Goal: Task Accomplishment & Management: Manage account settings

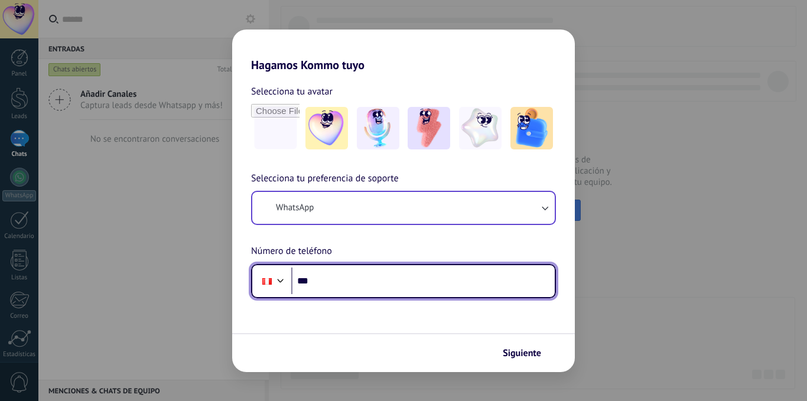
click at [359, 275] on input "***" at bounding box center [422, 281] width 263 height 27
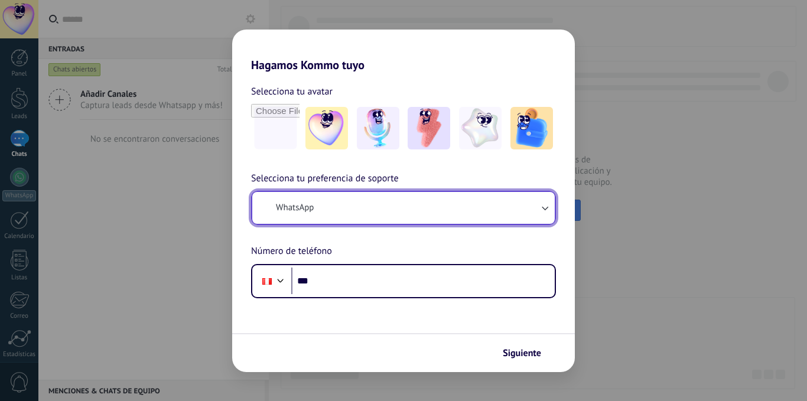
click at [288, 201] on button "WhatsApp" at bounding box center [403, 208] width 302 height 32
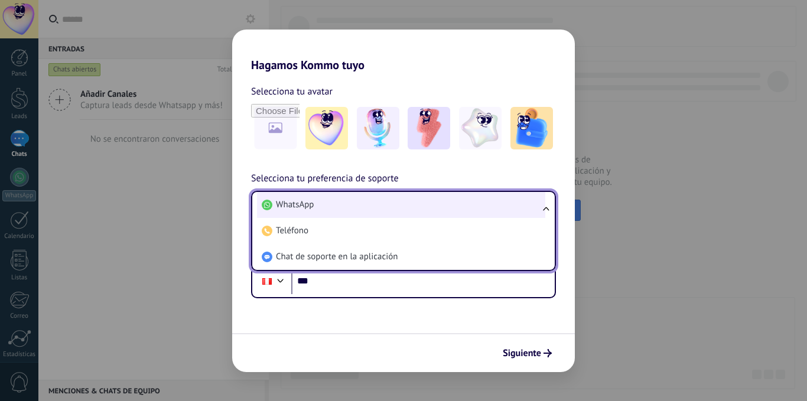
click at [294, 205] on span "WhatsApp" at bounding box center [295, 205] width 38 height 12
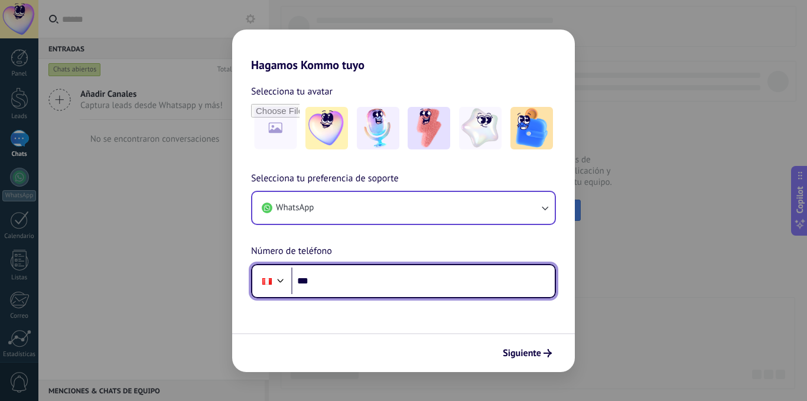
click at [333, 278] on input "***" at bounding box center [422, 281] width 263 height 27
type input "**********"
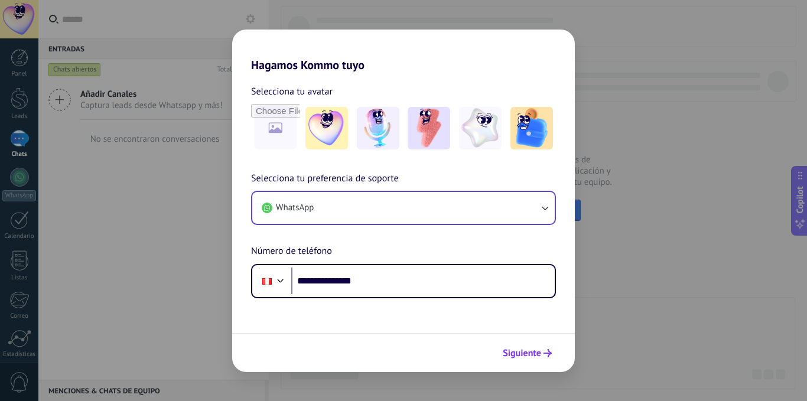
click at [520, 354] on span "Siguiente" at bounding box center [522, 353] width 38 height 8
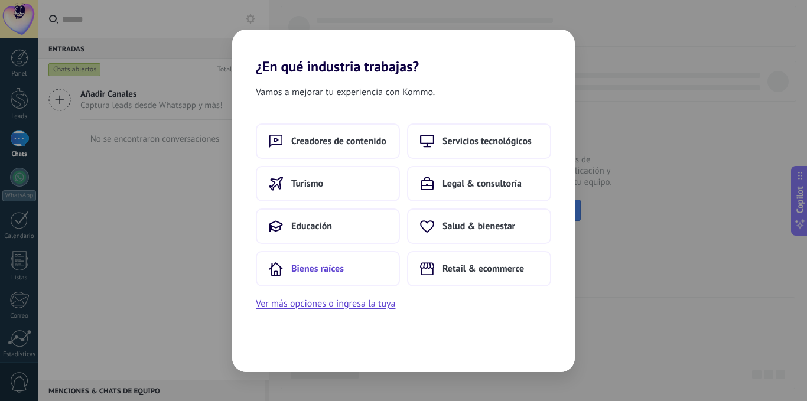
click at [315, 271] on span "Bienes raíces" at bounding box center [317, 269] width 53 height 12
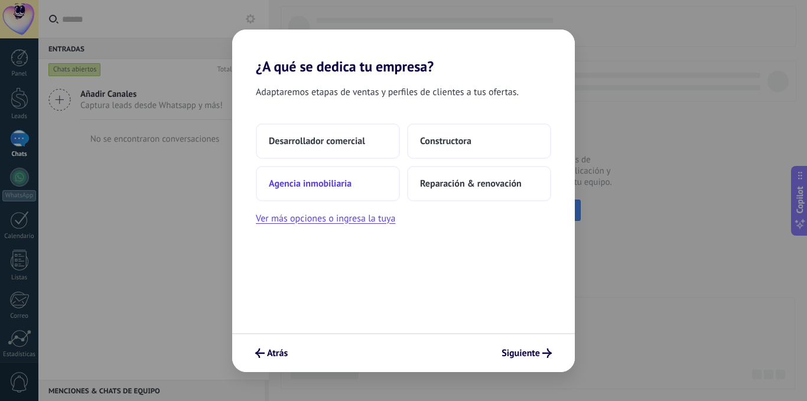
click at [325, 185] on span "Agencia inmobiliaria" at bounding box center [310, 184] width 83 height 12
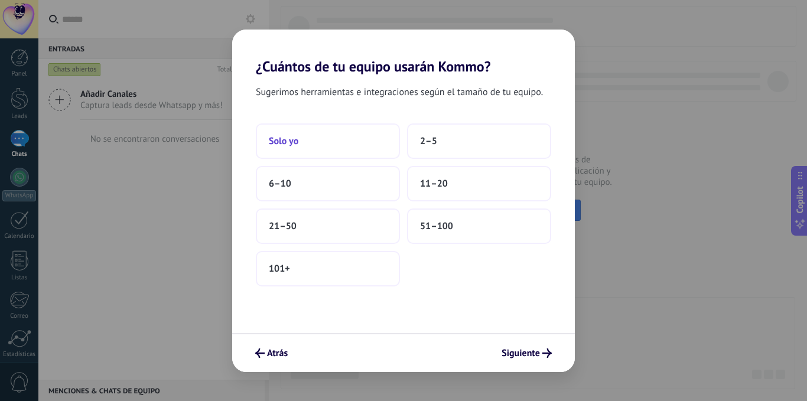
click at [280, 144] on span "Solo yo" at bounding box center [284, 141] width 30 height 12
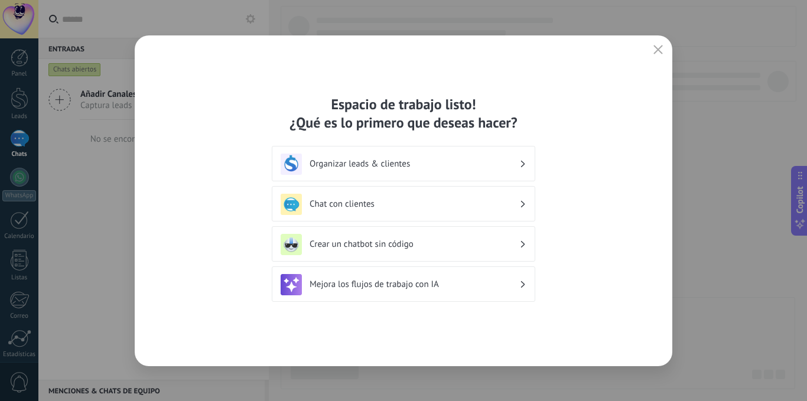
drag, startPoint x: 594, startPoint y: 43, endPoint x: 488, endPoint y: 42, distance: 105.7
click at [488, 42] on div "Espacio de trabajo listo! ¿Qué es lo primero que deseas hacer? Organizar leads …" at bounding box center [404, 200] width 538 height 331
click at [656, 51] on use "button" at bounding box center [658, 49] width 9 height 9
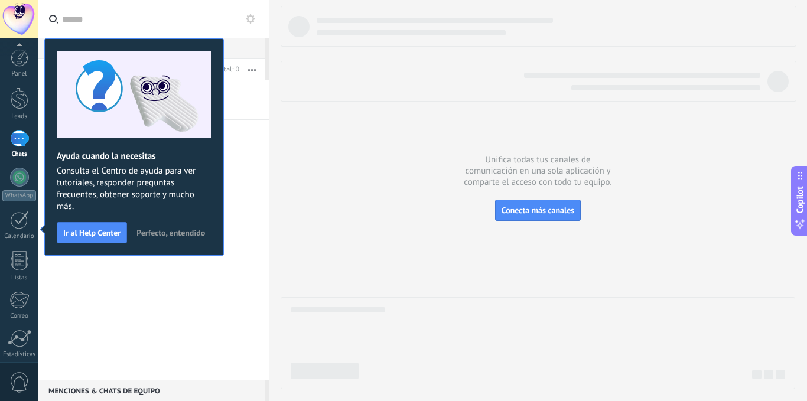
scroll to position [90, 0]
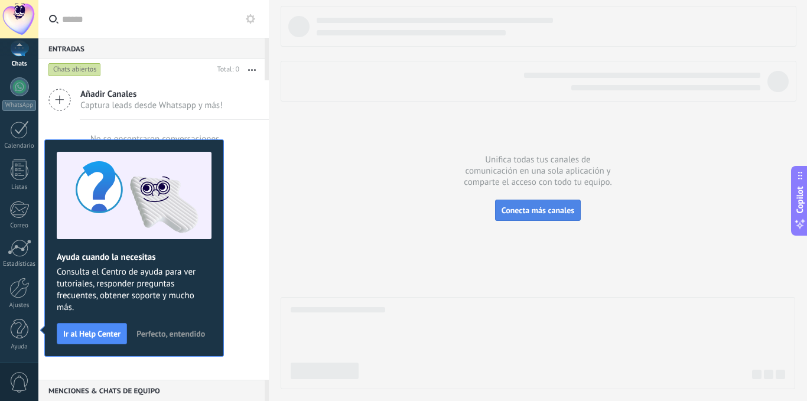
click at [546, 211] on span "Conecta más canales" at bounding box center [538, 210] width 73 height 11
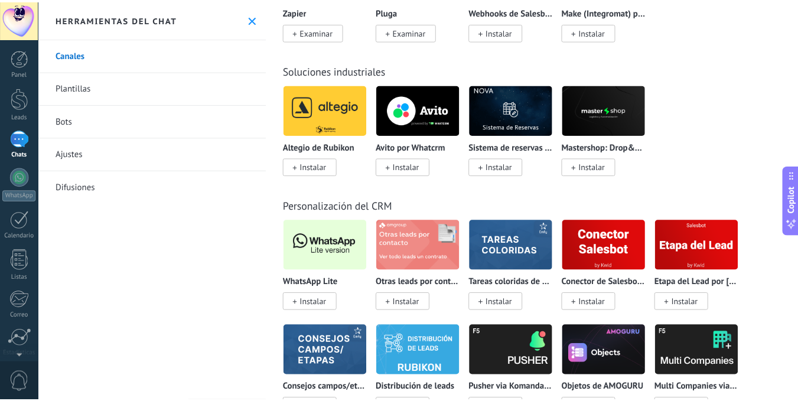
scroll to position [2895, 0]
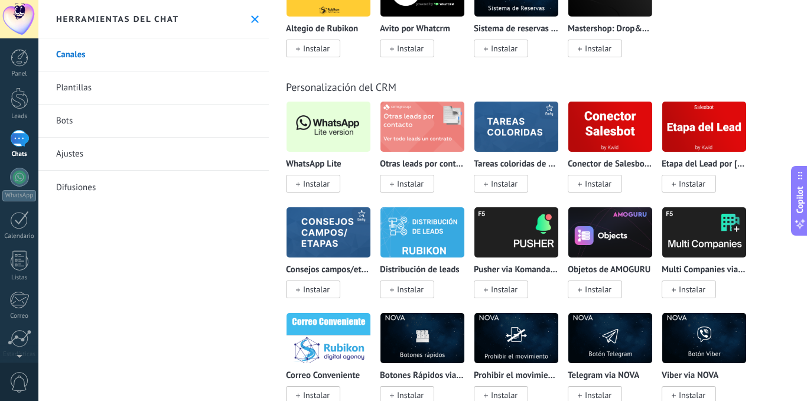
click at [318, 182] on span "Instalar" at bounding box center [316, 183] width 27 height 11
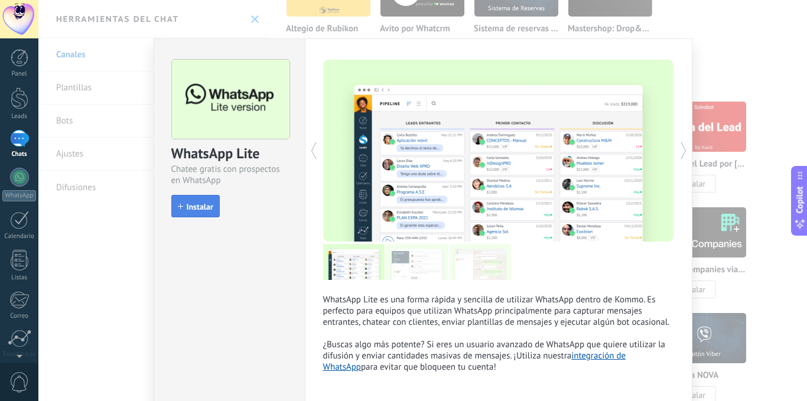
click at [206, 204] on span "Instalar" at bounding box center [200, 207] width 27 height 8
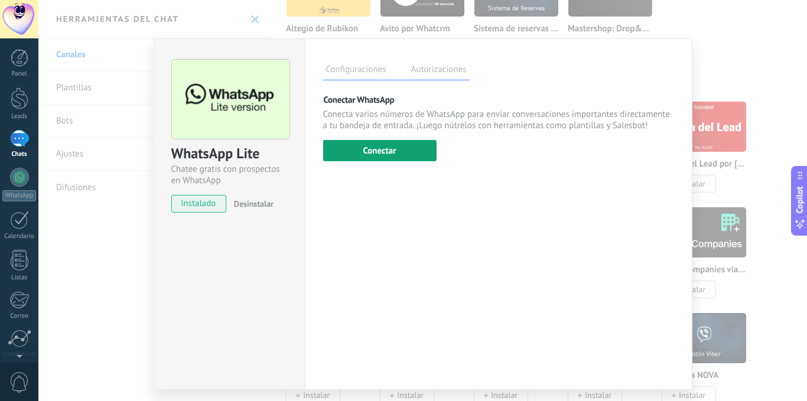
click at [380, 155] on button "Conectar" at bounding box center [379, 150] width 113 height 21
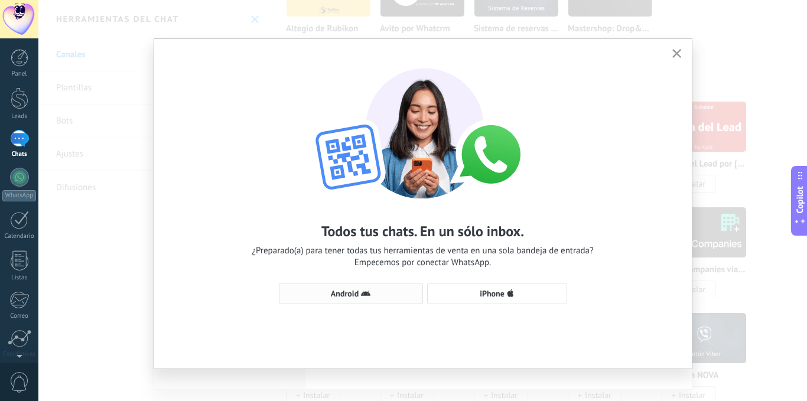
click at [343, 295] on span "Android" at bounding box center [345, 293] width 28 height 8
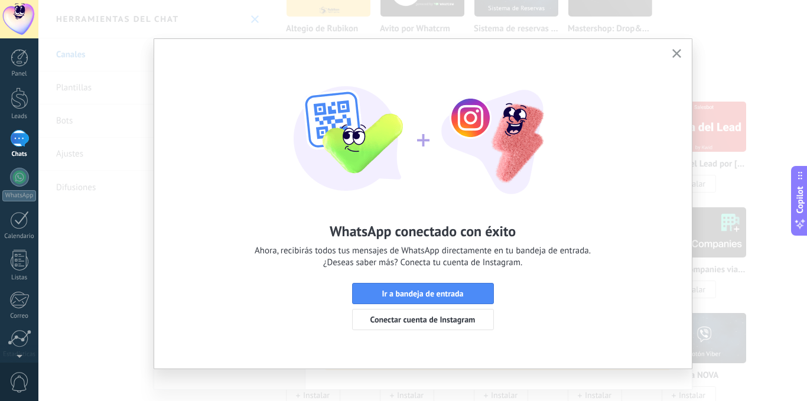
drag, startPoint x: 259, startPoint y: 47, endPoint x: 198, endPoint y: 47, distance: 61.4
click at [198, 47] on div "WhatsApp conectado con éxito Ahora, recibirás todos tus mensajes de WhatsApp di…" at bounding box center [423, 193] width 538 height 309
click at [645, 49] on div "WhatsApp conectado con éxito Ahora, recibirás todos tus mensajes de WhatsApp di…" at bounding box center [423, 193] width 538 height 309
click at [252, 18] on div "WhatsApp conectado con éxito Ahora, recibirás todos tus mensajes de WhatsApp di…" at bounding box center [422, 200] width 769 height 401
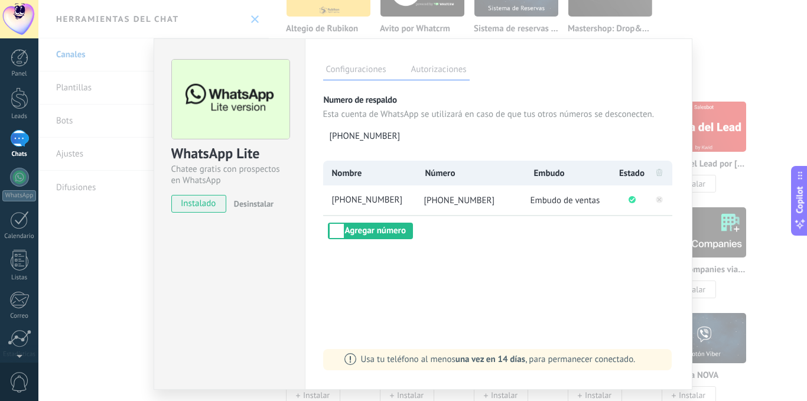
click at [93, 243] on div "WhatsApp Lite Chatee gratis con prospectos en WhatsApp instalado Desinstalar Co…" at bounding box center [422, 200] width 769 height 401
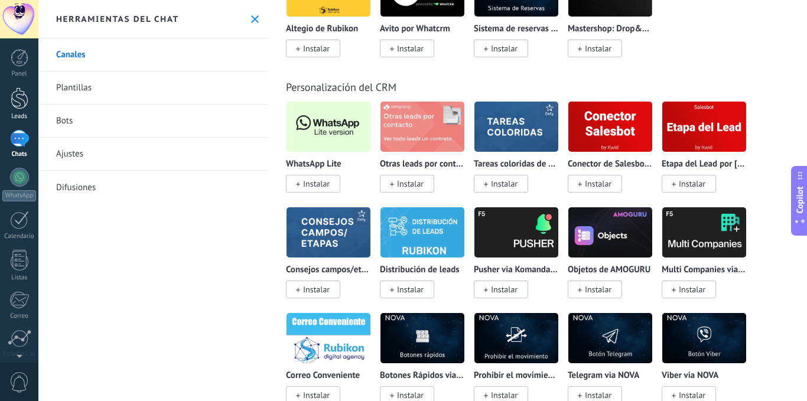
click at [22, 100] on div at bounding box center [20, 98] width 18 height 22
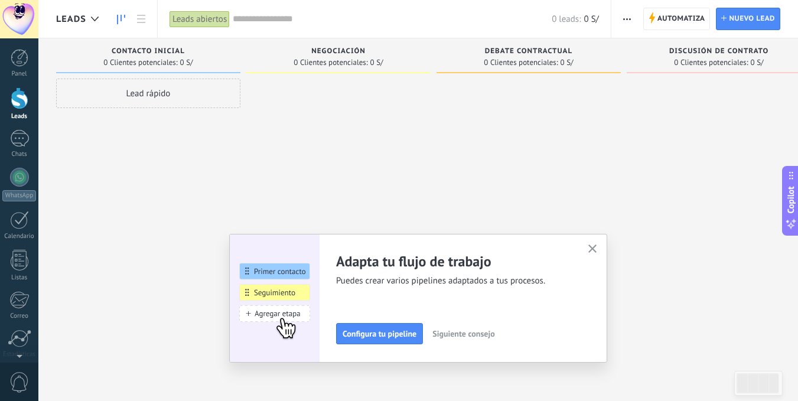
click at [597, 249] on icon "button" at bounding box center [592, 249] width 9 height 9
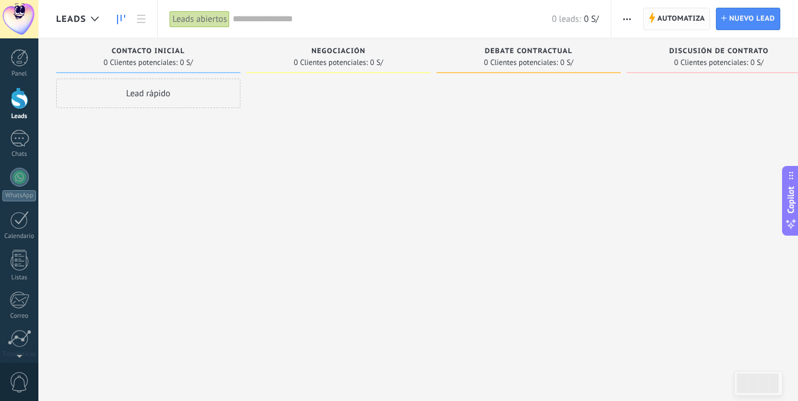
click at [670, 15] on span "Automatiza" at bounding box center [681, 18] width 48 height 21
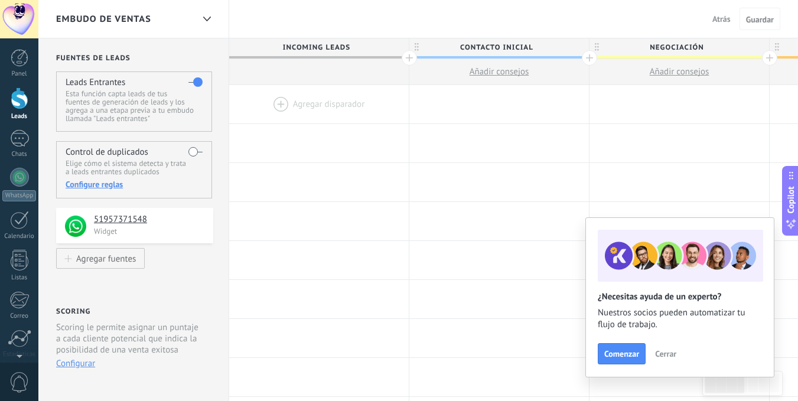
click at [510, 45] on span "Contacto inicial" at bounding box center [496, 47] width 174 height 18
click at [532, 46] on input "**********" at bounding box center [496, 47] width 157 height 18
drag, startPoint x: 532, startPoint y: 46, endPoint x: 467, endPoint y: 41, distance: 65.2
click at [467, 41] on input "**********" at bounding box center [496, 47] width 157 height 18
type input "****"
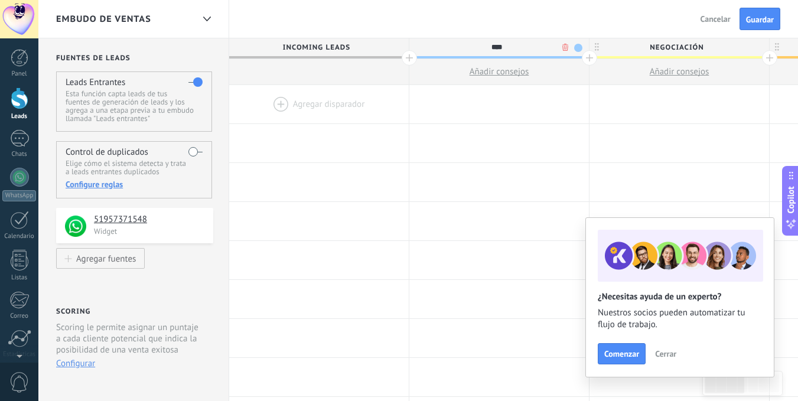
click at [640, 48] on span "Negociación" at bounding box center [677, 47] width 174 height 18
click at [647, 50] on input "**********" at bounding box center [676, 47] width 157 height 18
drag, startPoint x: 647, startPoint y: 49, endPoint x: 748, endPoint y: 58, distance: 100.9
click at [748, 58] on div "**********" at bounding box center [680, 48] width 180 height 21
drag, startPoint x: 647, startPoint y: 47, endPoint x: 705, endPoint y: 49, distance: 57.3
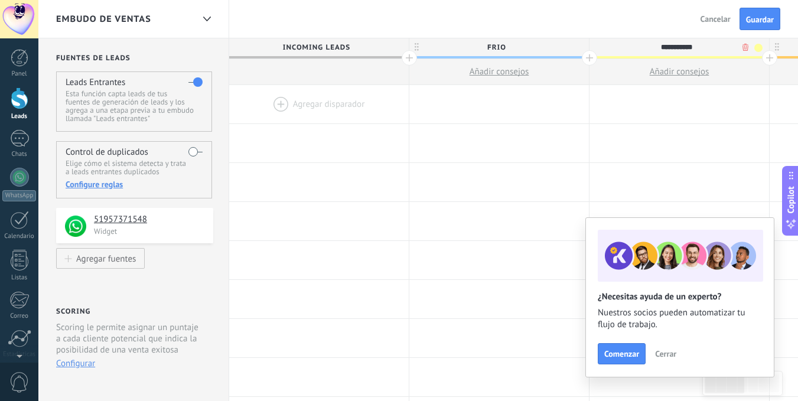
click at [705, 49] on input "**********" at bounding box center [676, 47] width 157 height 18
type input "******"
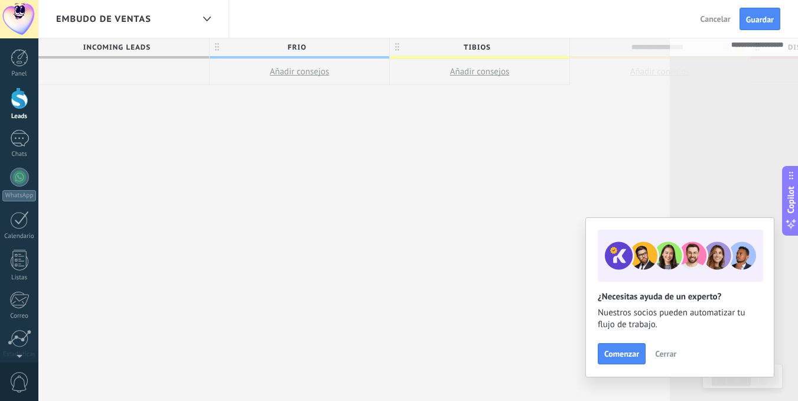
scroll to position [0, 245]
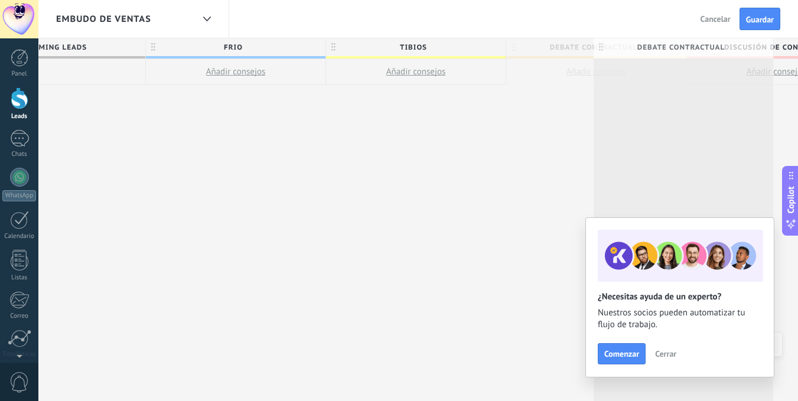
drag, startPoint x: 568, startPoint y: 47, endPoint x: 646, endPoint y: 47, distance: 77.4
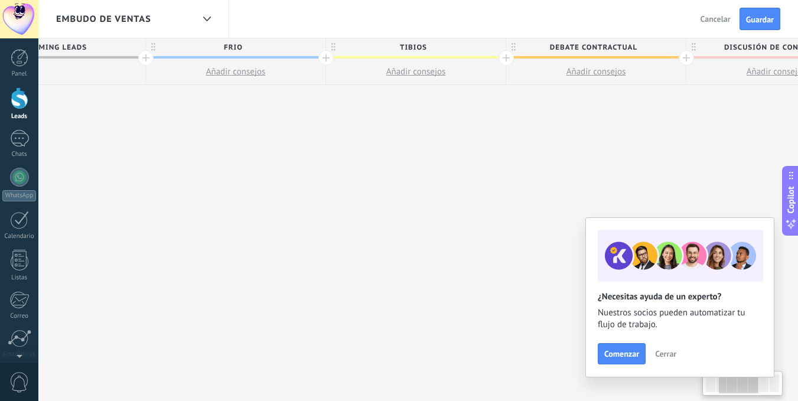
scroll to position [0, 272]
click at [569, 53] on span "Debate contractual" at bounding box center [584, 47] width 174 height 18
type input "*"
type input "********"
click at [417, 47] on span "TIBIOS" at bounding box center [404, 47] width 174 height 18
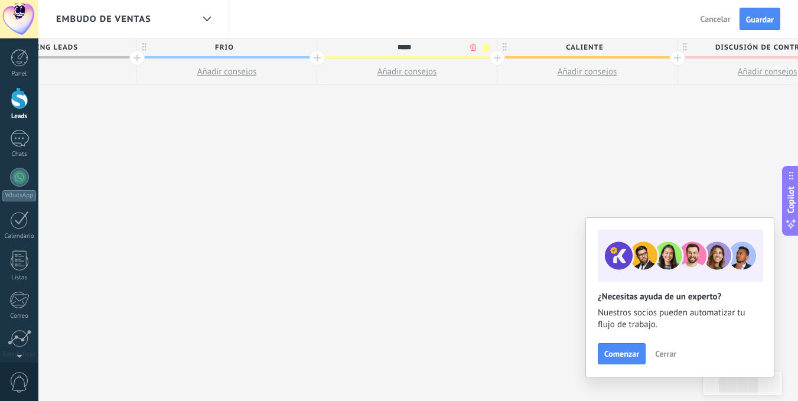
click at [726, 49] on span "Discusión de contrato" at bounding box center [765, 47] width 174 height 18
type input "*****"
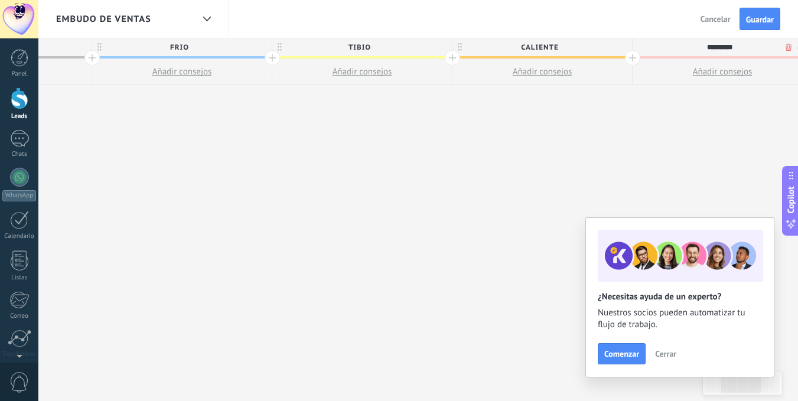
type input "*********"
click at [665, 354] on span "Cerrar" at bounding box center [665, 354] width 21 height 8
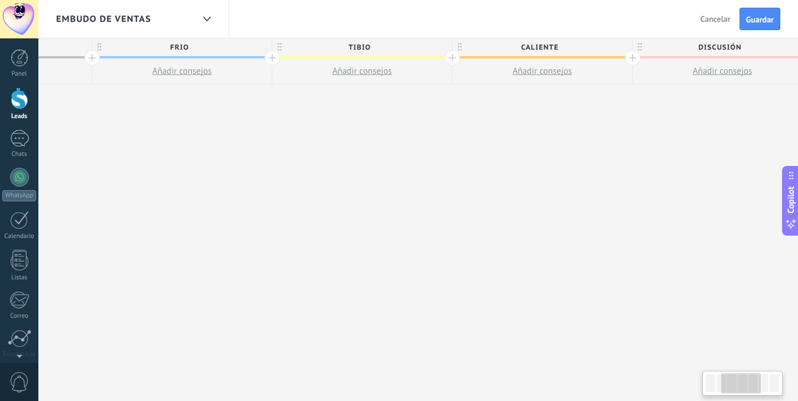
scroll to position [0, 692]
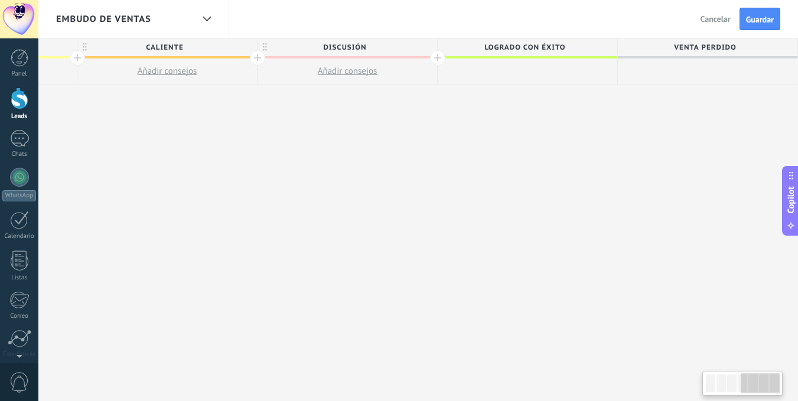
drag, startPoint x: 740, startPoint y: 389, endPoint x: 761, endPoint y: 389, distance: 21.3
click at [761, 389] on div at bounding box center [761, 383] width 40 height 20
click at [373, 46] on span "Discusión" at bounding box center [345, 47] width 174 height 18
type input "*"
type input "******"
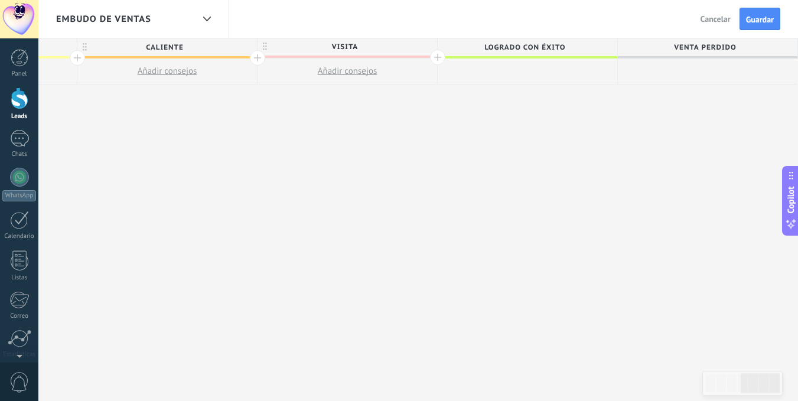
drag, startPoint x: 567, startPoint y: 48, endPoint x: 500, endPoint y: 43, distance: 67.6
click at [500, 43] on span "Logrado con éxito" at bounding box center [525, 47] width 174 height 18
type input "*"
type input "*****"
click at [754, 18] on span "Guardar" at bounding box center [760, 19] width 28 height 8
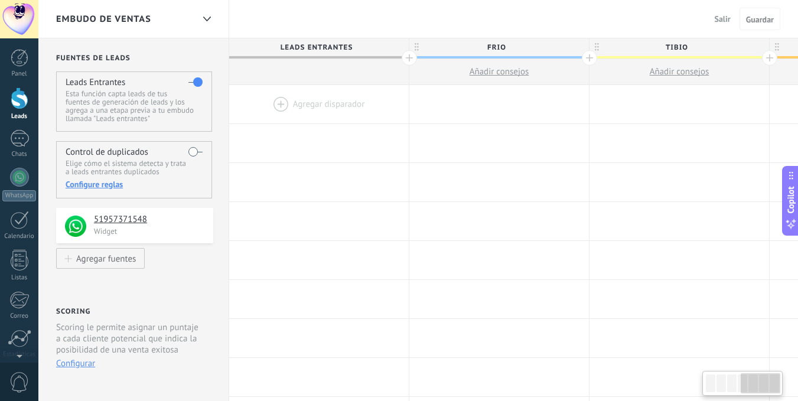
scroll to position [0, 692]
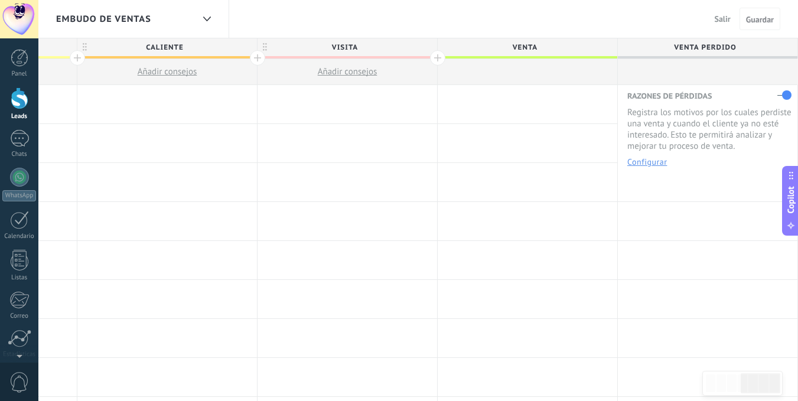
click at [719, 21] on span "Salir" at bounding box center [723, 19] width 16 height 11
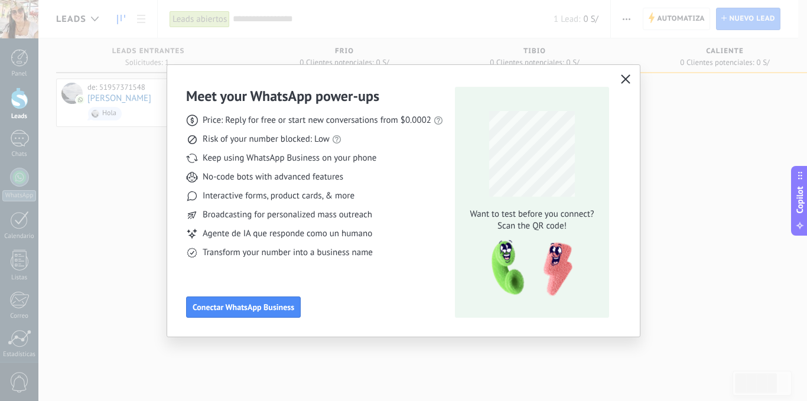
click at [628, 81] on icon "button" at bounding box center [625, 78] width 9 height 9
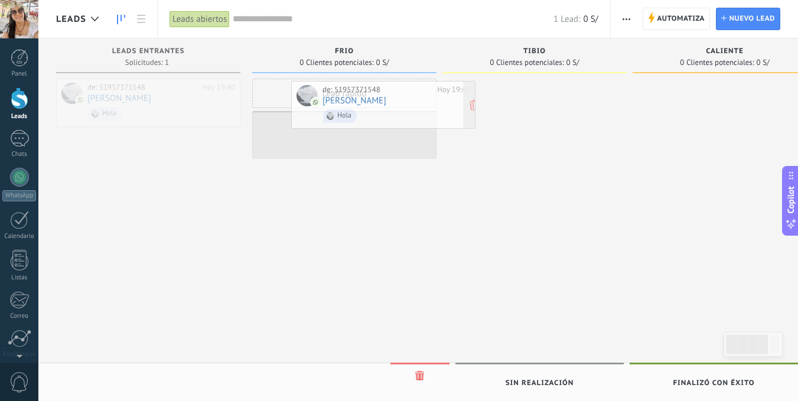
drag, startPoint x: 159, startPoint y: 80, endPoint x: 395, endPoint y: 83, distance: 235.1
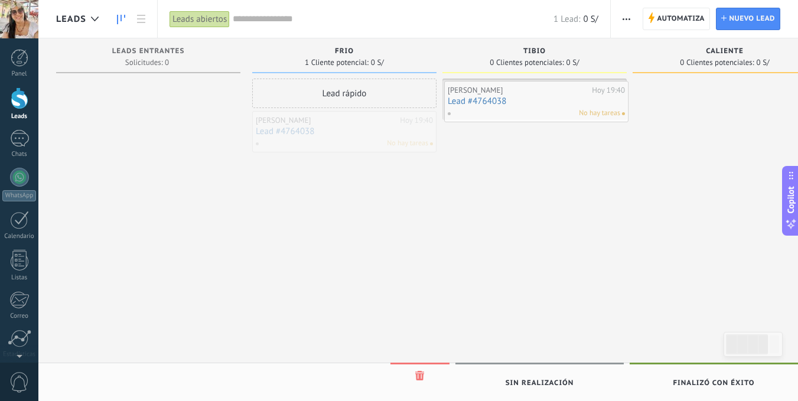
drag, startPoint x: 351, startPoint y: 120, endPoint x: 543, endPoint y: 90, distance: 194.3
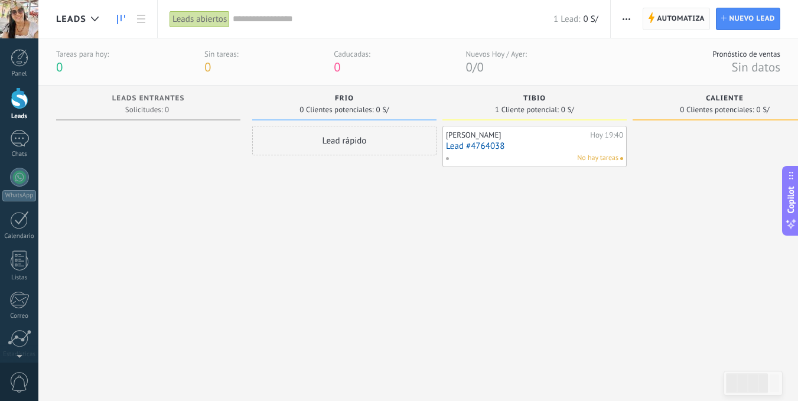
click at [681, 20] on span "Automatiza" at bounding box center [681, 18] width 48 height 21
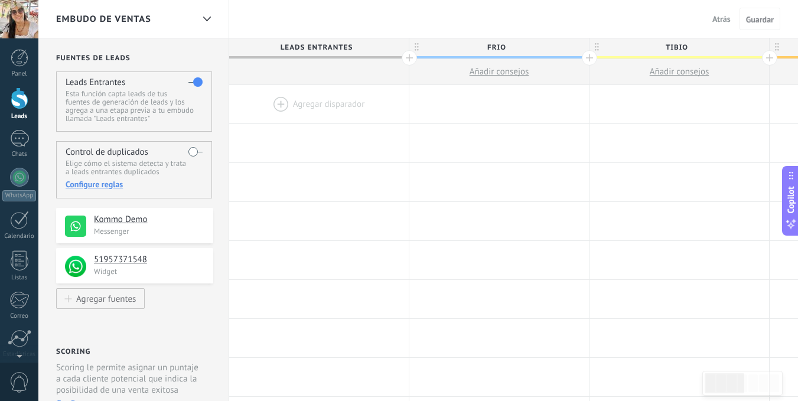
click at [320, 94] on div at bounding box center [319, 104] width 180 height 38
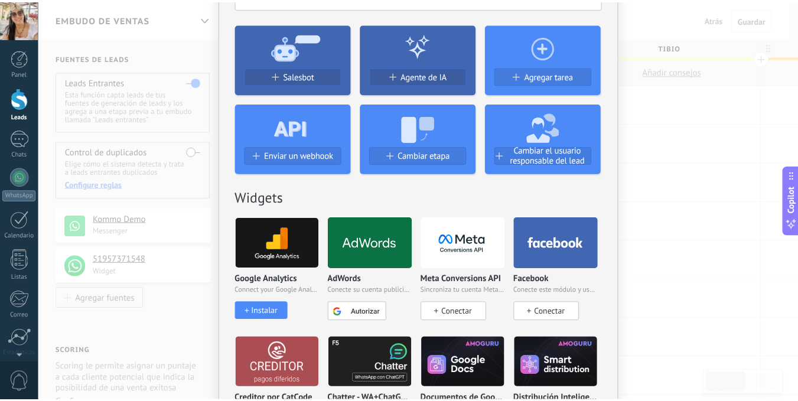
scroll to position [59, 0]
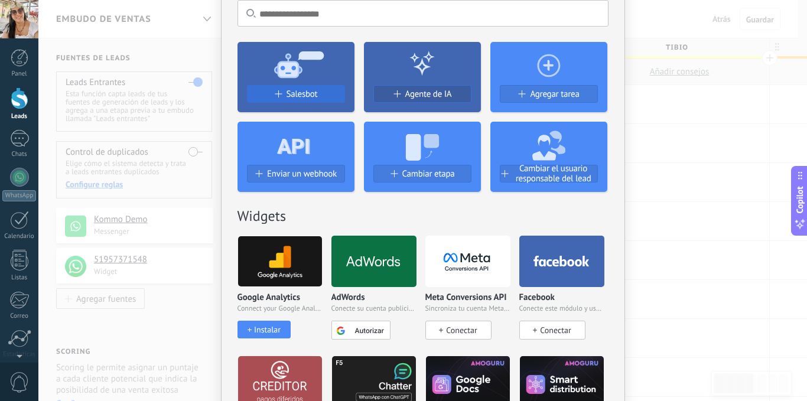
click at [289, 94] on span "Salesbot" at bounding box center [302, 94] width 31 height 10
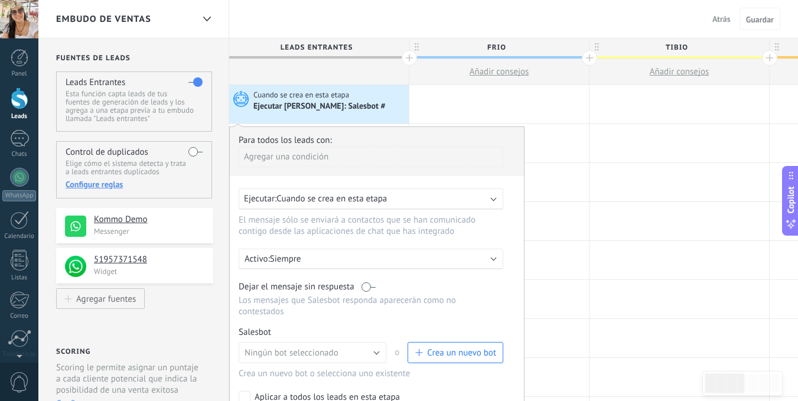
click at [480, 356] on span "Crea un nuevo bot" at bounding box center [461, 352] width 69 height 11
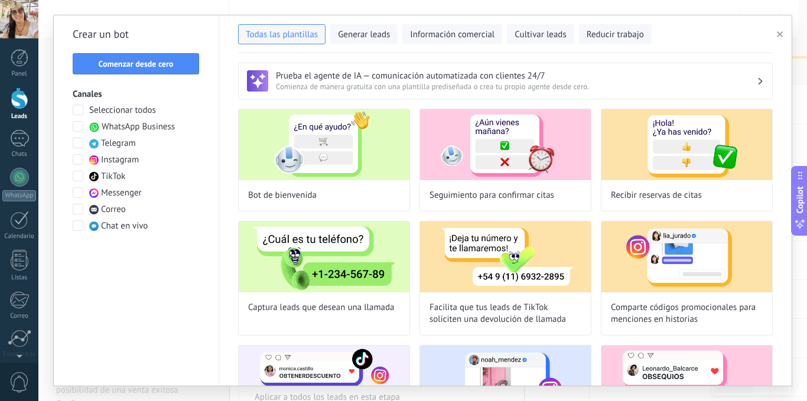
click at [781, 32] on icon "button" at bounding box center [780, 34] width 6 height 6
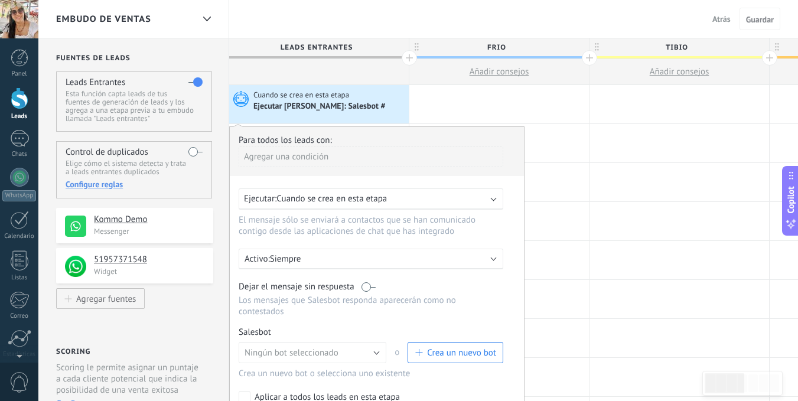
click at [488, 351] on span "Crea un nuevo bot" at bounding box center [461, 352] width 69 height 11
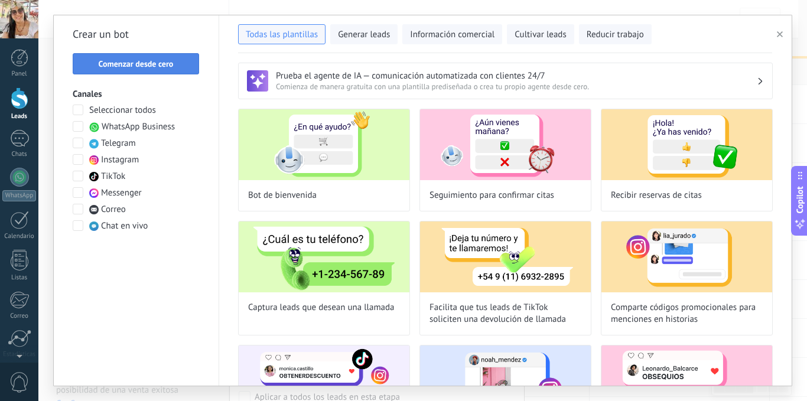
click at [151, 64] on span "Comenzar desde cero" at bounding box center [136, 64] width 75 height 8
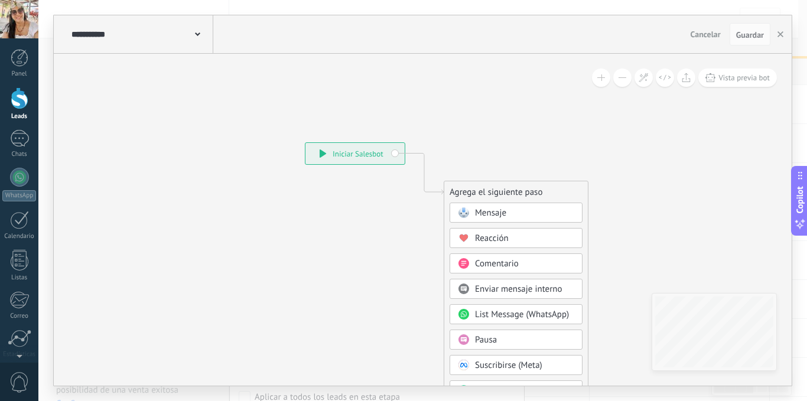
click at [497, 211] on span "Mensaje" at bounding box center [490, 212] width 31 height 11
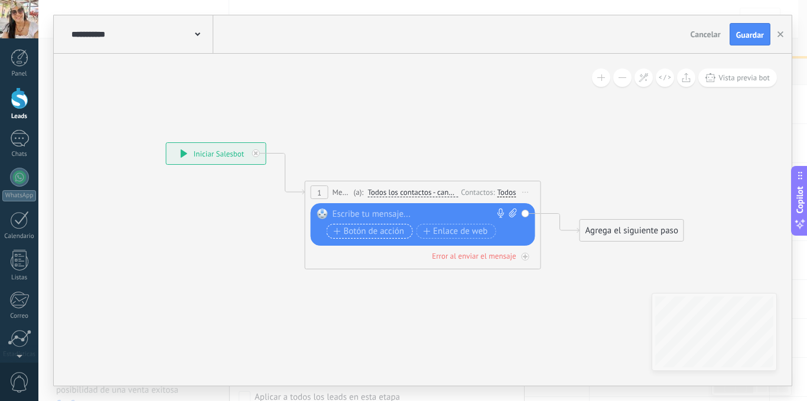
click at [376, 230] on span "Botón de acción" at bounding box center [369, 231] width 71 height 9
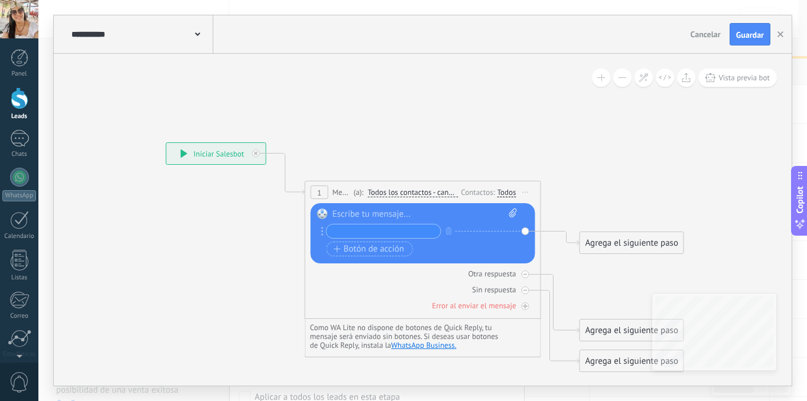
click at [377, 213] on div at bounding box center [425, 215] width 185 height 12
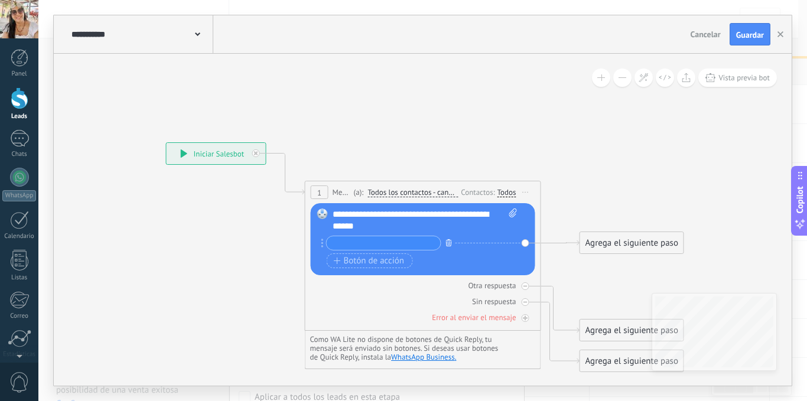
click at [448, 242] on icon "button" at bounding box center [449, 242] width 6 height 7
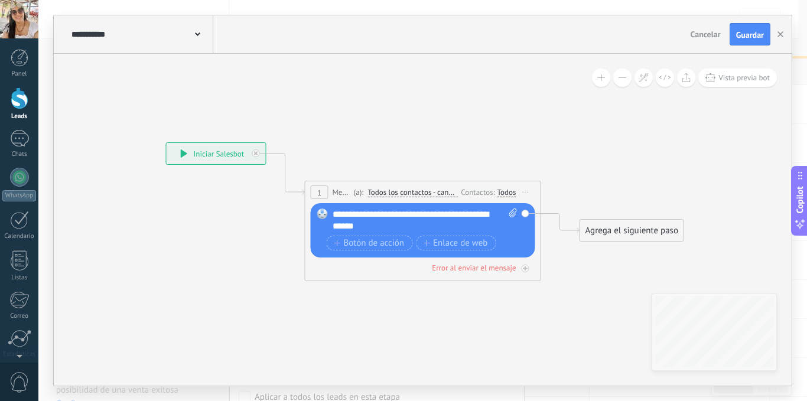
click at [512, 212] on icon at bounding box center [513, 213] width 8 height 9
click input "Subir" at bounding box center [0, 0] width 0 height 0
click at [750, 35] on span "Guardar" at bounding box center [750, 35] width 28 height 8
click at [780, 34] on icon "button" at bounding box center [780, 34] width 6 height 6
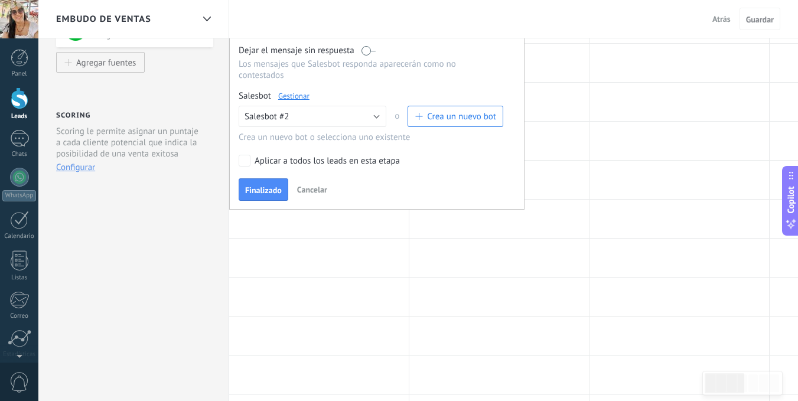
scroll to position [177, 0]
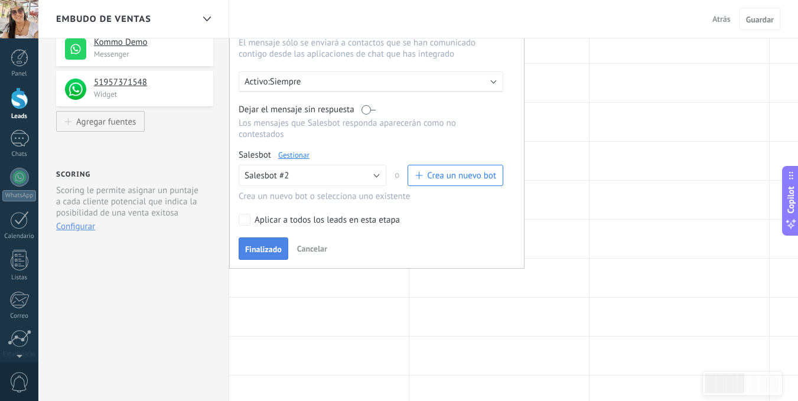
click at [264, 246] on span "Finalizado" at bounding box center [263, 249] width 37 height 8
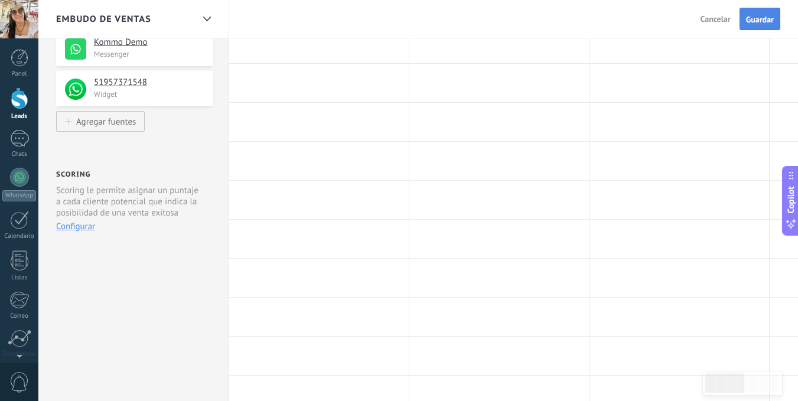
click at [753, 20] on span "Guardar" at bounding box center [760, 19] width 28 height 8
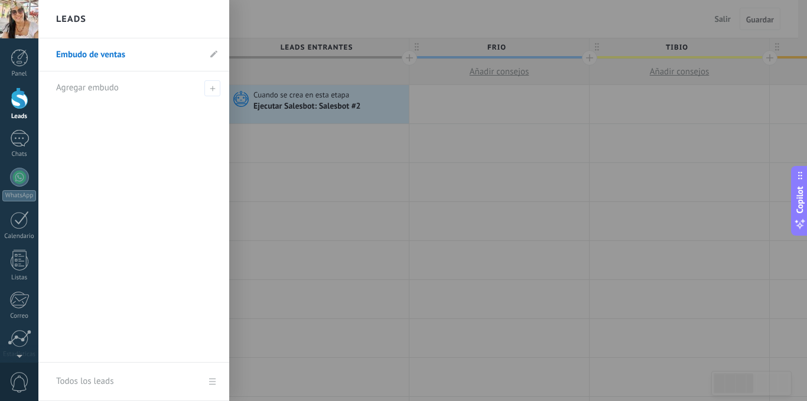
click at [19, 102] on div at bounding box center [20, 98] width 18 height 22
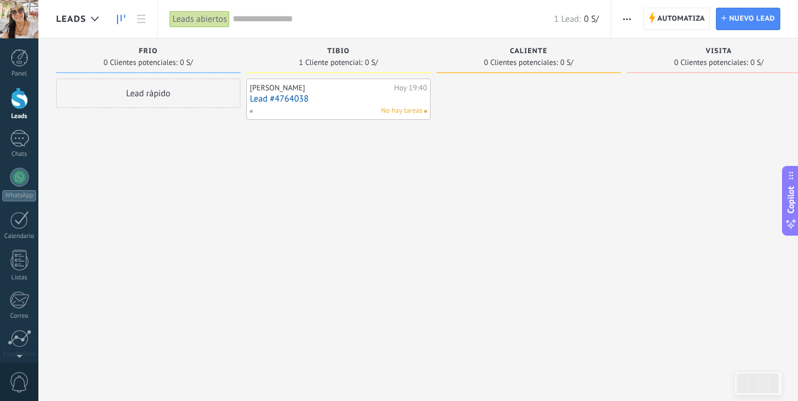
click at [307, 90] on div "Ciro Espinoza" at bounding box center [320, 87] width 141 height 9
click at [316, 87] on div "Ciro Espinoza" at bounding box center [320, 87] width 141 height 9
click at [312, 92] on div "Ciro Espinoza" at bounding box center [320, 87] width 141 height 9
click at [145, 90] on div "Lead rápido" at bounding box center [148, 94] width 184 height 30
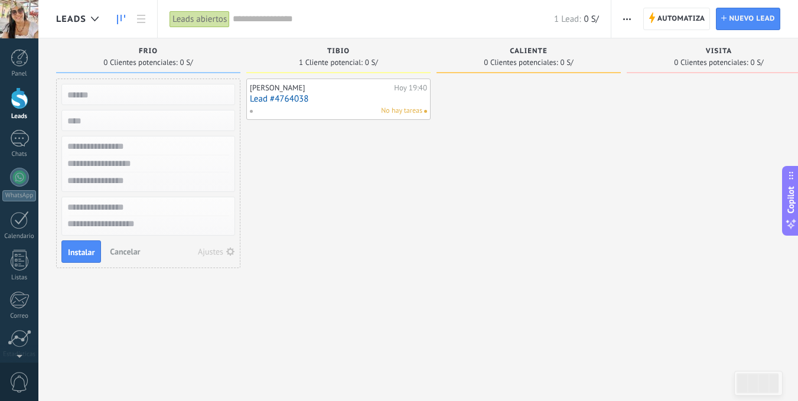
click at [286, 175] on div "Ciro Espinoza Hoy 19:40 Lead #4764038 No hay tareas" at bounding box center [338, 202] width 184 height 247
click at [376, 98] on link "Lead #4764038" at bounding box center [338, 99] width 177 height 10
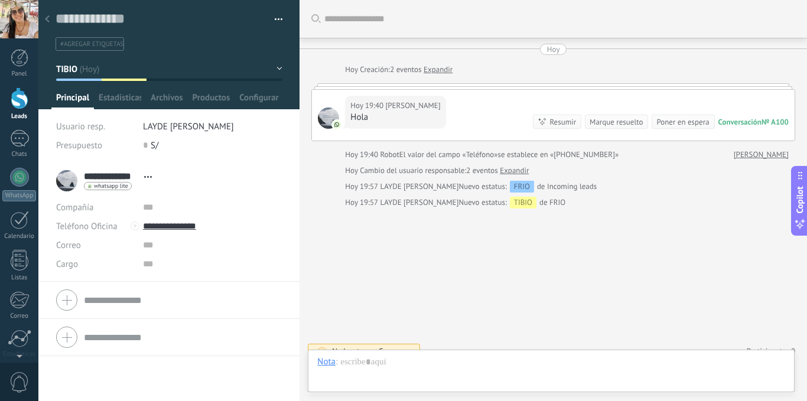
scroll to position [14, 0]
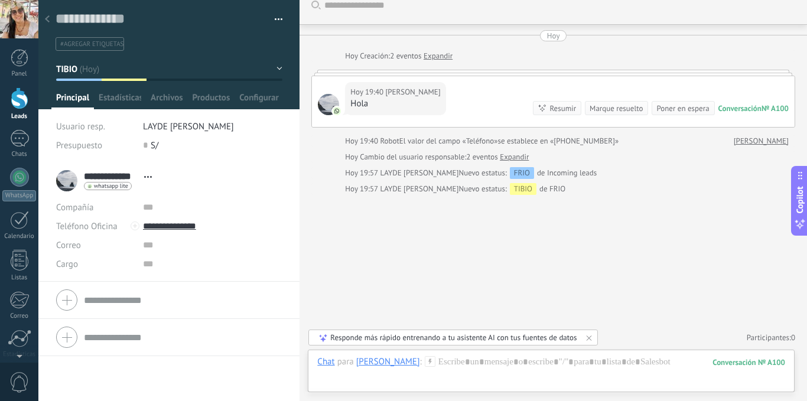
click at [149, 172] on span "Abrir detalle Copie el nombre Desatar Contacto principal" at bounding box center [147, 176] width 19 height 9
click at [276, 18] on button "button" at bounding box center [274, 20] width 17 height 18
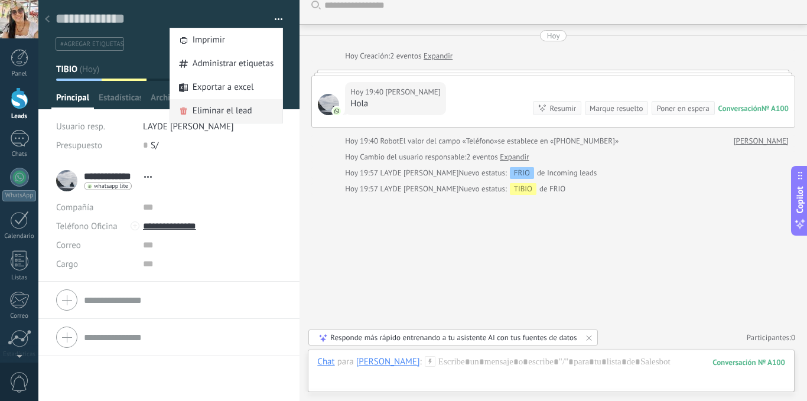
click at [235, 110] on span "Eliminar el lead" at bounding box center [223, 111] width 60 height 24
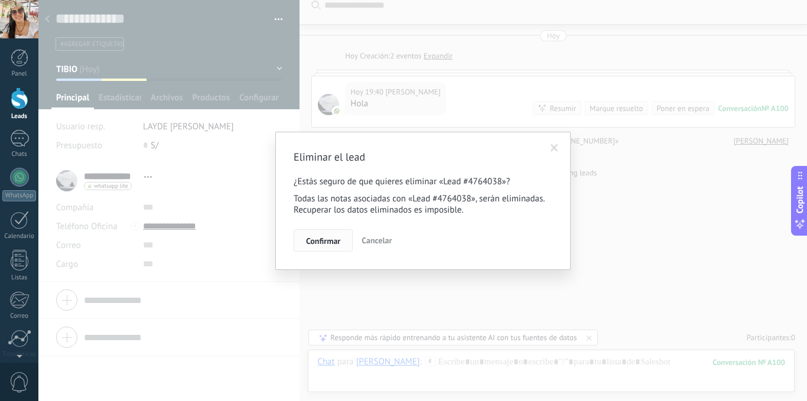
click at [327, 239] on span "Confirmar" at bounding box center [323, 241] width 34 height 8
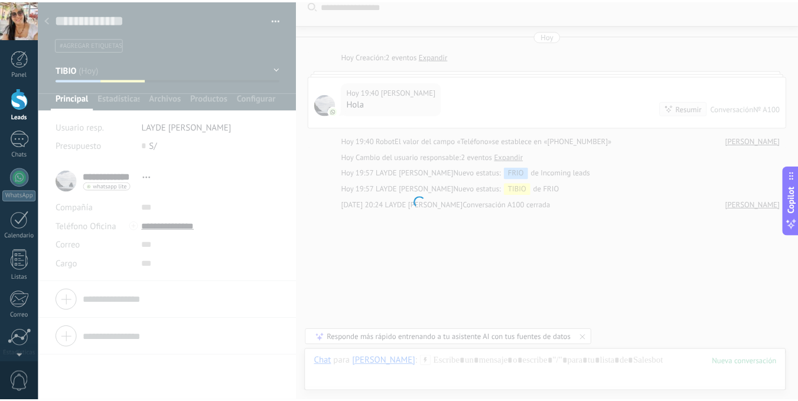
scroll to position [30, 0]
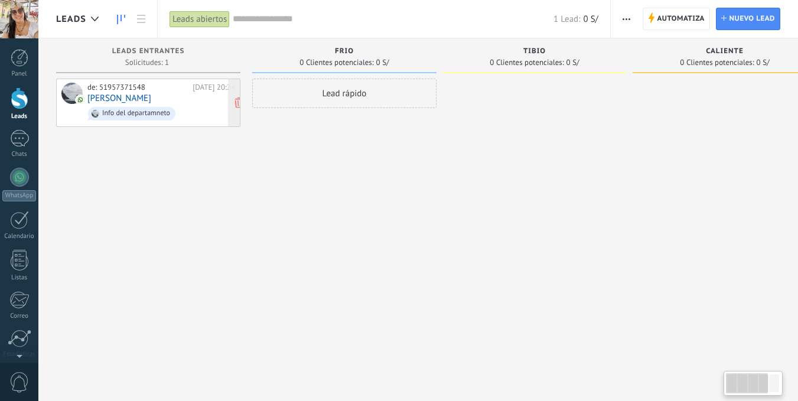
click at [167, 92] on div "de: 51957371548 [DATE] 20:24 [PERSON_NAME] Info del departamneto" at bounding box center [161, 103] width 148 height 40
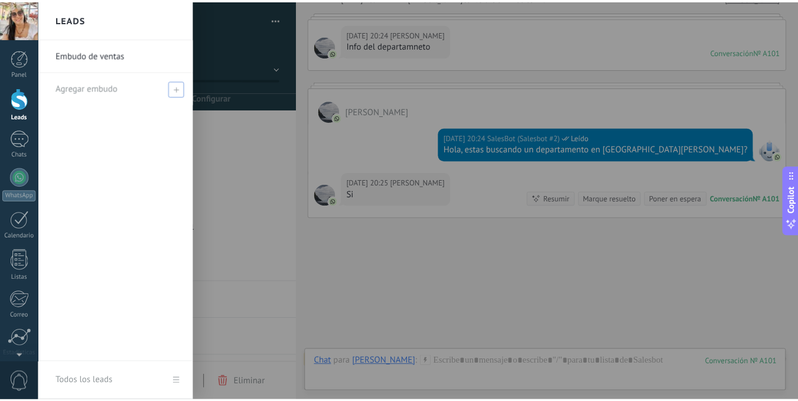
scroll to position [228, 0]
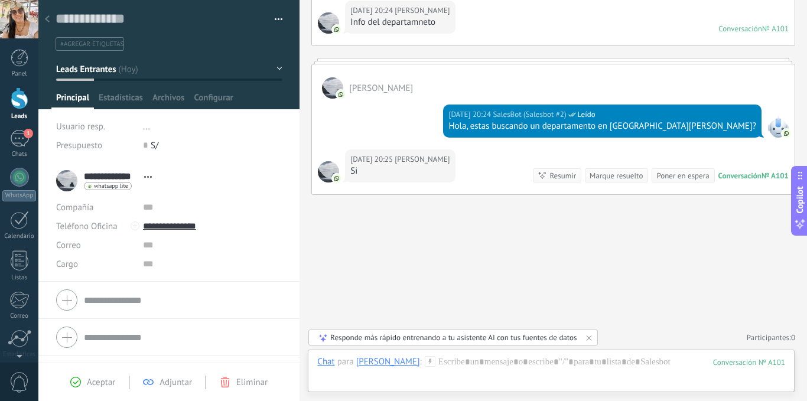
click at [21, 106] on div at bounding box center [20, 98] width 18 height 22
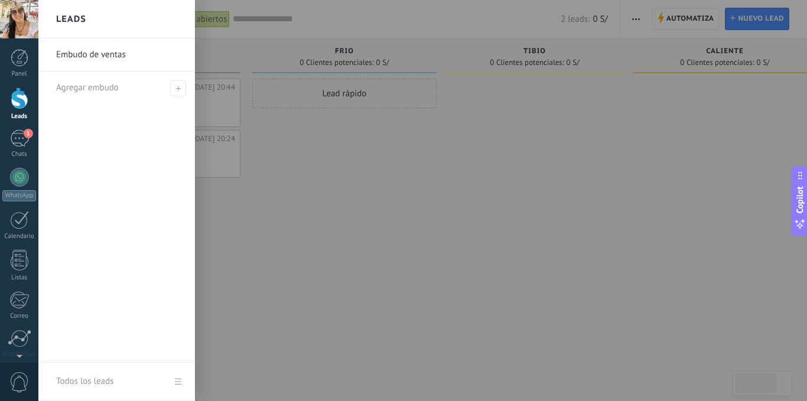
click at [110, 55] on link "Embudo de ventas" at bounding box center [119, 54] width 127 height 33
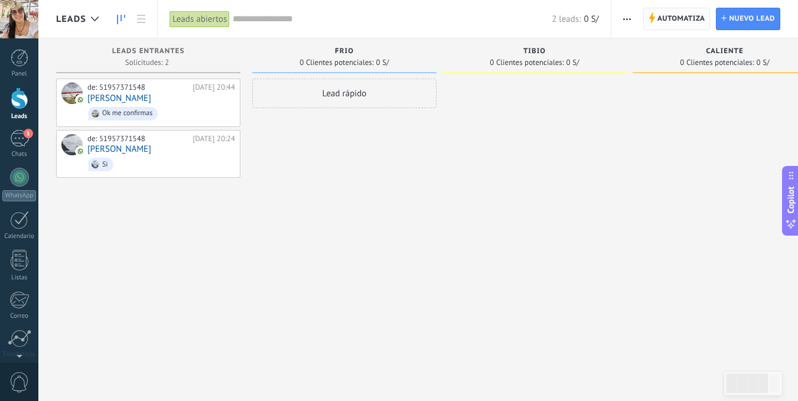
click at [692, 20] on span "Automatiza" at bounding box center [681, 18] width 48 height 21
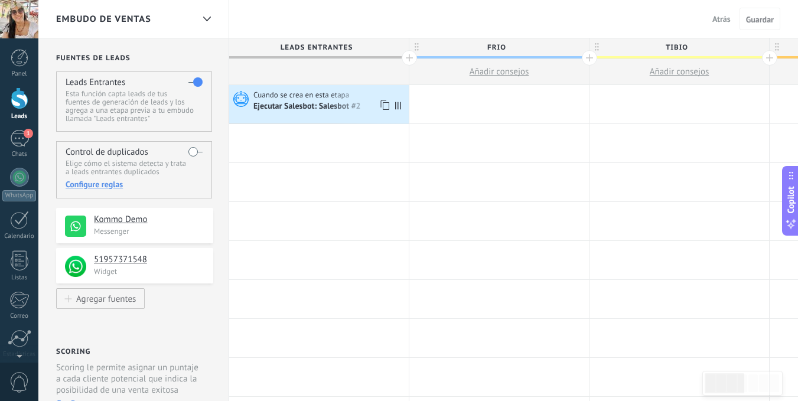
click at [324, 99] on span "Cuando se crea en esta etapa" at bounding box center [301, 95] width 97 height 11
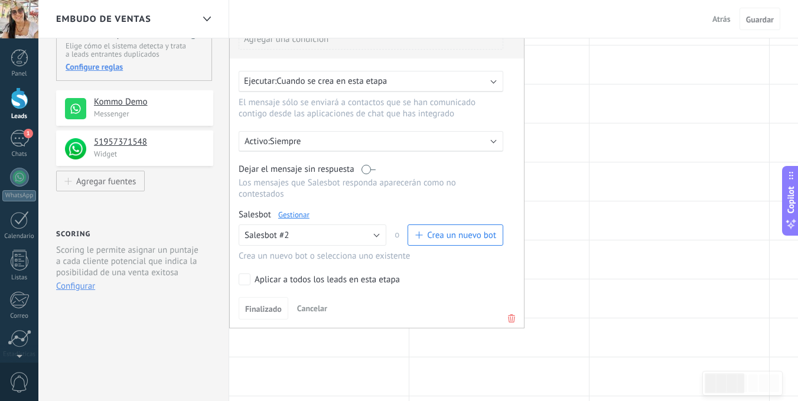
scroll to position [118, 0]
click at [512, 316] on icon at bounding box center [511, 318] width 13 height 14
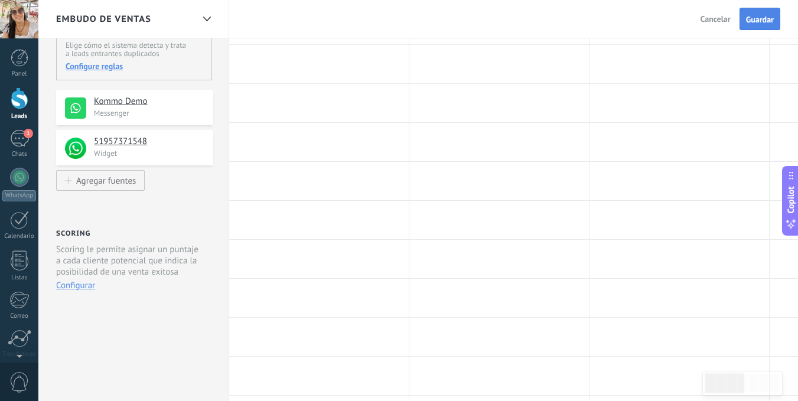
click at [761, 24] on span "Guardar" at bounding box center [760, 19] width 28 height 8
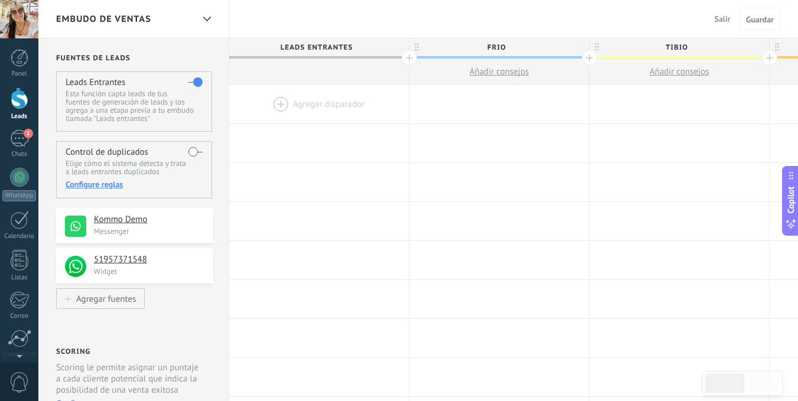
click at [322, 103] on div at bounding box center [319, 104] width 180 height 38
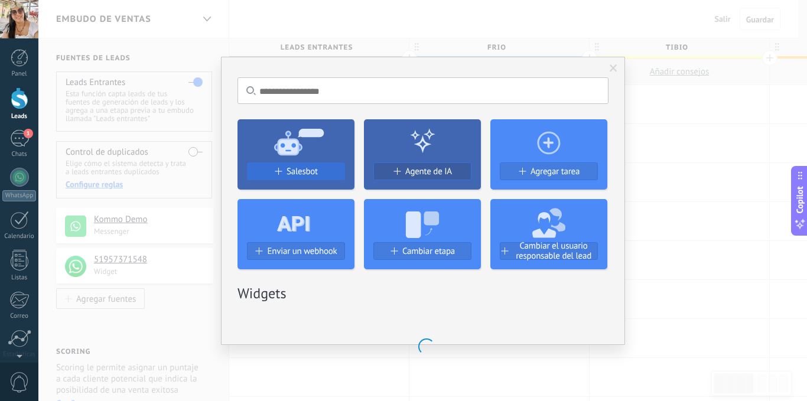
click at [296, 174] on span "Salesbot" at bounding box center [302, 172] width 31 height 10
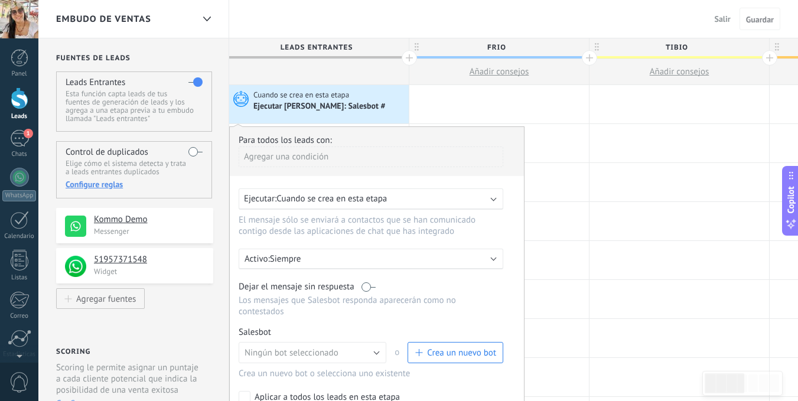
click at [452, 353] on span "Crea un nuevo bot" at bounding box center [461, 352] width 69 height 11
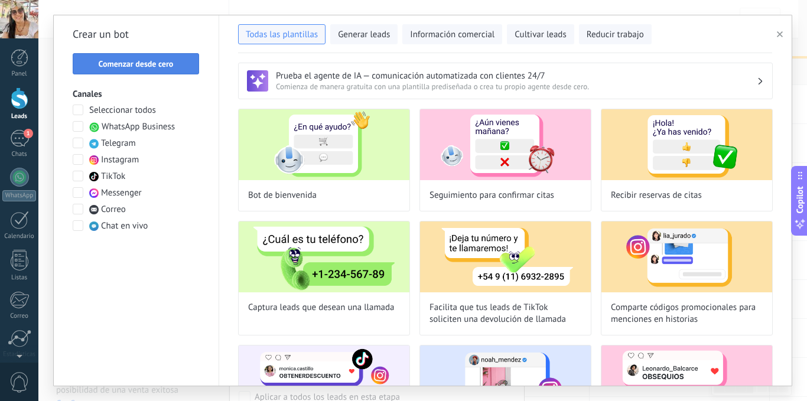
click at [121, 64] on span "Comenzar desde cero" at bounding box center [136, 64] width 75 height 8
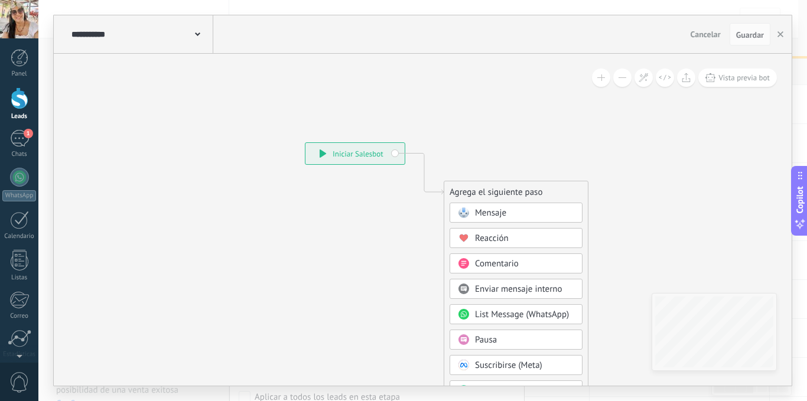
click at [496, 210] on span "Mensaje" at bounding box center [490, 212] width 31 height 11
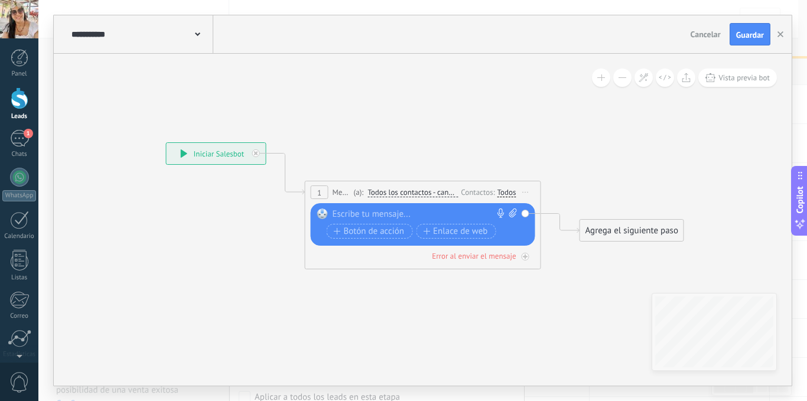
click at [380, 216] on div at bounding box center [420, 215] width 175 height 12
click at [528, 192] on icon at bounding box center [526, 192] width 6 height 1
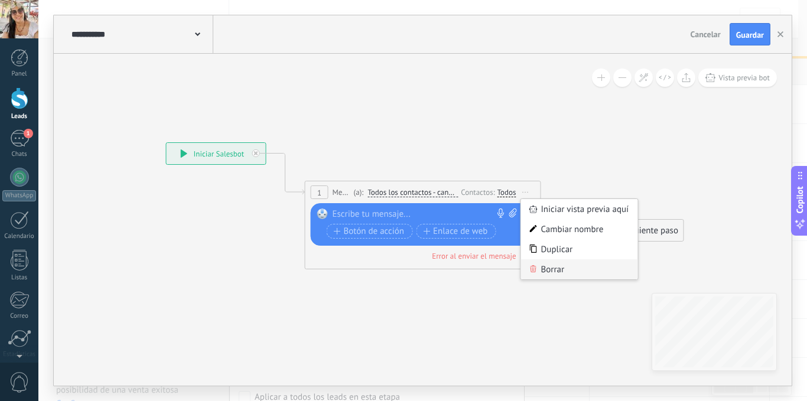
click at [557, 268] on div "Borrar" at bounding box center [579, 269] width 117 height 20
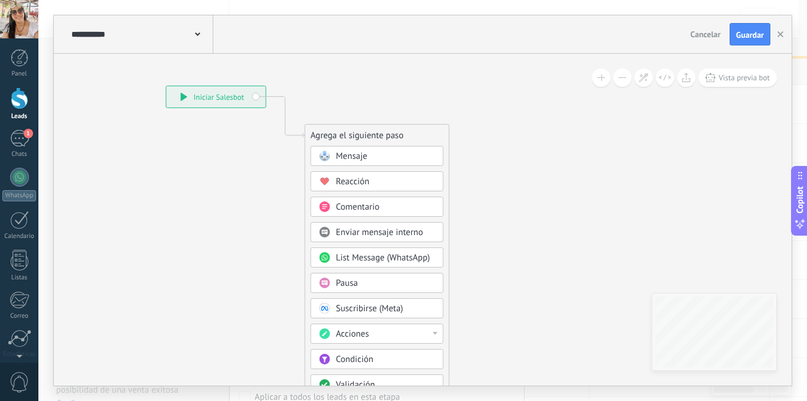
click at [380, 359] on div "Condición" at bounding box center [385, 360] width 99 height 12
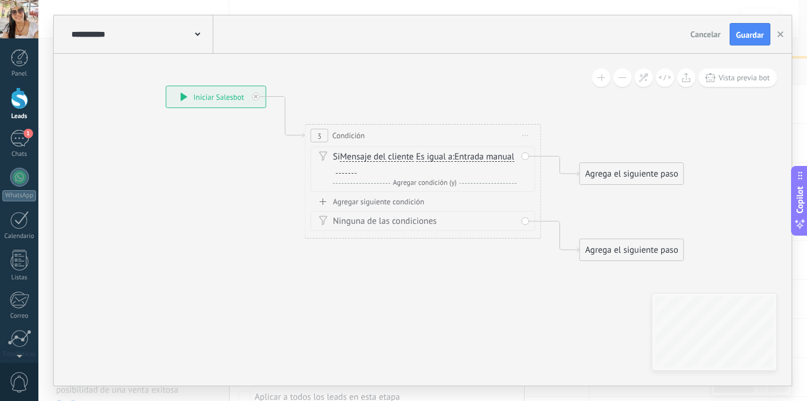
click at [357, 171] on div at bounding box center [346, 168] width 21 height 9
click at [418, 158] on div "Si Mensaje del cliente Mensaje del cliente Comentario del cliente El cliente Có…" at bounding box center [425, 163] width 184 height 24
click at [447, 158] on span "Es igual a" at bounding box center [434, 156] width 37 height 9
click at [447, 158] on button "Es igual a" at bounding box center [484, 156] width 148 height 21
click at [439, 196] on span "Contiene" at bounding box center [474, 199] width 143 height 12
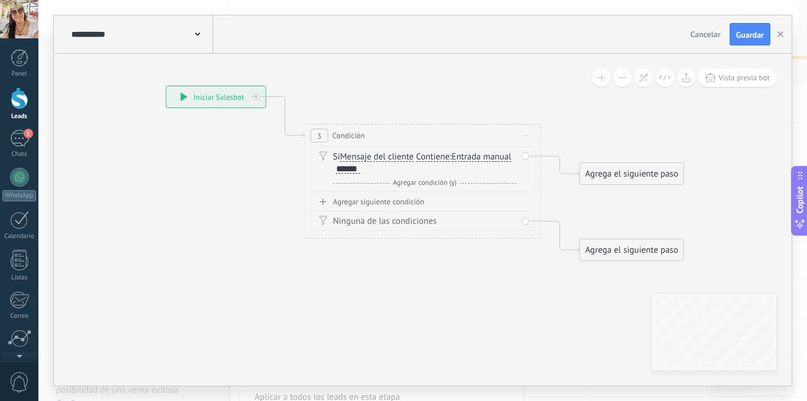
click at [404, 202] on div "Agregar siguiente condición" at bounding box center [423, 202] width 224 height 10
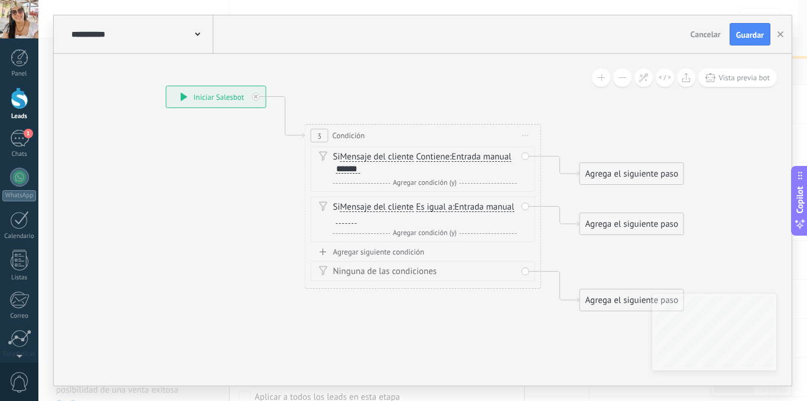
click at [613, 173] on div "Agrega el siguiente paso" at bounding box center [631, 173] width 103 height 19
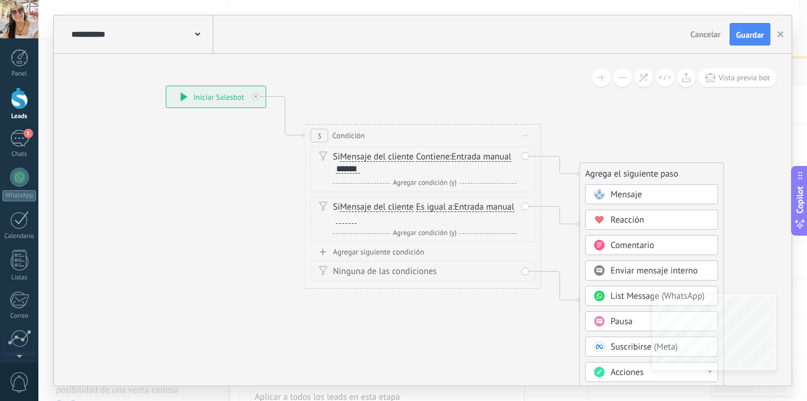
click at [617, 196] on span "Mensaje" at bounding box center [626, 194] width 31 height 11
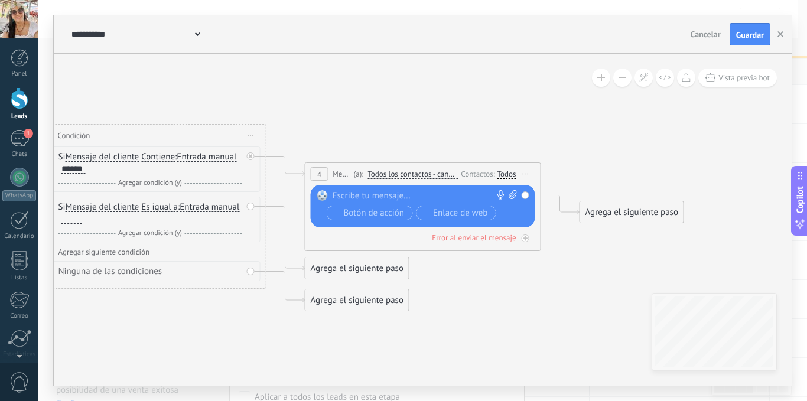
click at [387, 197] on div at bounding box center [420, 196] width 175 height 12
click at [469, 200] on div "**********" at bounding box center [425, 196] width 185 height 12
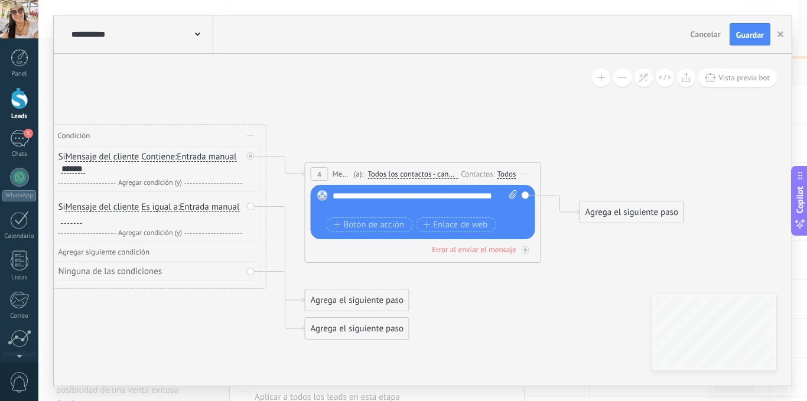
click at [629, 214] on div "Agrega el siguiente paso" at bounding box center [631, 212] width 103 height 19
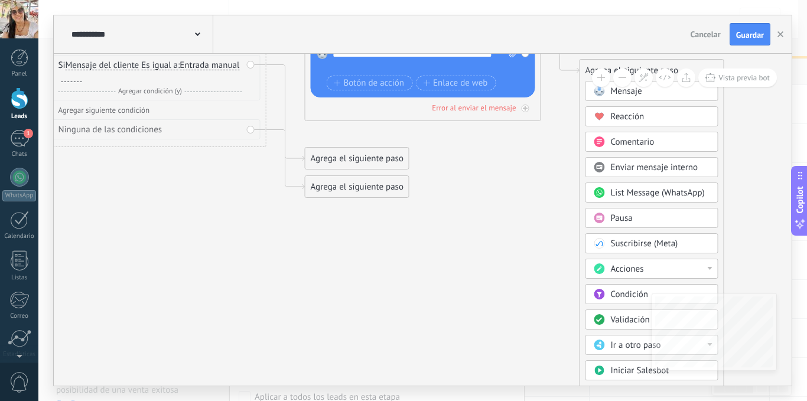
click at [641, 295] on span "Condición" at bounding box center [629, 294] width 37 height 11
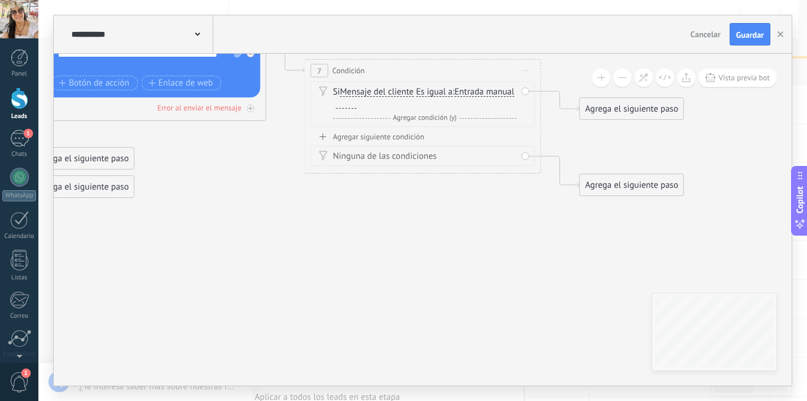
click at [357, 104] on div at bounding box center [346, 103] width 21 height 9
click at [353, 137] on div "Agregar siguiente condición" at bounding box center [423, 137] width 224 height 10
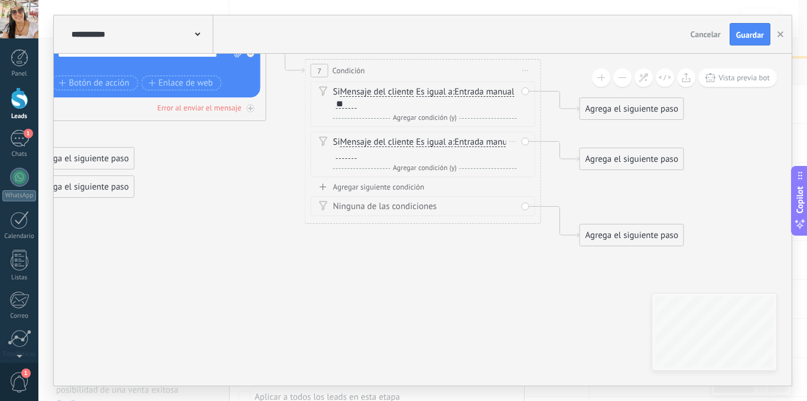
click at [357, 156] on div at bounding box center [346, 153] width 21 height 9
click at [357, 155] on div "**" at bounding box center [346, 153] width 21 height 9
click at [364, 185] on div "Agregar siguiente condición" at bounding box center [423, 187] width 224 height 10
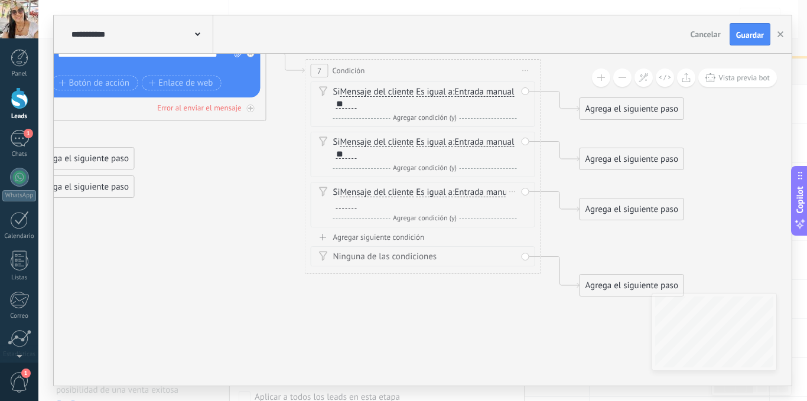
click at [357, 205] on div at bounding box center [346, 204] width 21 height 9
click at [358, 234] on div "Agregar siguiente condición" at bounding box center [423, 237] width 224 height 10
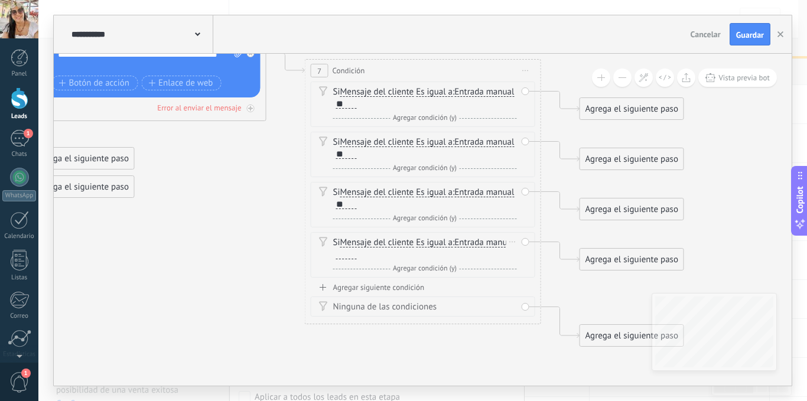
click at [357, 256] on div at bounding box center [346, 254] width 21 height 9
click at [391, 288] on div "Agregar siguiente condición" at bounding box center [423, 287] width 224 height 10
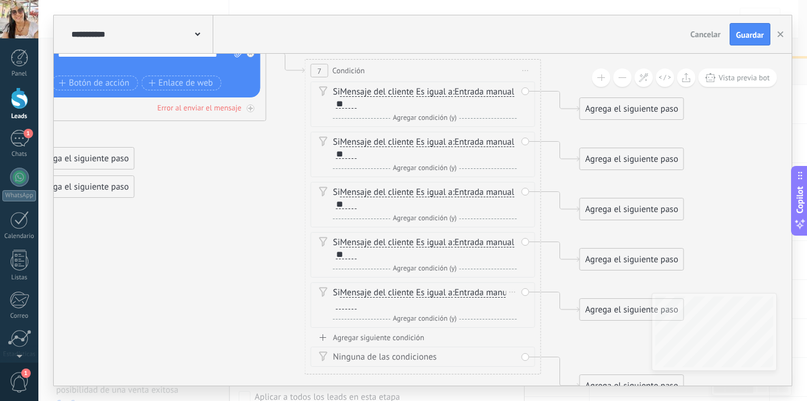
click at [357, 308] on div at bounding box center [346, 304] width 21 height 9
click at [385, 338] on div "Agregar siguiente condición" at bounding box center [423, 338] width 224 height 10
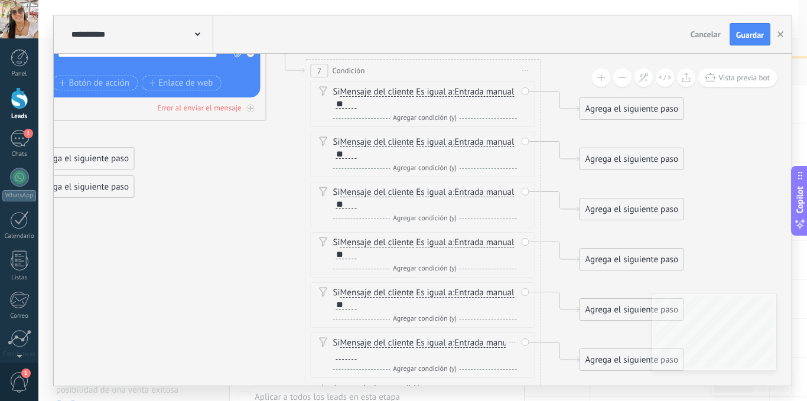
click at [357, 357] on div at bounding box center [346, 354] width 21 height 9
click at [452, 93] on span "Es igual a" at bounding box center [434, 91] width 37 height 9
click at [454, 93] on button "Es igual a" at bounding box center [484, 92] width 148 height 21
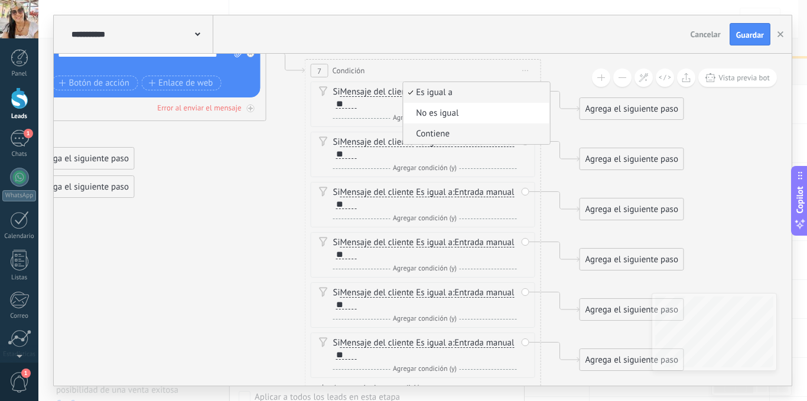
click at [444, 135] on span "Contiene" at bounding box center [474, 134] width 143 height 12
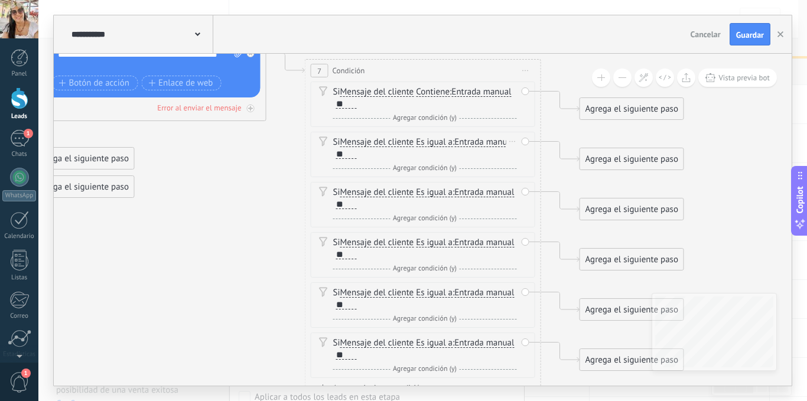
click at [444, 143] on span "Es igual a" at bounding box center [434, 142] width 37 height 9
click at [444, 143] on button "Es igual a" at bounding box center [484, 142] width 148 height 21
click at [445, 184] on span "Contiene" at bounding box center [474, 184] width 143 height 12
click at [442, 196] on span "Es igual a" at bounding box center [434, 192] width 37 height 9
click at [442, 196] on button "Es igual a" at bounding box center [484, 192] width 148 height 21
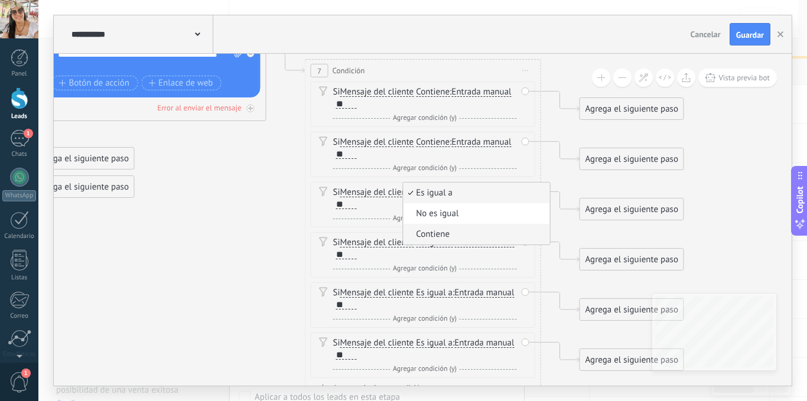
click at [448, 238] on span "Contiene" at bounding box center [474, 235] width 143 height 12
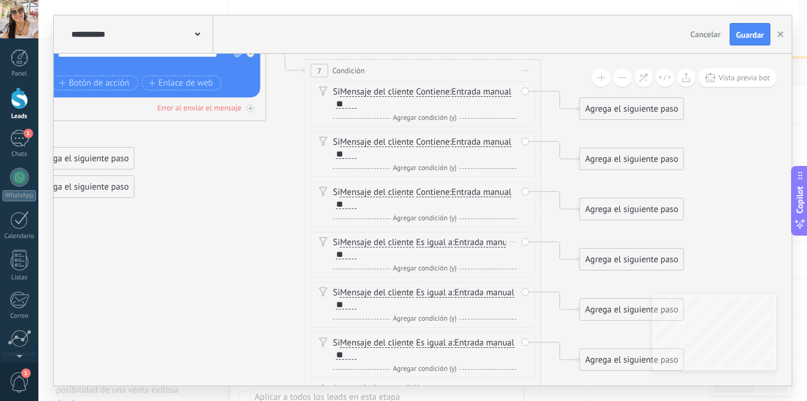
click at [442, 245] on span "Es igual a" at bounding box center [434, 242] width 37 height 9
click at [442, 245] on button "Es igual a" at bounding box center [484, 242] width 148 height 21
click at [438, 284] on span "Contiene" at bounding box center [474, 285] width 143 height 12
click at [441, 294] on span "Es igual a" at bounding box center [434, 292] width 37 height 9
click at [441, 294] on button "Es igual a" at bounding box center [484, 292] width 148 height 21
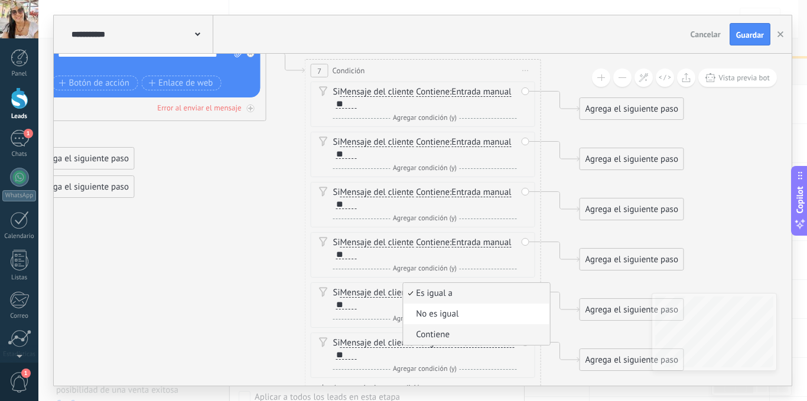
click at [438, 333] on span "Contiene" at bounding box center [474, 335] width 143 height 12
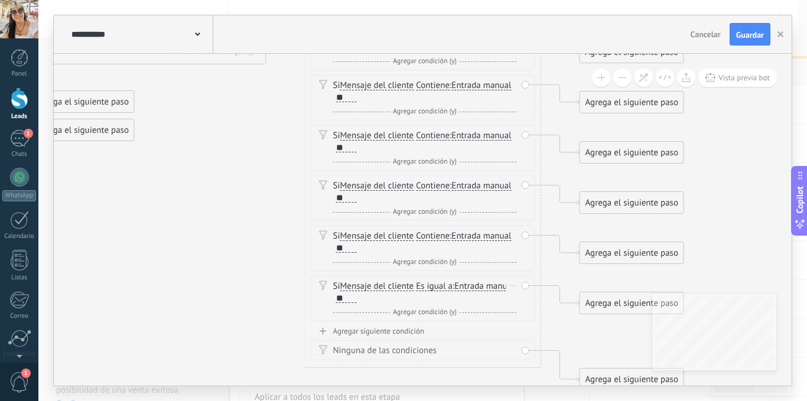
click at [444, 287] on span "Es igual a" at bounding box center [434, 286] width 37 height 9
click at [444, 287] on button "Es igual a" at bounding box center [484, 286] width 148 height 21
click at [445, 327] on span "Contiene" at bounding box center [474, 329] width 143 height 12
click at [351, 330] on div "Agregar siguiente condición" at bounding box center [423, 331] width 224 height 10
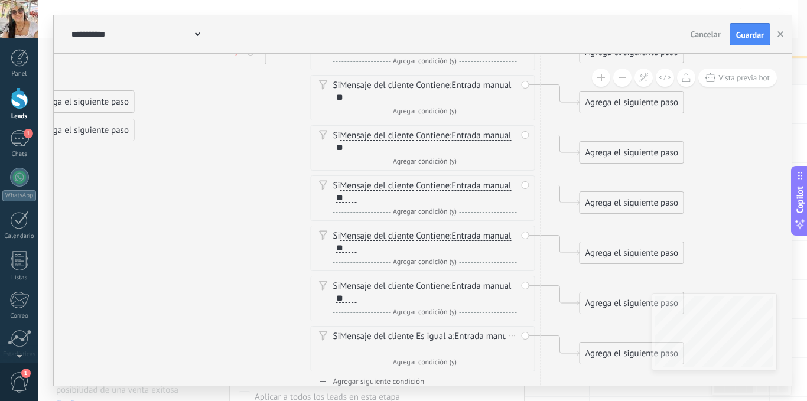
click at [357, 351] on div at bounding box center [346, 348] width 21 height 9
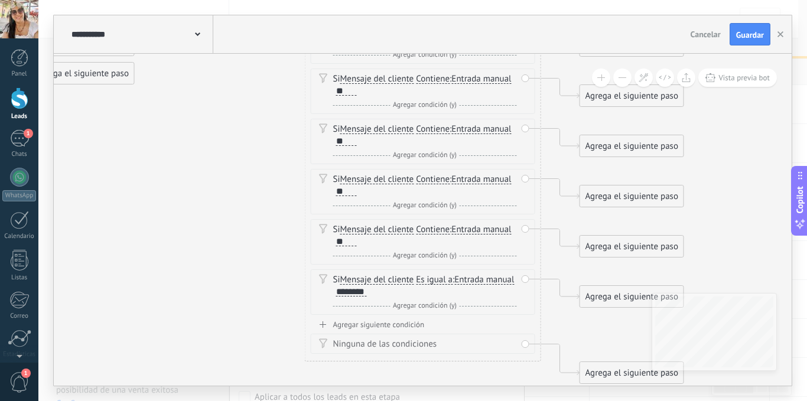
click at [409, 325] on div "Agregar siguiente condición" at bounding box center [423, 325] width 224 height 10
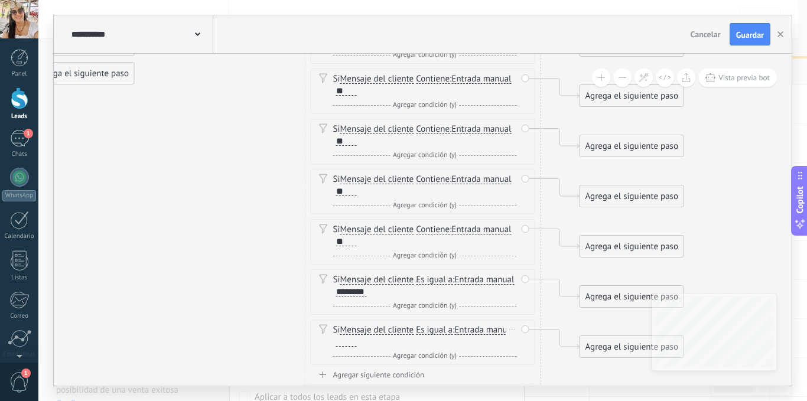
click at [357, 346] on div at bounding box center [346, 341] width 21 height 9
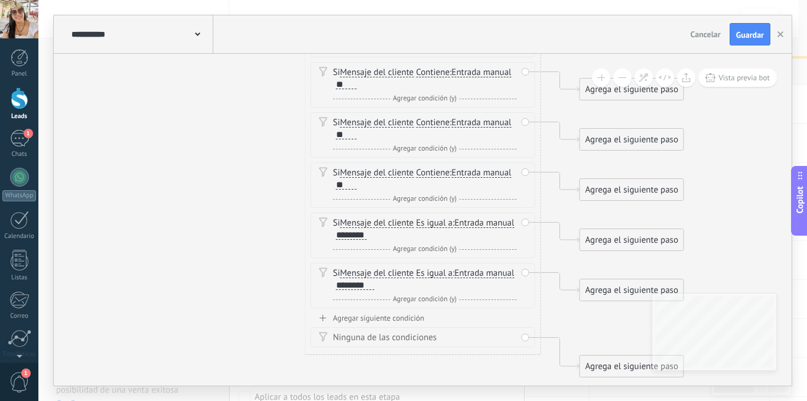
click at [412, 317] on div "Agregar siguiente condición" at bounding box center [423, 318] width 224 height 10
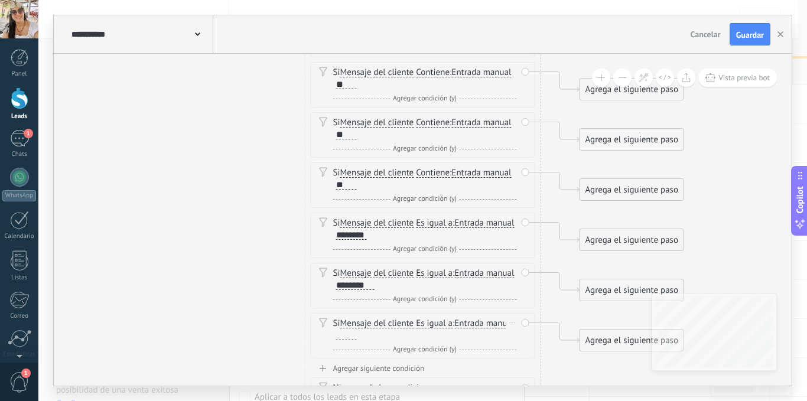
click at [357, 336] on div at bounding box center [346, 335] width 21 height 9
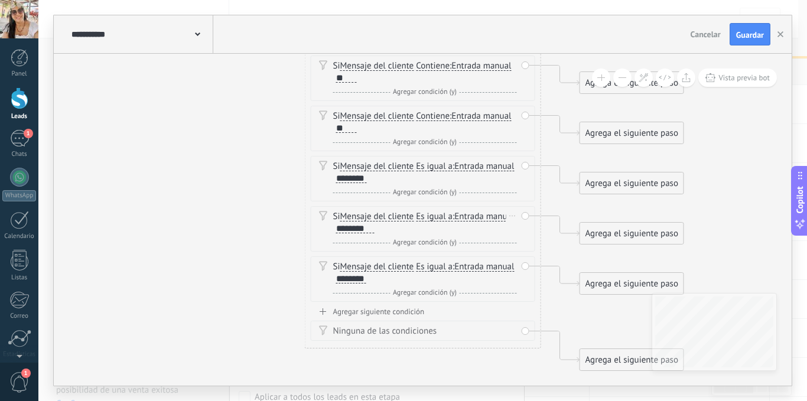
click at [443, 219] on span "Es igual a" at bounding box center [434, 216] width 37 height 9
click at [443, 219] on button "Es igual a" at bounding box center [484, 216] width 148 height 21
click at [442, 258] on span "Contiene" at bounding box center [474, 259] width 143 height 12
click at [443, 266] on span "Es igual a" at bounding box center [434, 266] width 37 height 9
click at [443, 266] on button "Es igual a" at bounding box center [484, 266] width 148 height 21
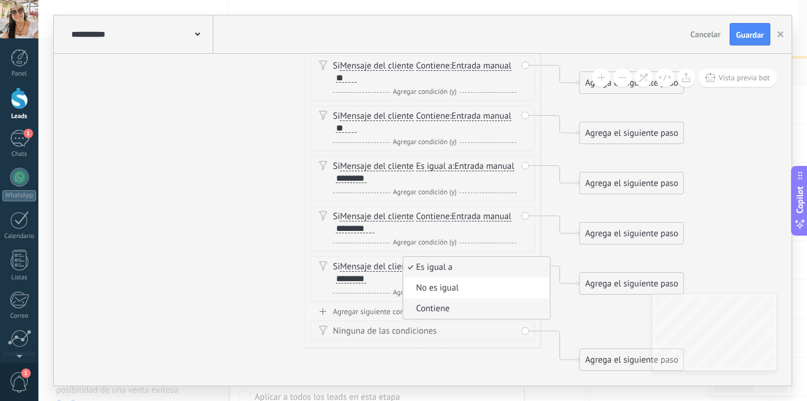
click at [436, 304] on span "Contiene" at bounding box center [474, 309] width 143 height 12
click at [442, 168] on span "Es igual a" at bounding box center [434, 166] width 37 height 9
click at [442, 168] on button "Es igual a" at bounding box center [484, 166] width 148 height 21
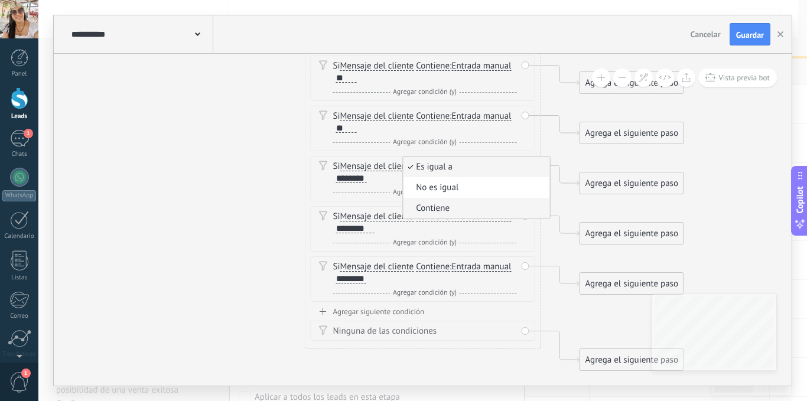
click at [445, 211] on span "Contiene" at bounding box center [474, 209] width 143 height 12
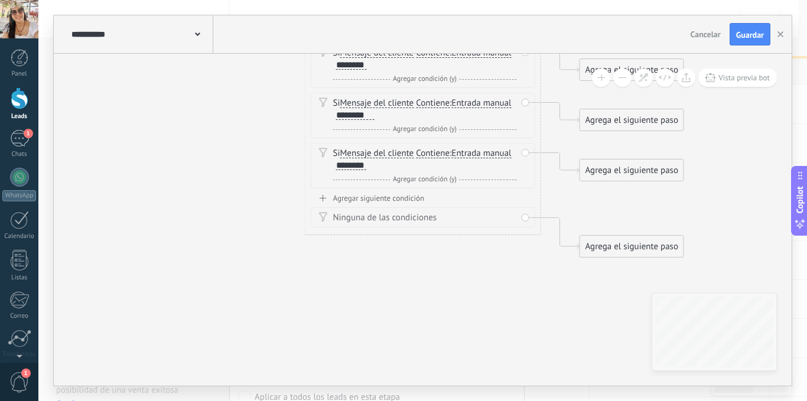
click at [407, 199] on div "Agregar siguiente condición" at bounding box center [423, 198] width 224 height 10
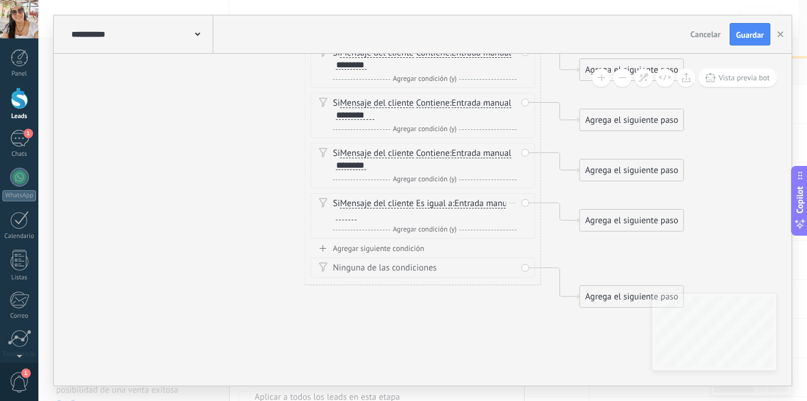
click at [357, 216] on div at bounding box center [346, 215] width 21 height 9
click at [409, 248] on div "Agregar siguiente condición" at bounding box center [423, 248] width 224 height 10
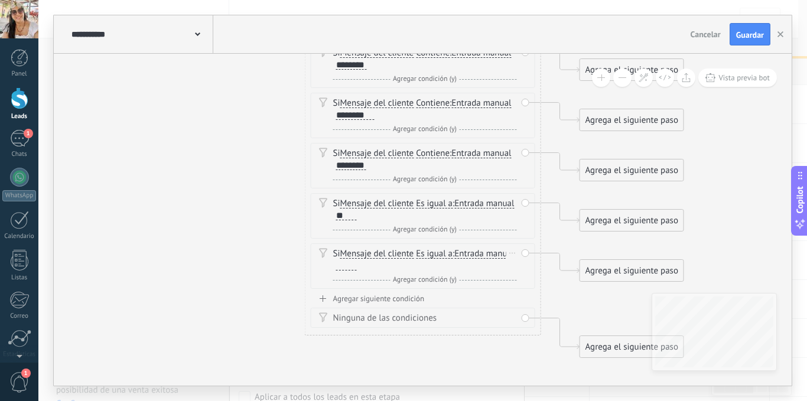
click at [357, 266] on div at bounding box center [346, 265] width 21 height 9
click at [417, 299] on div "Agregar siguiente condición" at bounding box center [423, 299] width 224 height 10
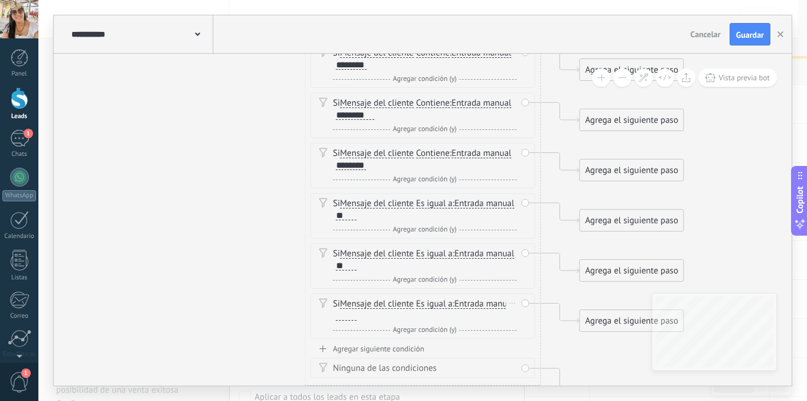
click at [357, 316] on div at bounding box center [346, 315] width 21 height 9
click at [444, 205] on span "Es igual a" at bounding box center [434, 203] width 37 height 9
click at [444, 205] on button "Es igual a" at bounding box center [484, 203] width 148 height 21
click at [447, 246] on span "Contiene" at bounding box center [474, 246] width 143 height 12
click at [443, 256] on span "Es igual a" at bounding box center [434, 253] width 37 height 9
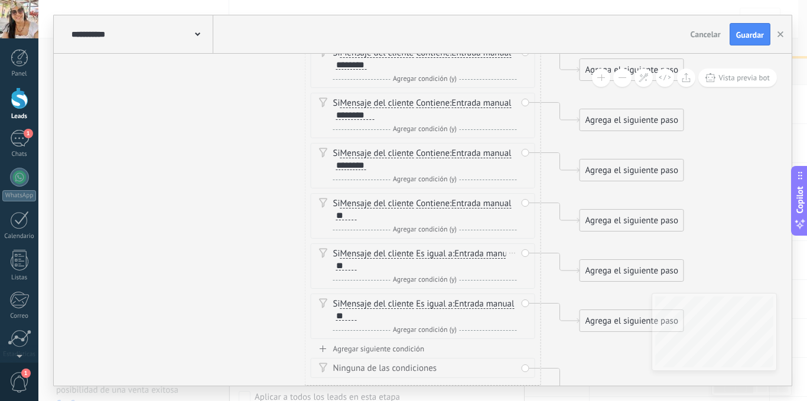
click at [443, 256] on button "Es igual a" at bounding box center [484, 253] width 148 height 21
click at [446, 295] on span "Contiene" at bounding box center [474, 296] width 143 height 12
click at [440, 306] on span "Es igual a" at bounding box center [434, 303] width 37 height 9
click at [440, 306] on button "Es igual a" at bounding box center [484, 304] width 148 height 21
click at [446, 344] on span "Contiene" at bounding box center [474, 346] width 143 height 12
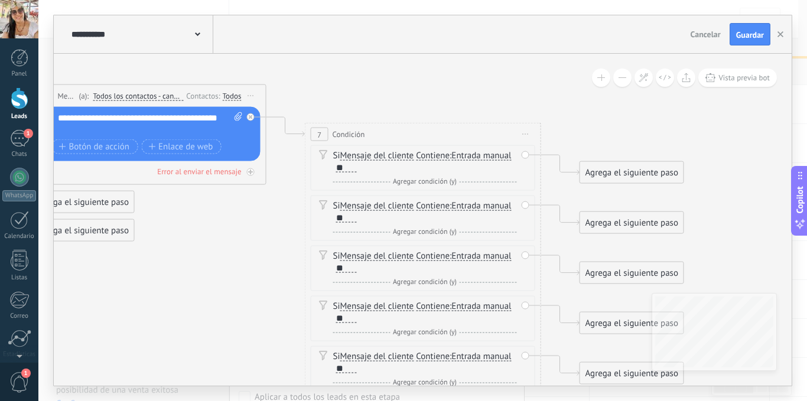
click at [625, 173] on div "Agrega el siguiente paso" at bounding box center [631, 172] width 103 height 19
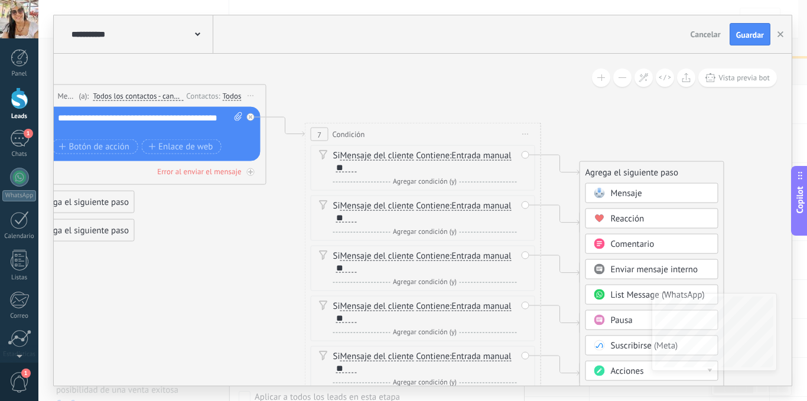
click at [627, 195] on span "Mensaje" at bounding box center [626, 193] width 31 height 11
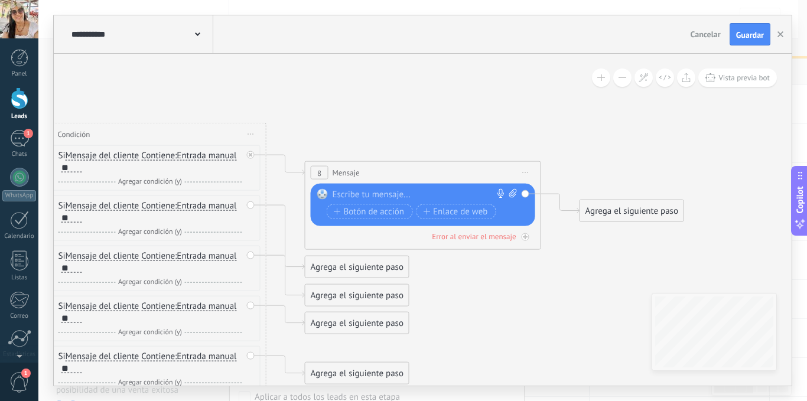
click at [396, 190] on div at bounding box center [420, 195] width 175 height 12
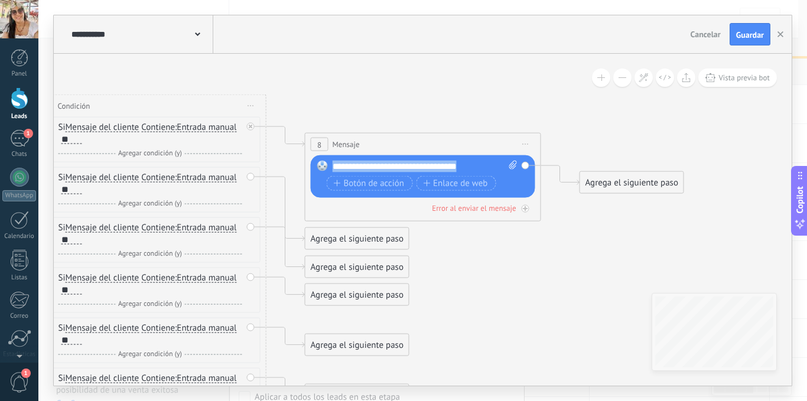
drag, startPoint x: 480, startPoint y: 167, endPoint x: 322, endPoint y: 164, distance: 158.3
click at [322, 164] on div "Reemplazar Quitar Convertir a mensaje de voz Arrastre la imagen aquí para adjun…" at bounding box center [423, 176] width 224 height 43
click at [627, 183] on div "Agrega el siguiente paso" at bounding box center [631, 182] width 103 height 19
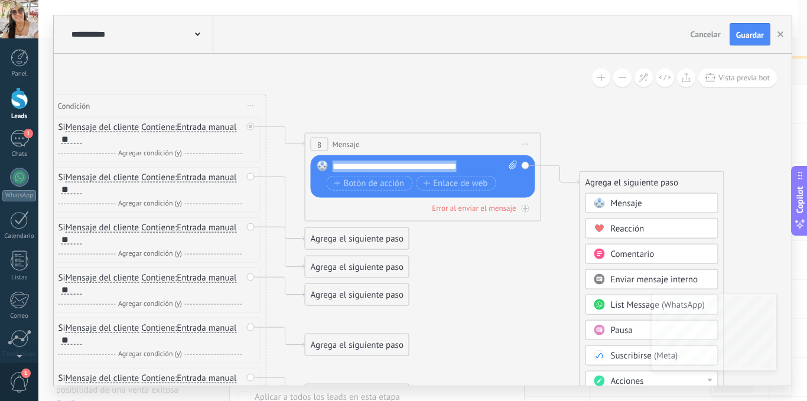
click at [377, 242] on div "Agrega el siguiente paso" at bounding box center [356, 238] width 103 height 19
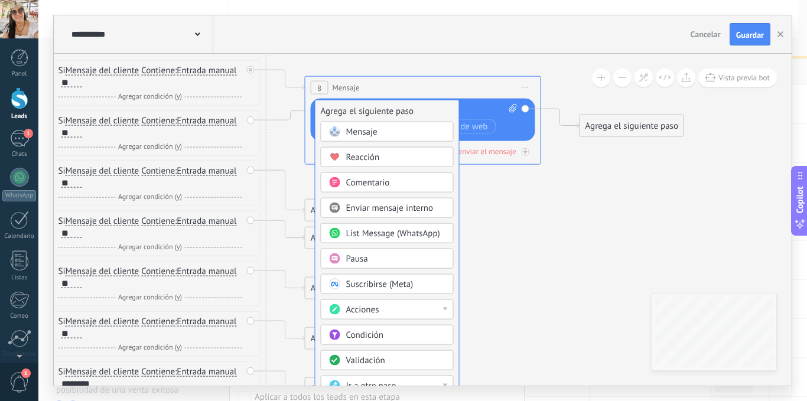
drag, startPoint x: 414, startPoint y: 182, endPoint x: 424, endPoint y: 111, distance: 71.6
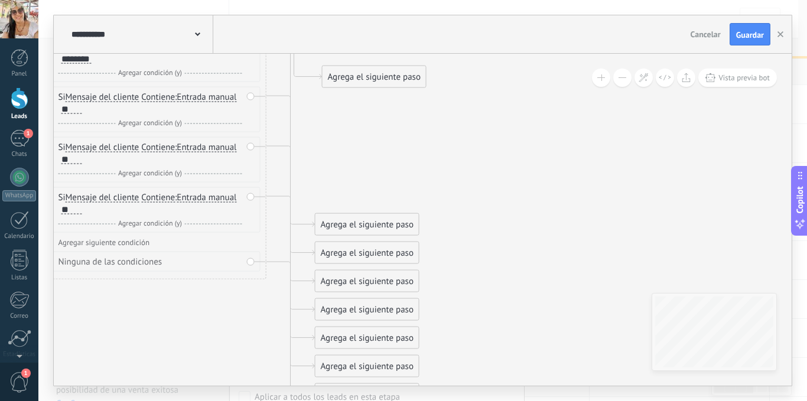
drag, startPoint x: 399, startPoint y: 196, endPoint x: 406, endPoint y: 76, distance: 119.5
click at [406, 76] on div "Agrega el siguiente paso" at bounding box center [374, 76] width 103 height 19
drag, startPoint x: 379, startPoint y: 227, endPoint x: 392, endPoint y: 102, distance: 126.6
click at [392, 102] on div "Agrega el siguiente paso" at bounding box center [381, 98] width 103 height 19
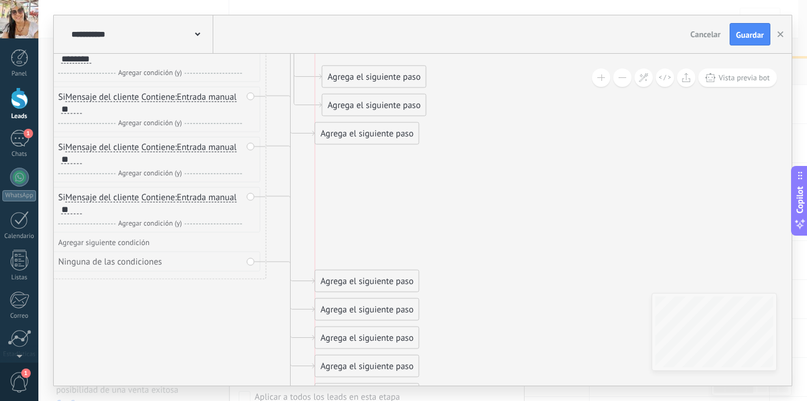
drag, startPoint x: 375, startPoint y: 258, endPoint x: 379, endPoint y: 139, distance: 118.8
click at [379, 139] on div "Agrega el siguiente paso" at bounding box center [366, 133] width 103 height 19
drag, startPoint x: 385, startPoint y: 285, endPoint x: 397, endPoint y: 167, distance: 118.8
click at [397, 167] on div "Agrega el siguiente paso" at bounding box center [381, 161] width 103 height 19
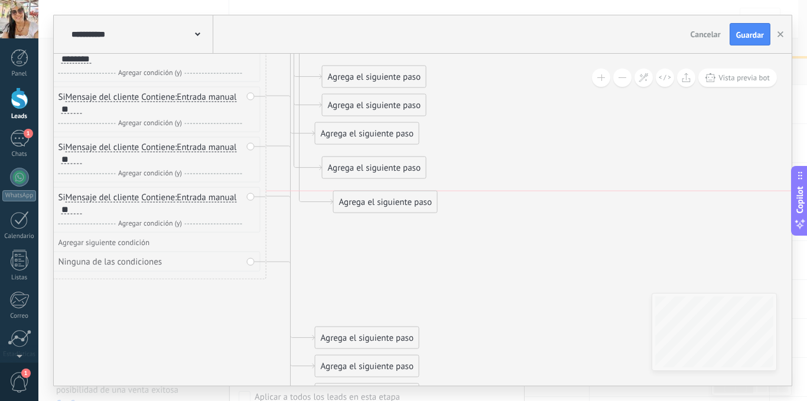
drag, startPoint x: 363, startPoint y: 313, endPoint x: 382, endPoint y: 204, distance: 110.2
click at [382, 204] on div "Agrega el siguiente paso" at bounding box center [385, 202] width 103 height 19
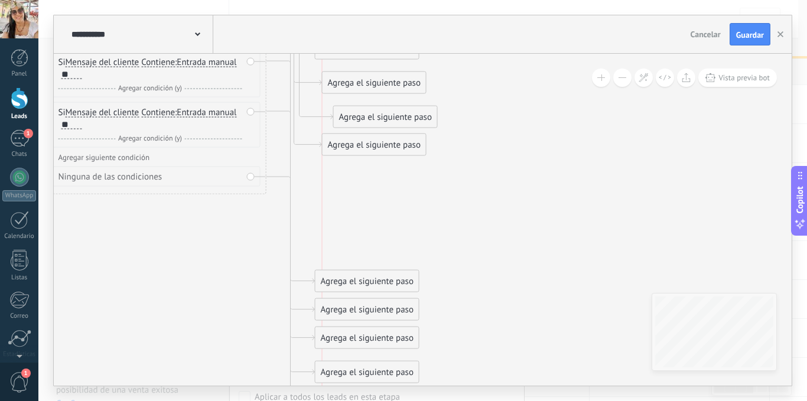
drag, startPoint x: 392, startPoint y: 257, endPoint x: 402, endPoint y: 154, distance: 103.9
click at [401, 151] on div "Agrega el siguiente paso" at bounding box center [374, 144] width 103 height 19
drag, startPoint x: 385, startPoint y: 279, endPoint x: 393, endPoint y: 174, distance: 105.5
click at [393, 174] on div "Agrega el siguiente paso" at bounding box center [374, 176] width 103 height 19
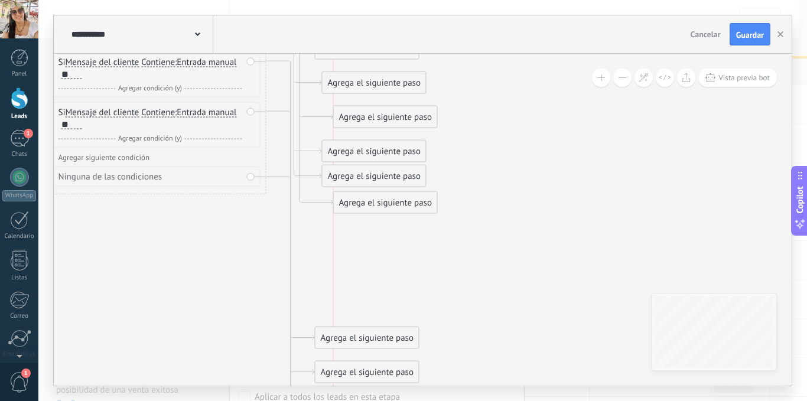
drag, startPoint x: 371, startPoint y: 310, endPoint x: 388, endPoint y: 203, distance: 108.2
click at [388, 203] on div "Agrega el siguiente paso" at bounding box center [385, 202] width 103 height 19
drag, startPoint x: 381, startPoint y: 336, endPoint x: 392, endPoint y: 235, distance: 101.6
click at [392, 235] on div "Agrega el siguiente paso" at bounding box center [374, 236] width 103 height 19
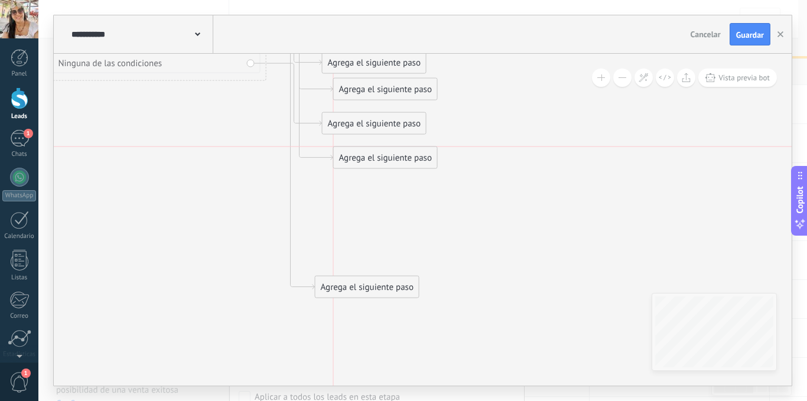
drag, startPoint x: 401, startPoint y: 252, endPoint x: 412, endPoint y: 158, distance: 94.6
click at [413, 157] on div "Agrega el siguiente paso" at bounding box center [385, 157] width 103 height 19
drag, startPoint x: 384, startPoint y: 276, endPoint x: 401, endPoint y: 186, distance: 92.0
click at [401, 186] on div "Agrega el siguiente paso" at bounding box center [385, 192] width 103 height 19
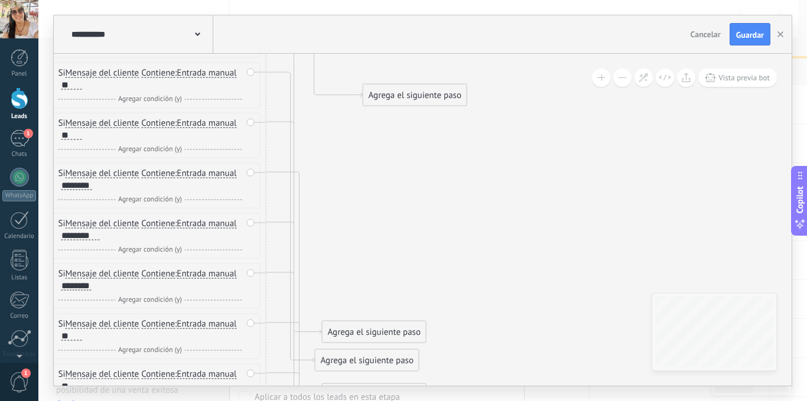
drag, startPoint x: 396, startPoint y: 306, endPoint x: 440, endPoint y: 89, distance: 221.3
click at [440, 89] on div "Agrega el siguiente paso" at bounding box center [414, 95] width 103 height 19
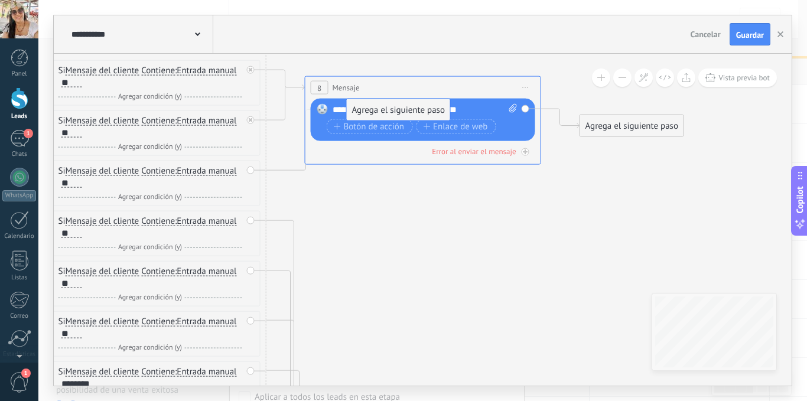
drag, startPoint x: 442, startPoint y: 285, endPoint x: 422, endPoint y: 109, distance: 177.2
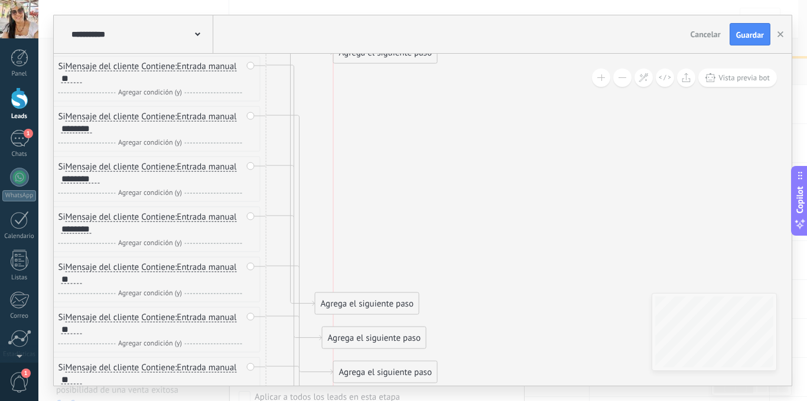
drag, startPoint x: 414, startPoint y: 224, endPoint x: 422, endPoint y: 54, distance: 170.3
click at [422, 54] on div "Agrega el siguiente paso" at bounding box center [385, 52] width 103 height 19
drag, startPoint x: 388, startPoint y: 301, endPoint x: 416, endPoint y: 64, distance: 238.6
click at [421, 34] on div "**********" at bounding box center [423, 200] width 738 height 370
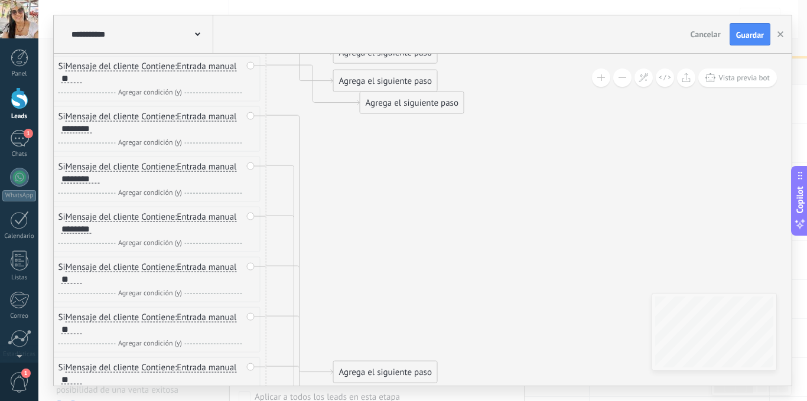
drag, startPoint x: 393, startPoint y: 337, endPoint x: 430, endPoint y: 102, distance: 237.5
click at [430, 102] on div "Agrega el siguiente paso" at bounding box center [411, 102] width 103 height 19
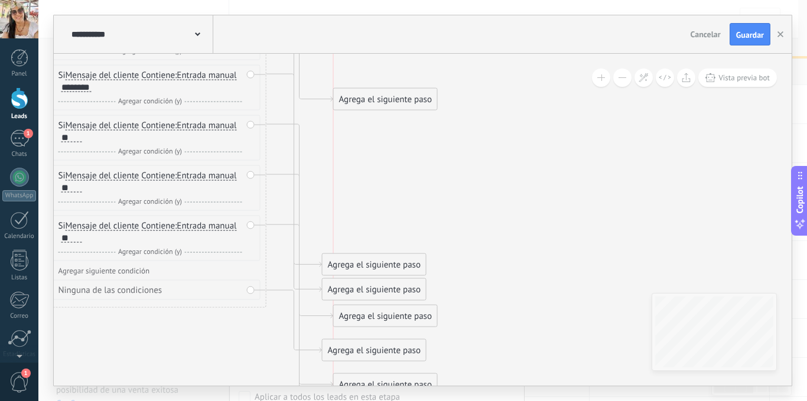
drag, startPoint x: 427, startPoint y: 226, endPoint x: 423, endPoint y: 83, distance: 142.4
click at [423, 90] on div "Agrega el siguiente paso" at bounding box center [385, 99] width 103 height 19
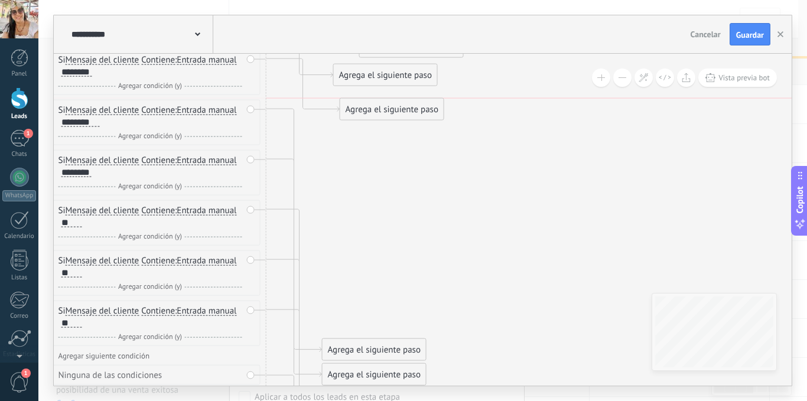
drag, startPoint x: 413, startPoint y: 167, endPoint x: 419, endPoint y: 103, distance: 63.5
click at [419, 103] on div "Agrega el siguiente paso" at bounding box center [391, 109] width 103 height 19
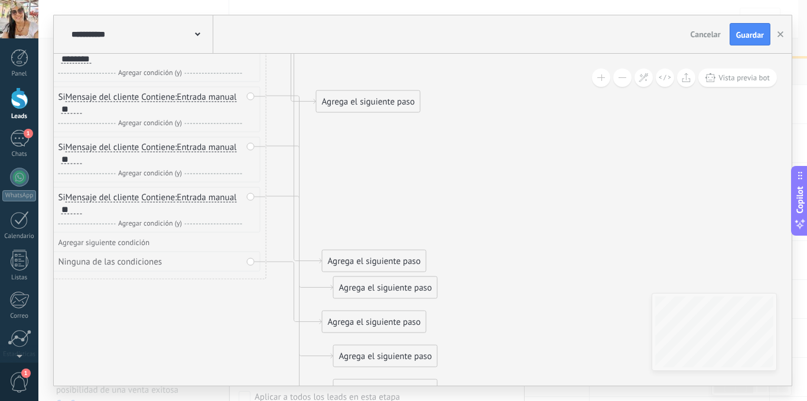
drag, startPoint x: 415, startPoint y: 237, endPoint x: 409, endPoint y: 86, distance: 150.8
click at [409, 92] on div "Agrega el siguiente paso" at bounding box center [368, 101] width 103 height 19
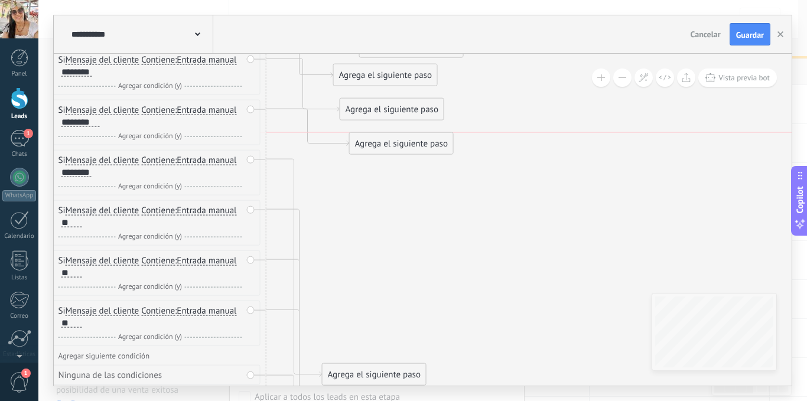
drag, startPoint x: 399, startPoint y: 201, endPoint x: 436, endPoint y: 139, distance: 72.0
click at [436, 139] on div "Agrega el siguiente paso" at bounding box center [401, 143] width 103 height 19
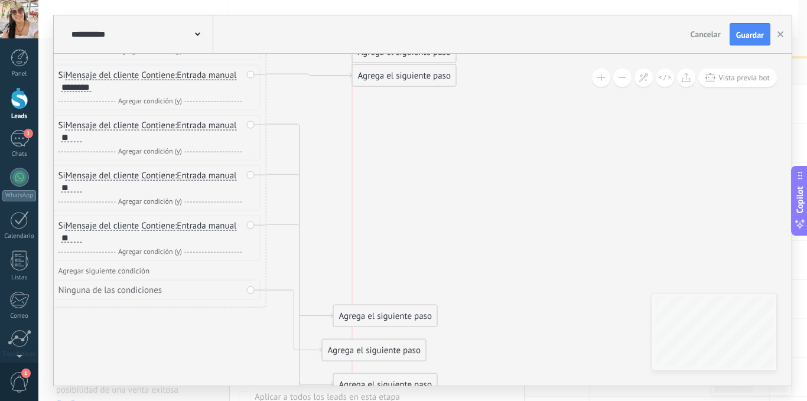
drag, startPoint x: 418, startPoint y: 284, endPoint x: 453, endPoint y: 70, distance: 216.7
click at [453, 70] on div "Agrega el siguiente paso" at bounding box center [404, 75] width 103 height 19
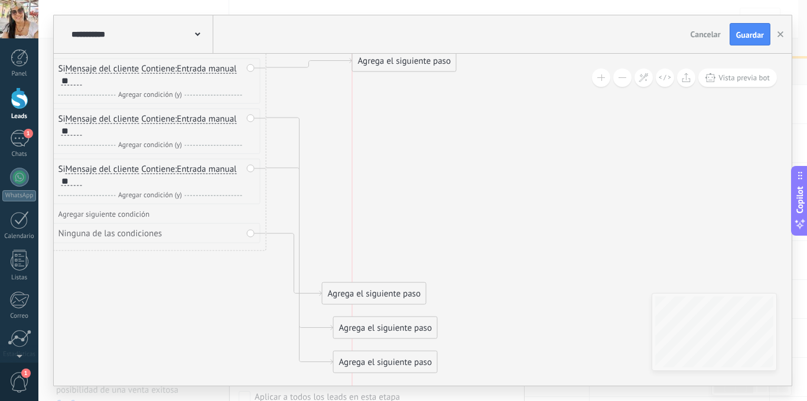
drag, startPoint x: 429, startPoint y: 248, endPoint x: 444, endPoint y: 59, distance: 189.6
click at [444, 57] on div "Agrega el siguiente paso" at bounding box center [404, 60] width 103 height 19
drag, startPoint x: 414, startPoint y: 293, endPoint x: 420, endPoint y: 103, distance: 190.3
click at [419, 101] on div "Agrega el siguiente paso" at bounding box center [385, 110] width 103 height 19
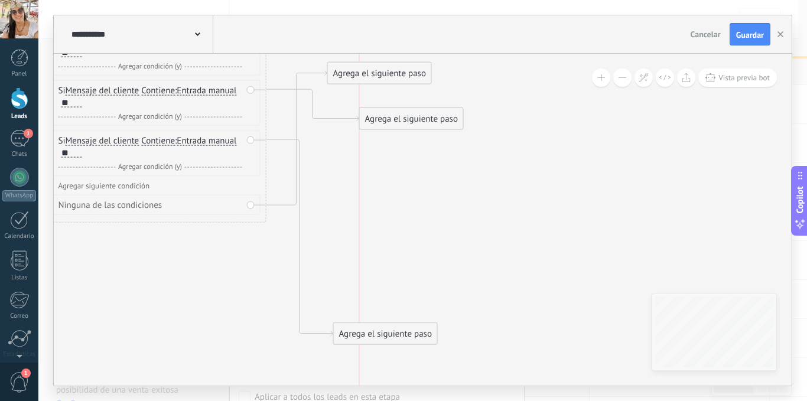
drag, startPoint x: 422, startPoint y: 299, endPoint x: 444, endPoint y: 107, distance: 193.3
click at [444, 109] on div "Agrega el siguiente paso" at bounding box center [411, 118] width 103 height 19
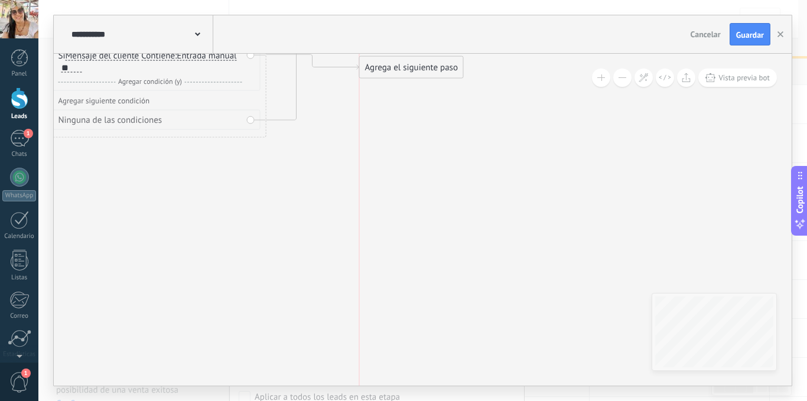
drag, startPoint x: 416, startPoint y: 248, endPoint x: 448, endPoint y: 51, distance: 199.2
click at [448, 51] on div "**********" at bounding box center [423, 200] width 738 height 370
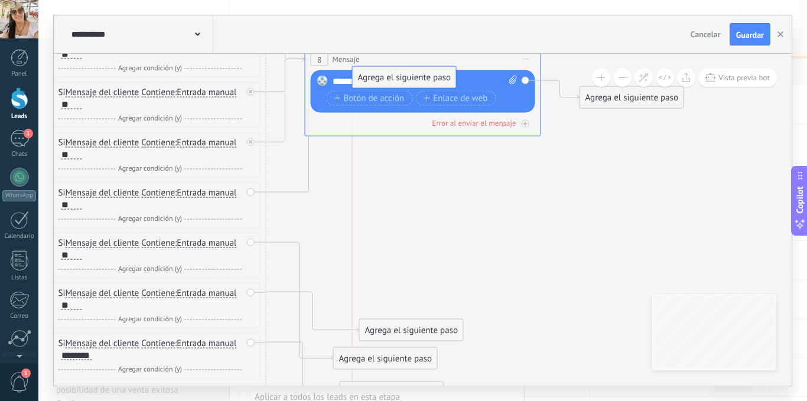
drag, startPoint x: 415, startPoint y: 279, endPoint x: 434, endPoint y: 77, distance: 203.0
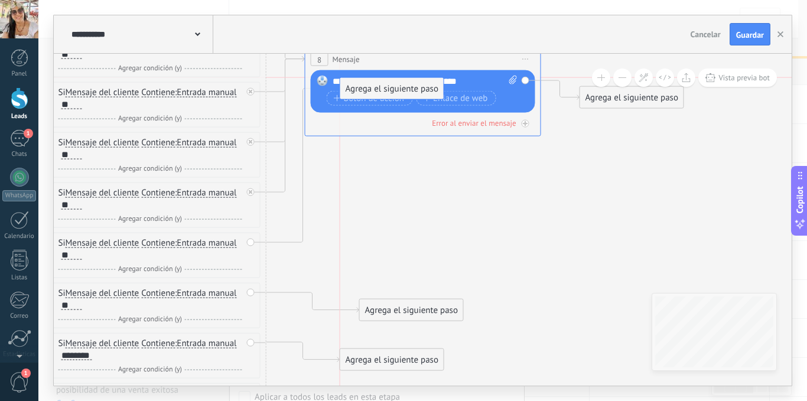
drag, startPoint x: 411, startPoint y: 255, endPoint x: 422, endPoint y: 79, distance: 176.4
drag, startPoint x: 438, startPoint y: 309, endPoint x: 439, endPoint y: 82, distance: 226.8
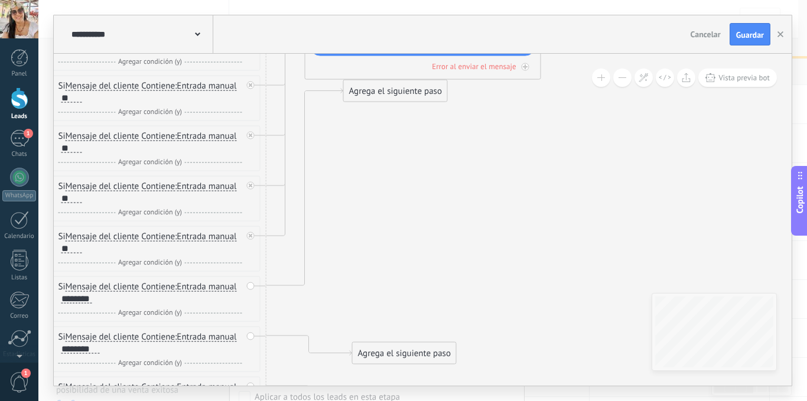
drag, startPoint x: 429, startPoint y: 282, endPoint x: 433, endPoint y: 87, distance: 194.4
click at [433, 87] on div "Agrega el siguiente paso" at bounding box center [395, 91] width 103 height 19
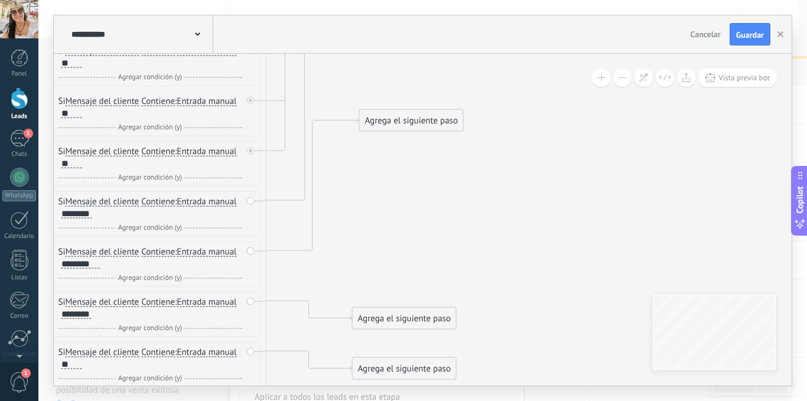
drag, startPoint x: 429, startPoint y: 262, endPoint x: 435, endPoint y: 106, distance: 156.7
click at [436, 111] on div "Agrega el siguiente paso" at bounding box center [411, 120] width 103 height 19
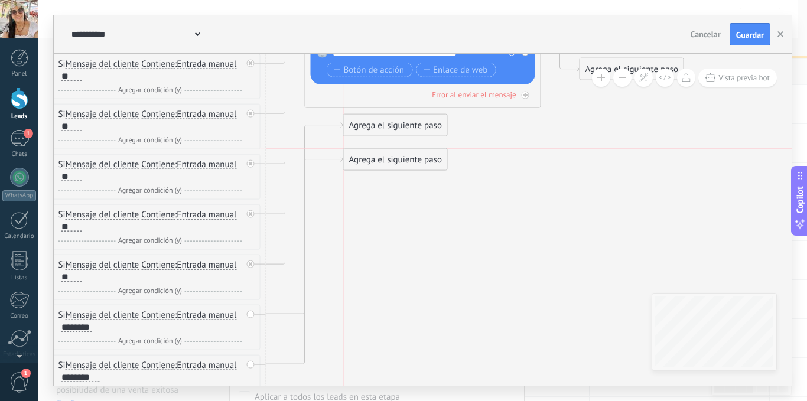
drag, startPoint x: 435, startPoint y: 221, endPoint x: 417, endPoint y: 171, distance: 52.9
click at [418, 158] on div "Agrega el siguiente paso" at bounding box center [395, 159] width 103 height 19
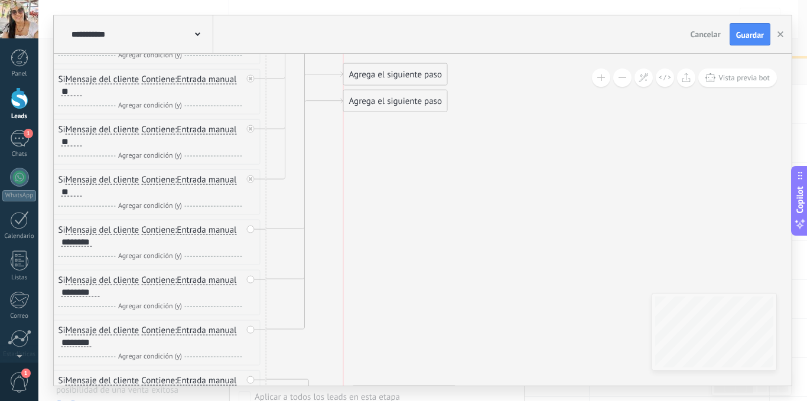
drag, startPoint x: 416, startPoint y: 338, endPoint x: 402, endPoint y: 93, distance: 245.6
click at [402, 93] on div "Agrega el siguiente paso" at bounding box center [395, 101] width 103 height 19
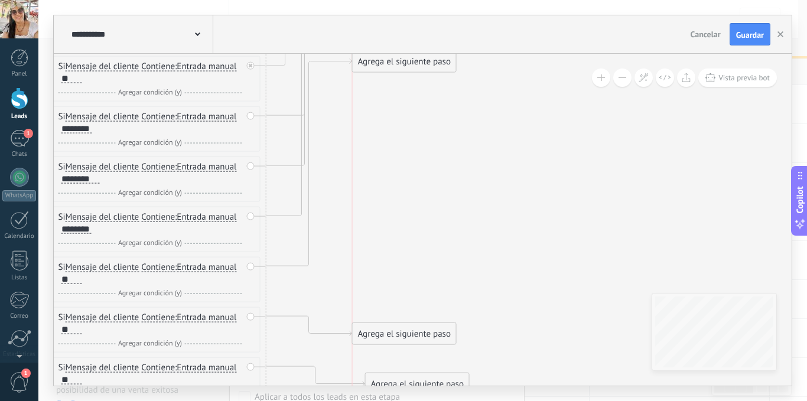
drag, startPoint x: 412, startPoint y: 279, endPoint x: 410, endPoint y: 56, distance: 223.3
click at [410, 56] on div "Agrega el siguiente paso" at bounding box center [404, 61] width 103 height 19
drag, startPoint x: 411, startPoint y: 305, endPoint x: 406, endPoint y: 92, distance: 213.3
click at [406, 92] on div "Agrega el siguiente paso" at bounding box center [404, 94] width 103 height 19
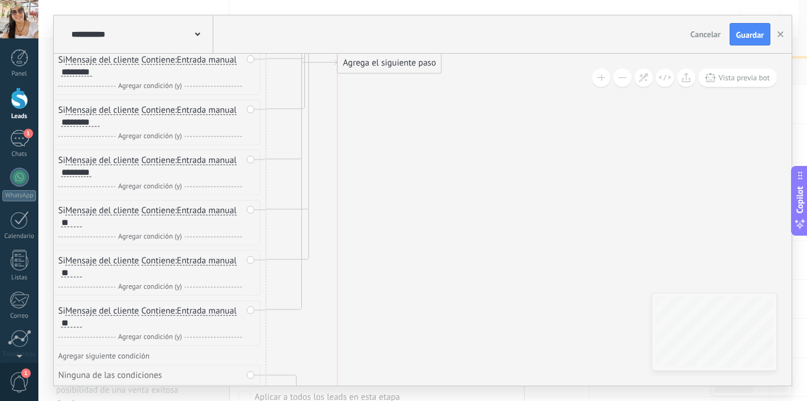
drag, startPoint x: 426, startPoint y: 324, endPoint x: 403, endPoint y: 59, distance: 265.6
click at [403, 59] on div "Agrega el siguiente paso" at bounding box center [389, 62] width 103 height 19
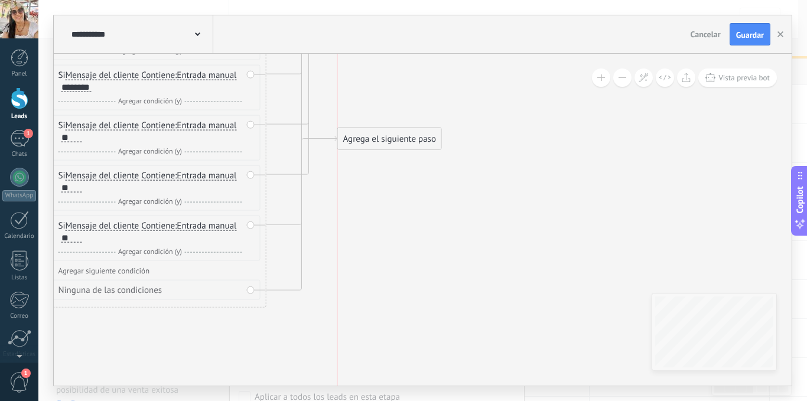
drag, startPoint x: 403, startPoint y: 315, endPoint x: 416, endPoint y: 87, distance: 228.4
click at [416, 129] on div "Agrega el siguiente paso" at bounding box center [389, 138] width 103 height 19
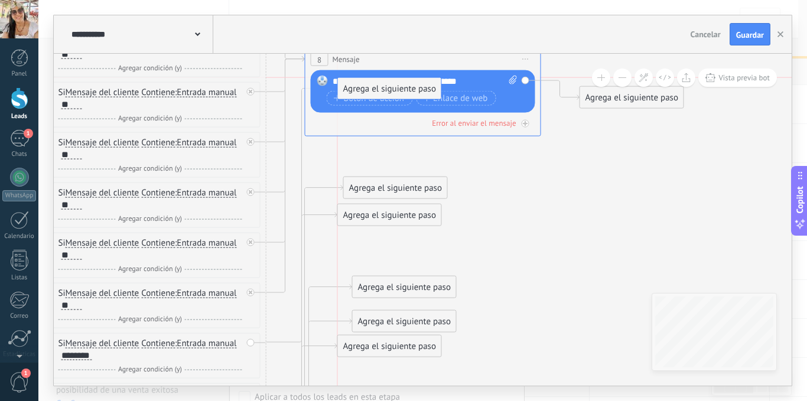
drag, startPoint x: 415, startPoint y: 154, endPoint x: 414, endPoint y: 84, distance: 70.3
drag, startPoint x: 400, startPoint y: 189, endPoint x: 391, endPoint y: 81, distance: 108.5
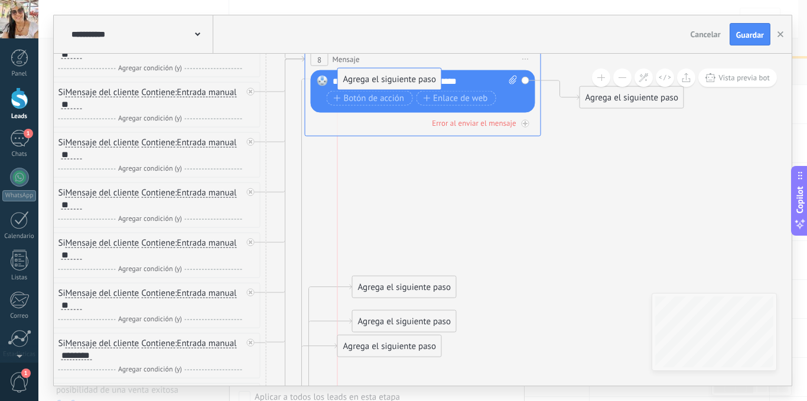
drag, startPoint x: 418, startPoint y: 214, endPoint x: 415, endPoint y: 77, distance: 136.5
drag, startPoint x: 416, startPoint y: 284, endPoint x: 410, endPoint y: 74, distance: 209.2
drag, startPoint x: 429, startPoint y: 317, endPoint x: 420, endPoint y: 77, distance: 240.0
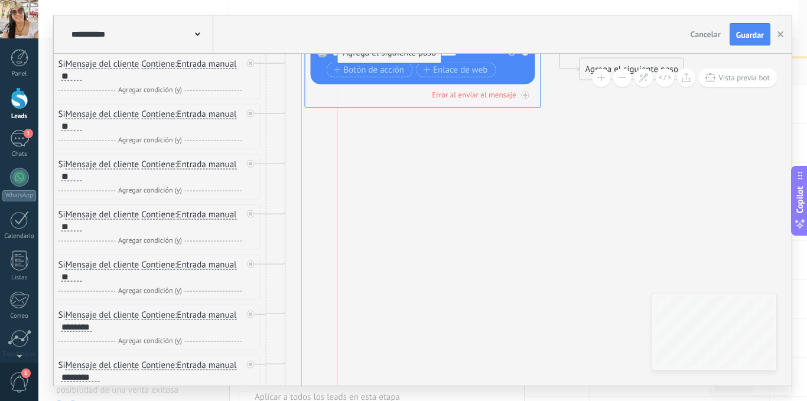
drag, startPoint x: 411, startPoint y: 314, endPoint x: 409, endPoint y: 49, distance: 265.2
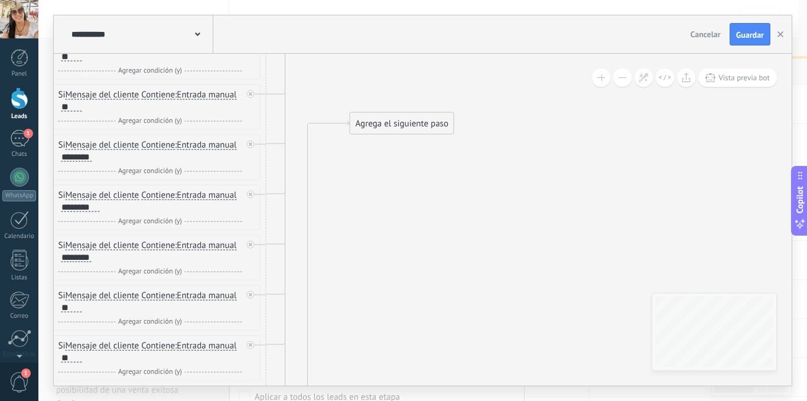
drag, startPoint x: 421, startPoint y: 252, endPoint x: 434, endPoint y: 92, distance: 160.6
click at [435, 114] on div "Agrega el siguiente paso" at bounding box center [401, 123] width 103 height 19
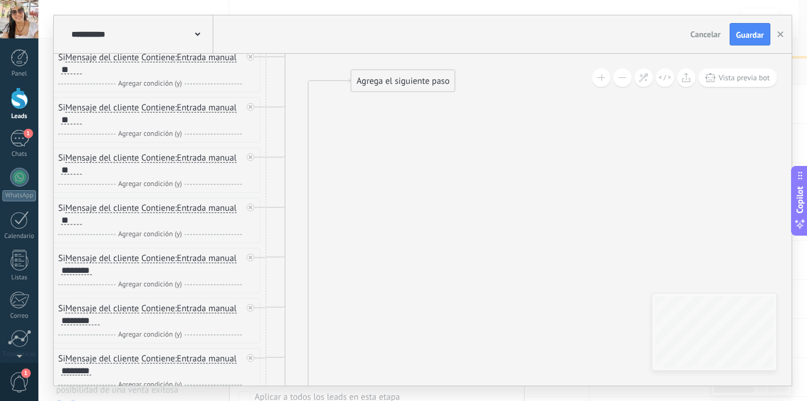
drag, startPoint x: 429, startPoint y: 210, endPoint x: 429, endPoint y: 74, distance: 135.3
click at [429, 74] on div "Agrega el siguiente paso" at bounding box center [402, 80] width 103 height 19
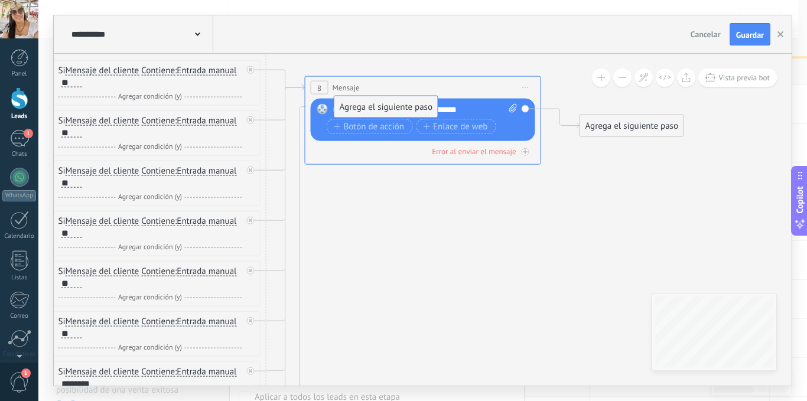
drag, startPoint x: 422, startPoint y: 186, endPoint x: 405, endPoint y: 105, distance: 82.7
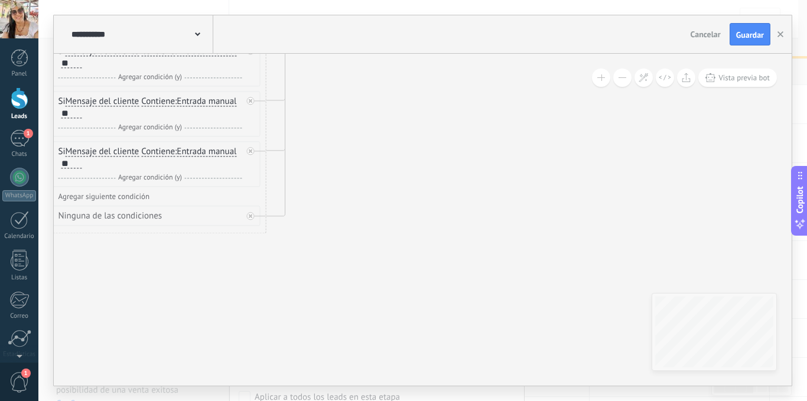
click at [112, 197] on div "Agregar siguiente condición" at bounding box center [148, 196] width 224 height 10
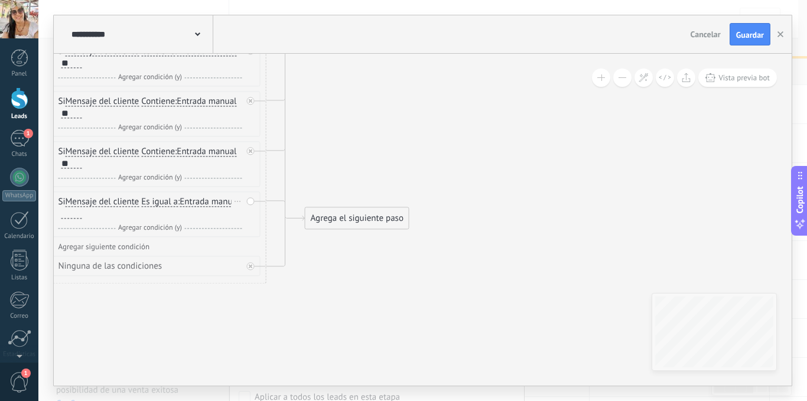
click at [82, 219] on div at bounding box center [71, 213] width 21 height 9
click at [134, 248] on div "Agregar siguiente condición" at bounding box center [148, 247] width 224 height 10
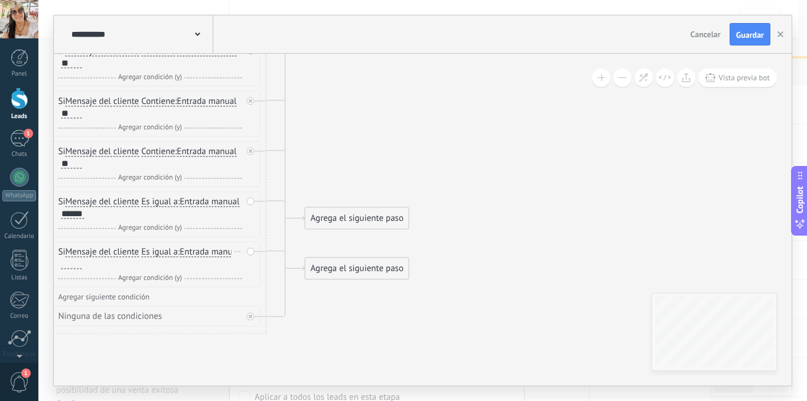
click at [82, 268] on div at bounding box center [71, 263] width 21 height 9
click at [137, 297] on div "Agregar siguiente condición" at bounding box center [148, 297] width 224 height 10
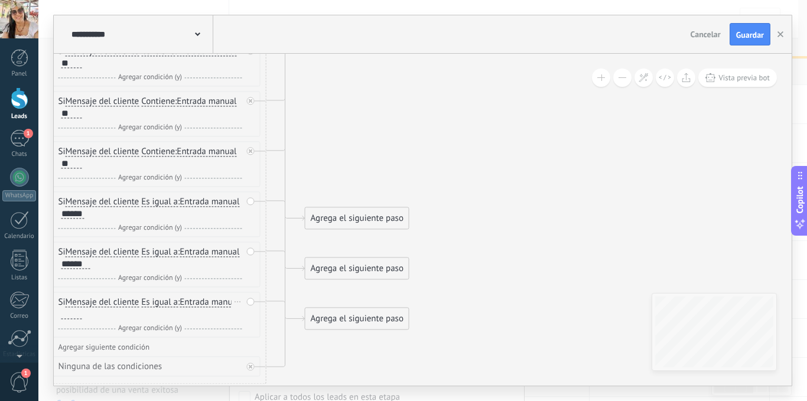
click at [82, 314] on div at bounding box center [71, 314] width 21 height 9
click at [170, 199] on span "Es igual a" at bounding box center [159, 201] width 37 height 9
click at [170, 199] on button "Es igual a" at bounding box center [209, 201] width 148 height 21
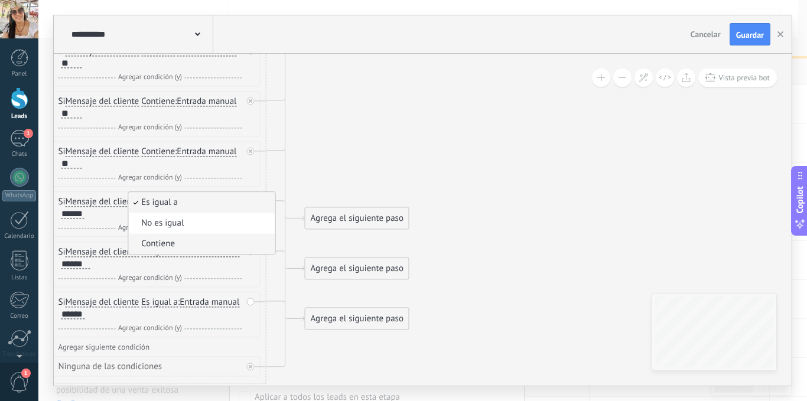
click at [172, 242] on span "Contiene" at bounding box center [199, 244] width 143 height 12
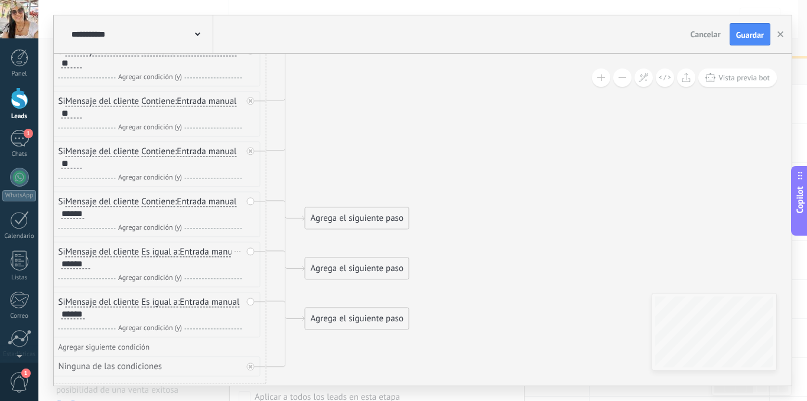
click at [164, 252] on span "Es igual a" at bounding box center [159, 252] width 37 height 9
click at [164, 252] on button "Es igual a" at bounding box center [209, 252] width 148 height 21
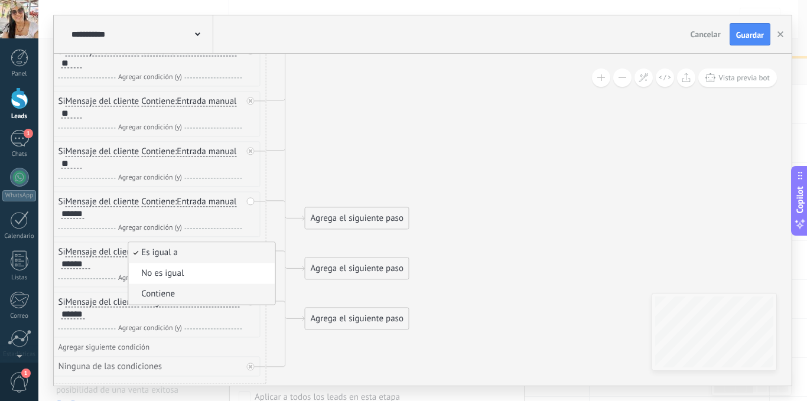
click at [174, 298] on span "Contiene" at bounding box center [199, 294] width 143 height 12
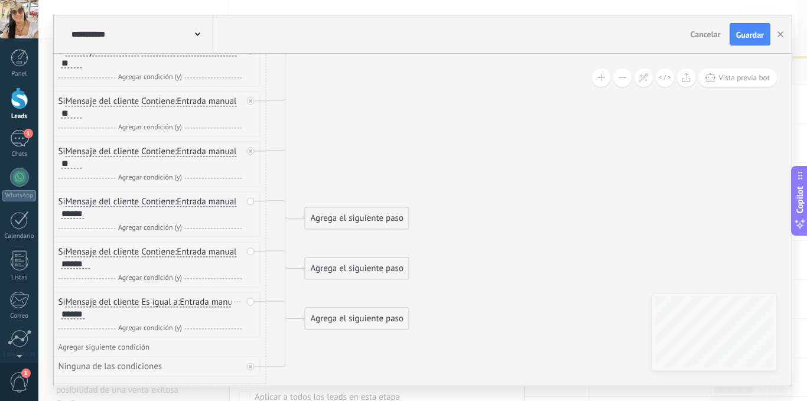
click at [165, 302] on span "Es igual a" at bounding box center [159, 302] width 37 height 9
click at [165, 302] on button "Es igual a" at bounding box center [209, 302] width 148 height 21
click at [168, 340] on span "Contiene" at bounding box center [199, 344] width 143 height 12
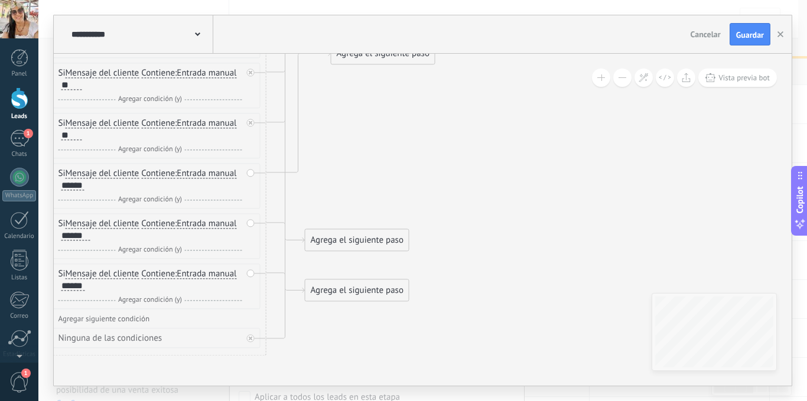
drag, startPoint x: 380, startPoint y: 192, endPoint x: 405, endPoint y: 60, distance: 134.6
click at [405, 60] on div "Agrega el siguiente paso" at bounding box center [382, 53] width 103 height 19
drag, startPoint x: 392, startPoint y: 61, endPoint x: 371, endPoint y: 207, distance: 147.4
click at [371, 207] on div "Agrega el siguiente paso" at bounding box center [356, 203] width 103 height 19
click at [375, 204] on div "Agrega el siguiente paso" at bounding box center [356, 203] width 103 height 19
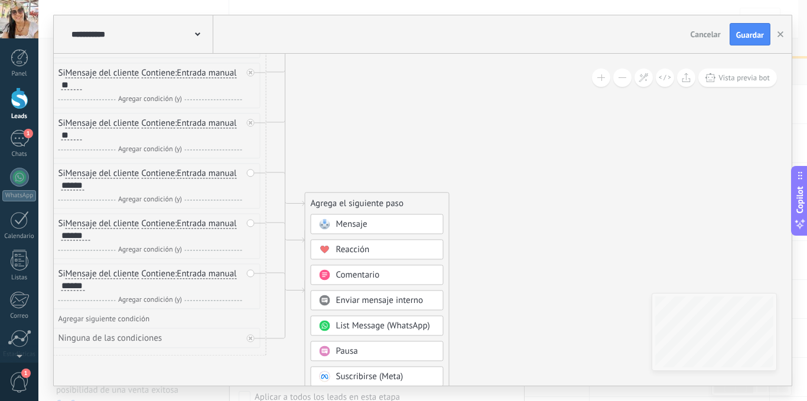
click at [373, 226] on div "Mensaje" at bounding box center [385, 225] width 99 height 12
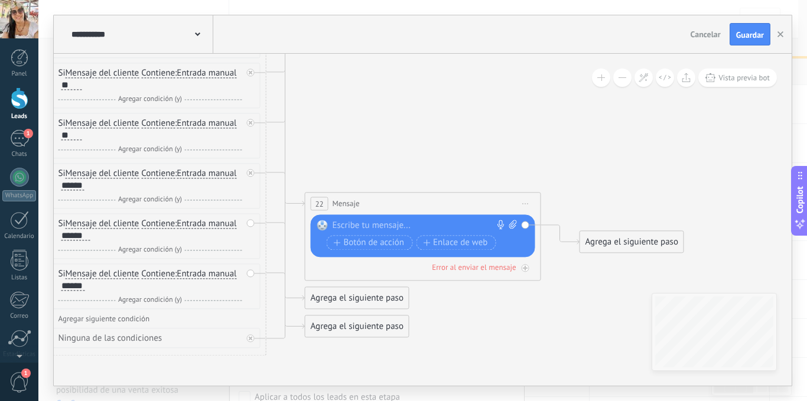
click at [373, 226] on div at bounding box center [420, 226] width 175 height 12
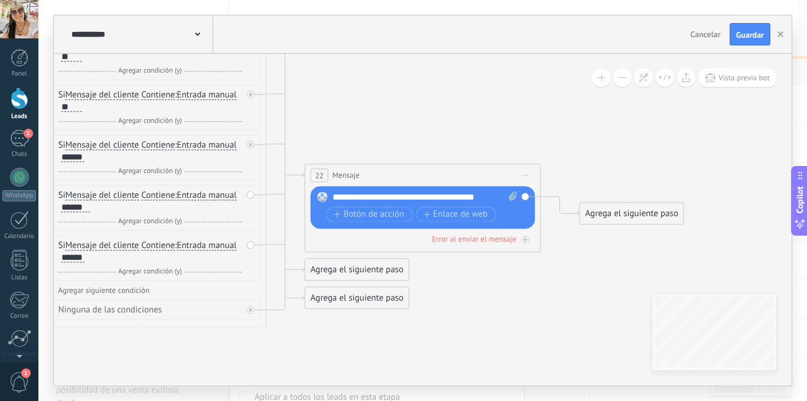
click at [627, 216] on div "Agrega el siguiente paso" at bounding box center [631, 213] width 103 height 19
click at [634, 236] on span "Mensaje" at bounding box center [626, 234] width 31 height 11
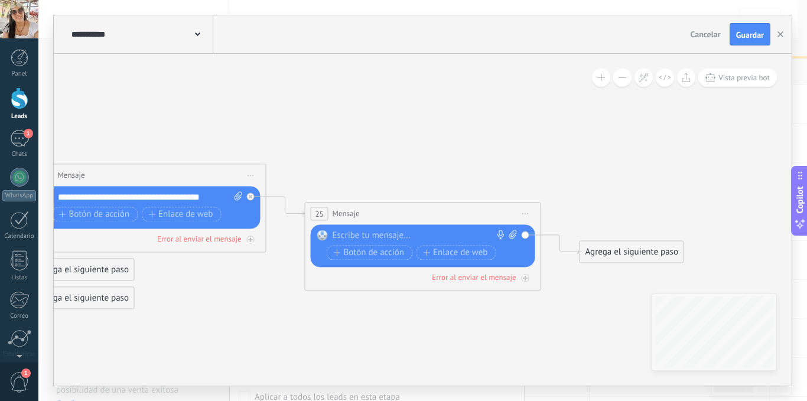
click at [378, 235] on div at bounding box center [420, 236] width 175 height 12
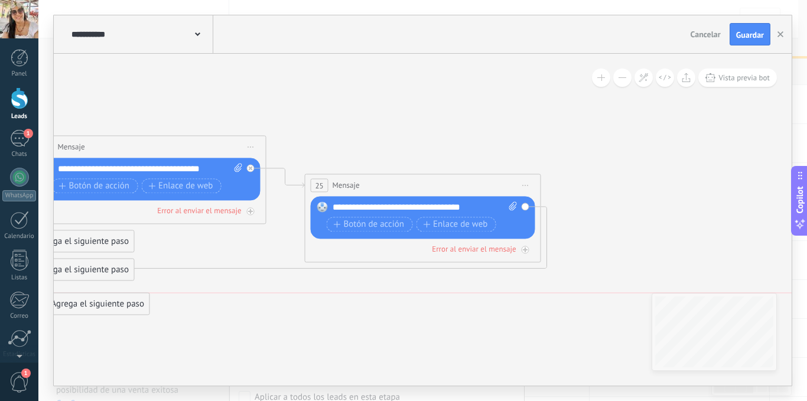
drag, startPoint x: 628, startPoint y: 224, endPoint x: 94, endPoint y: 308, distance: 540.5
click at [94, 308] on div "Agrega el siguiente paso" at bounding box center [97, 303] width 103 height 19
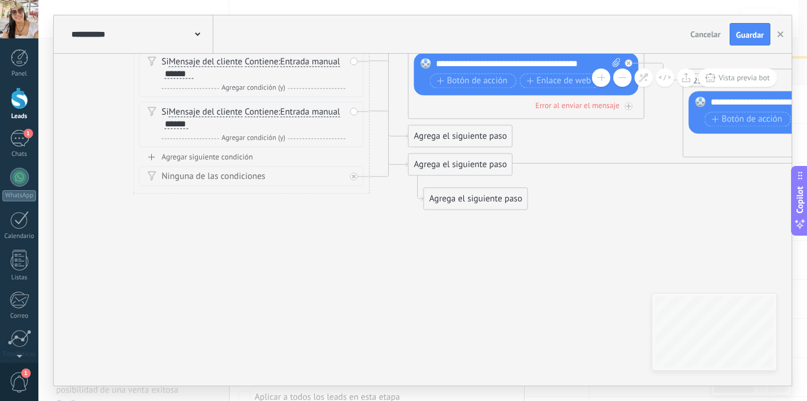
drag, startPoint x: 67, startPoint y: 227, endPoint x: 445, endPoint y: 236, distance: 377.6
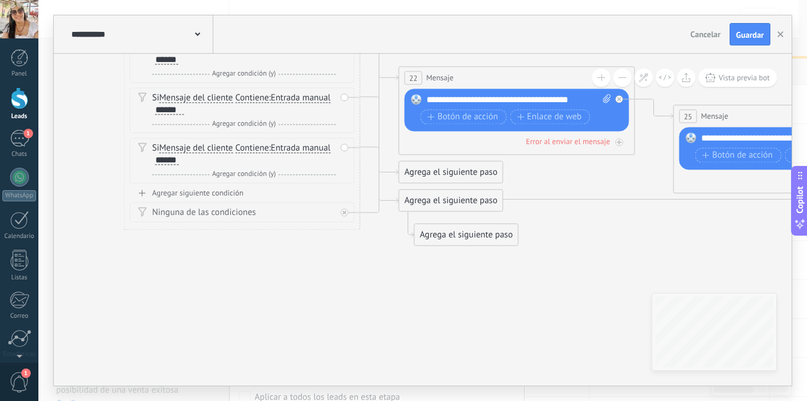
drag, startPoint x: 562, startPoint y: 223, endPoint x: 552, endPoint y: 259, distance: 37.3
drag, startPoint x: 471, startPoint y: 237, endPoint x: 237, endPoint y: 156, distance: 248.1
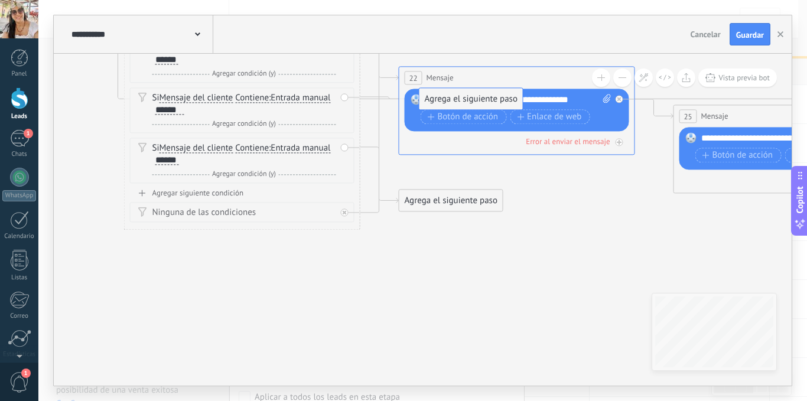
drag, startPoint x: 463, startPoint y: 174, endPoint x: 483, endPoint y: 101, distance: 76.0
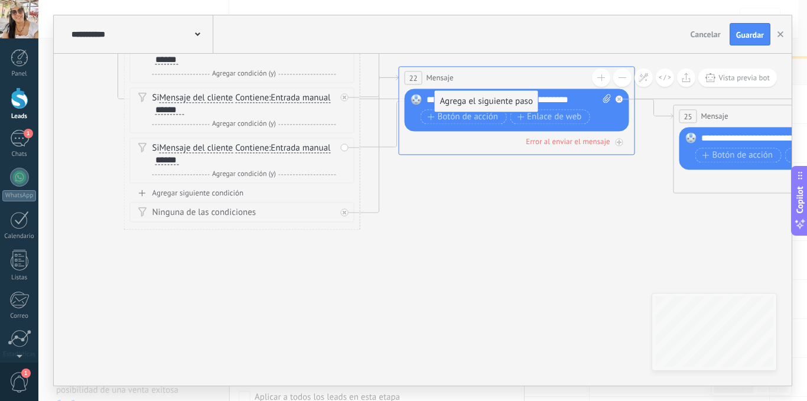
drag, startPoint x: 484, startPoint y: 198, endPoint x: 499, endPoint y: 99, distance: 100.4
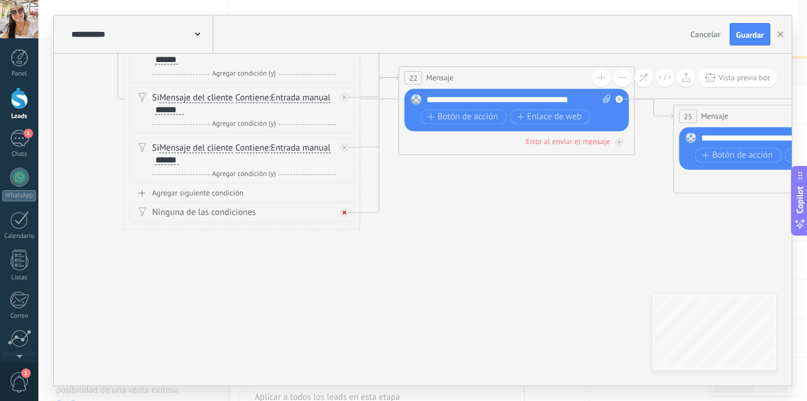
click at [344, 214] on icon at bounding box center [345, 212] width 4 height 4
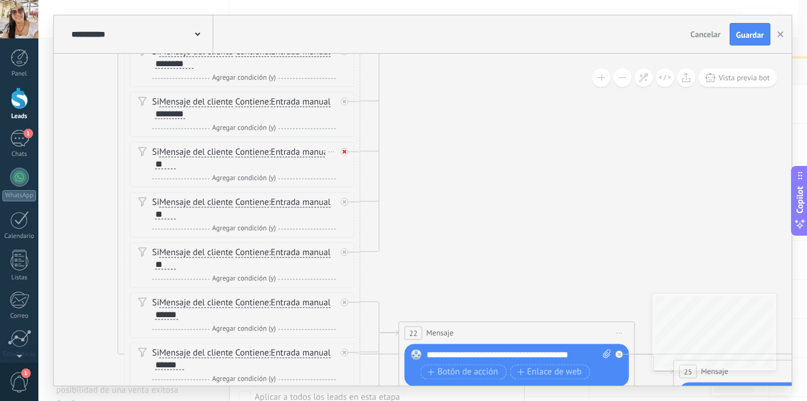
click at [344, 151] on icon at bounding box center [345, 151] width 4 height 4
click at [344, 201] on icon at bounding box center [345, 202] width 4 height 4
click at [344, 252] on icon at bounding box center [345, 252] width 4 height 4
click at [448, 168] on div "Agrega el siguiente paso" at bounding box center [450, 168] width 103 height 19
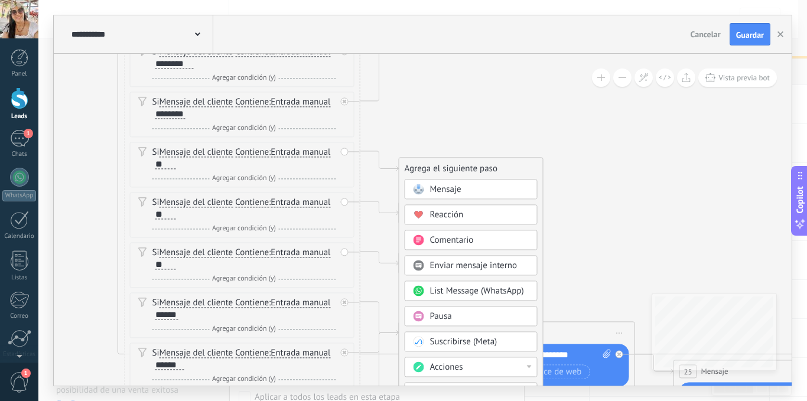
click at [458, 188] on span "Mensaje" at bounding box center [445, 189] width 31 height 11
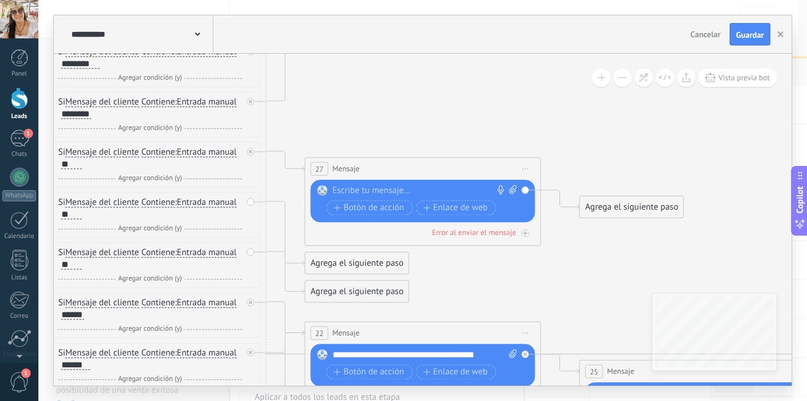
click at [409, 188] on div at bounding box center [420, 191] width 175 height 12
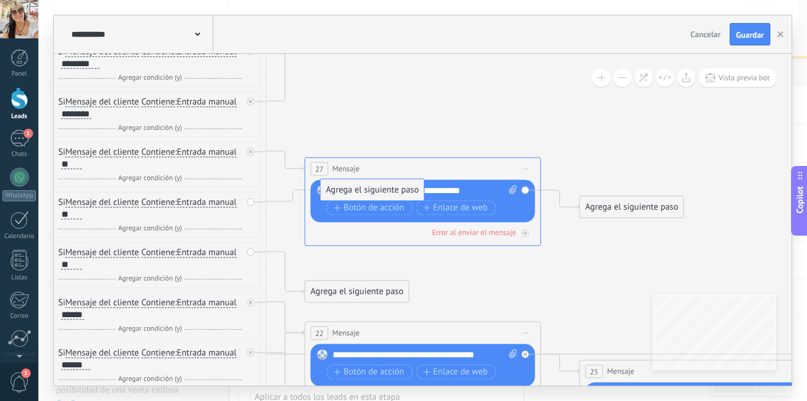
drag, startPoint x: 384, startPoint y: 262, endPoint x: 400, endPoint y: 185, distance: 77.9
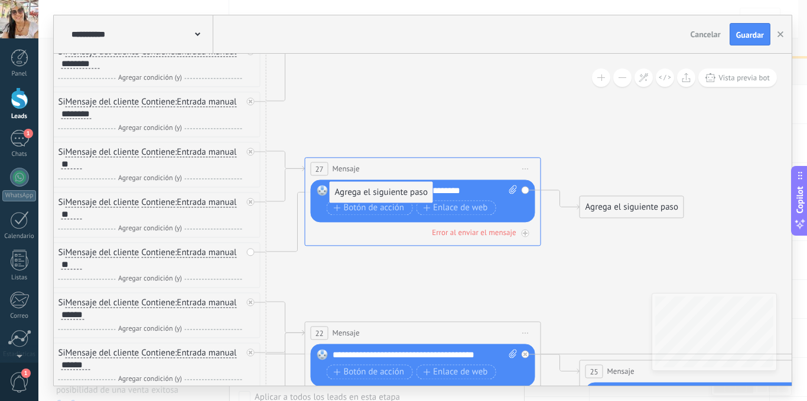
drag, startPoint x: 371, startPoint y: 293, endPoint x: 395, endPoint y: 192, distance: 103.9
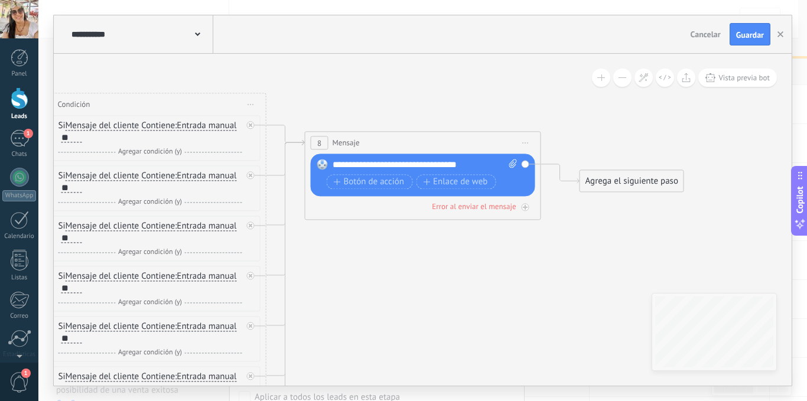
click at [626, 185] on div "Agrega el siguiente paso" at bounding box center [631, 180] width 103 height 19
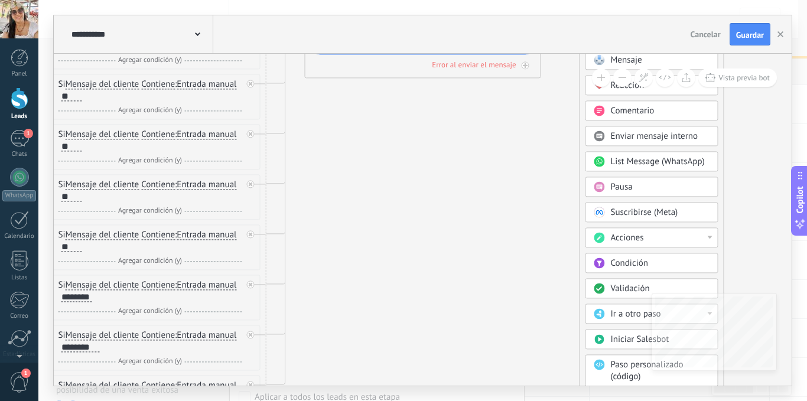
click at [659, 264] on div "Condición" at bounding box center [660, 264] width 99 height 12
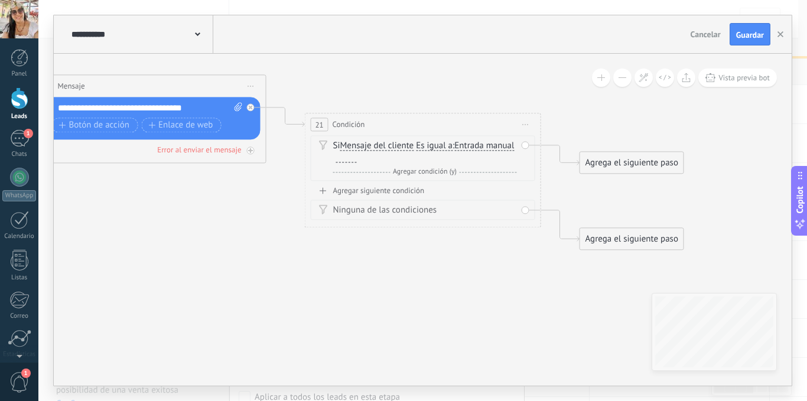
click at [357, 158] on div at bounding box center [346, 157] width 21 height 9
click at [402, 190] on div "Agregar siguiente condición" at bounding box center [423, 190] width 224 height 10
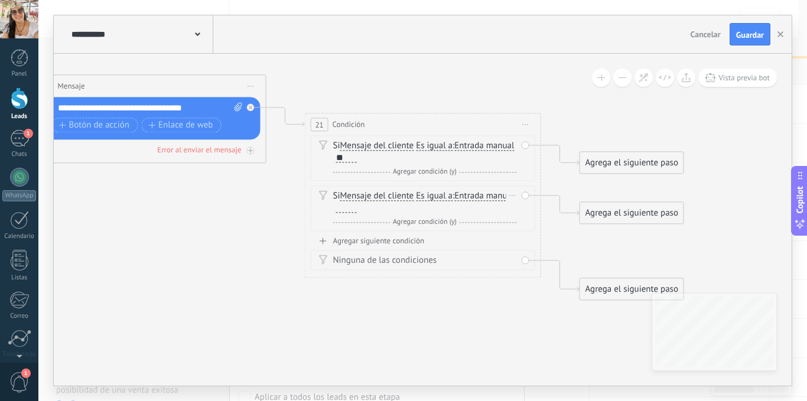
click at [357, 212] on div at bounding box center [346, 207] width 21 height 9
click at [408, 243] on div "Agregar siguiente condición" at bounding box center [423, 241] width 224 height 10
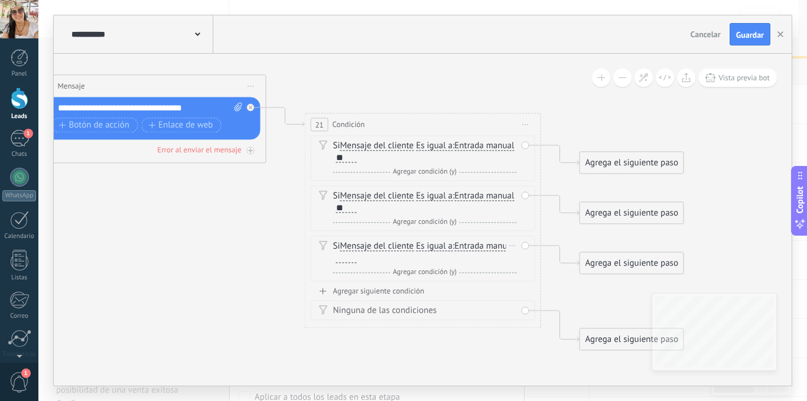
click at [357, 263] on div at bounding box center [346, 257] width 21 height 9
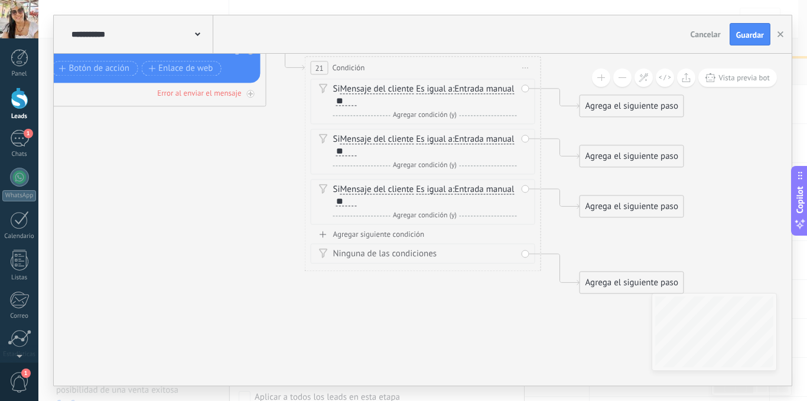
click at [401, 233] on div "Agregar siguiente condición" at bounding box center [423, 234] width 224 height 10
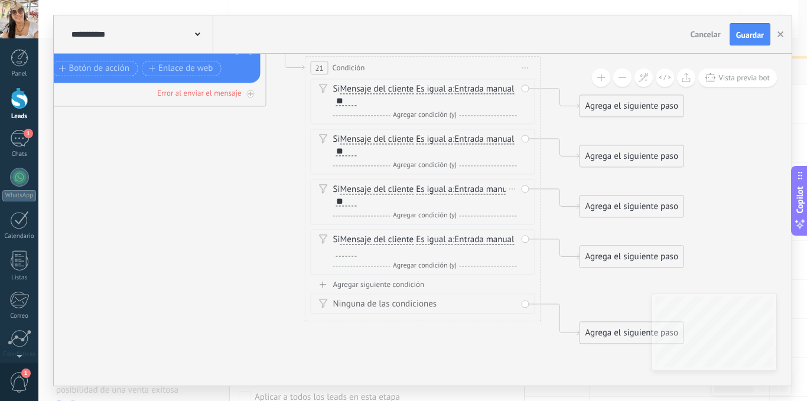
click at [357, 203] on div "**" at bounding box center [346, 201] width 21 height 9
click at [357, 250] on div at bounding box center [346, 251] width 21 height 9
click at [412, 285] on div "Agregar siguiente condición" at bounding box center [423, 284] width 224 height 10
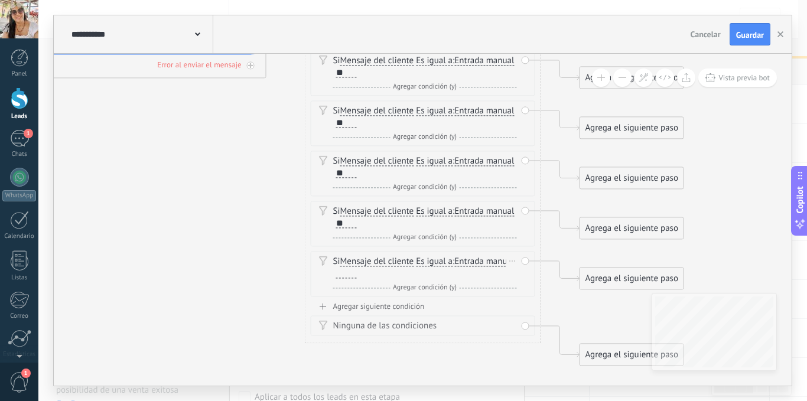
click at [357, 275] on div at bounding box center [346, 273] width 21 height 9
click at [438, 261] on span "Es igual a" at bounding box center [434, 261] width 37 height 9
click at [438, 261] on button "Es igual a" at bounding box center [484, 261] width 148 height 21
click at [447, 301] on span "Contiene" at bounding box center [474, 304] width 143 height 12
click at [438, 212] on span "Es igual a" at bounding box center [434, 211] width 37 height 9
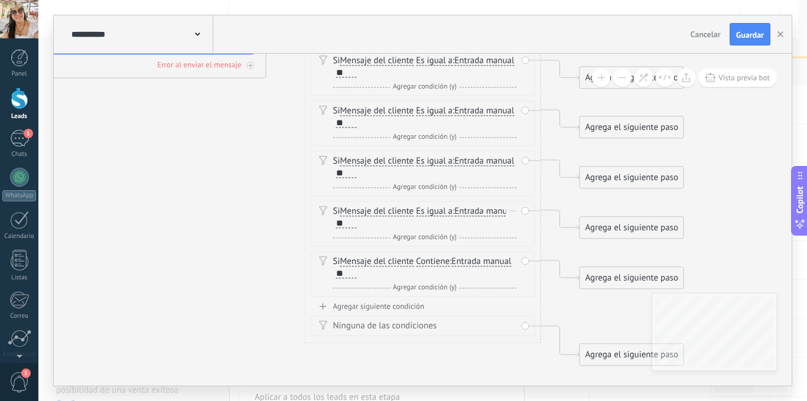
click at [438, 212] on button "Es igual a" at bounding box center [484, 211] width 148 height 21
click at [445, 254] on span "Contiene" at bounding box center [474, 254] width 143 height 12
click at [434, 155] on span "Es igual a Es igual a No es igual Contiene Es igual a Es igual a No es igual Co…" at bounding box center [434, 160] width 37 height 11
click at [434, 164] on span "Es igual a" at bounding box center [434, 161] width 37 height 9
click at [434, 164] on button "Es igual a" at bounding box center [484, 161] width 148 height 21
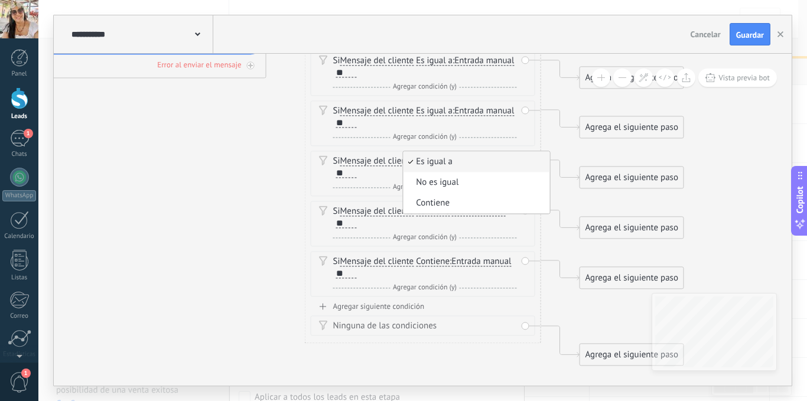
click at [442, 204] on span "Contiene" at bounding box center [474, 203] width 143 height 12
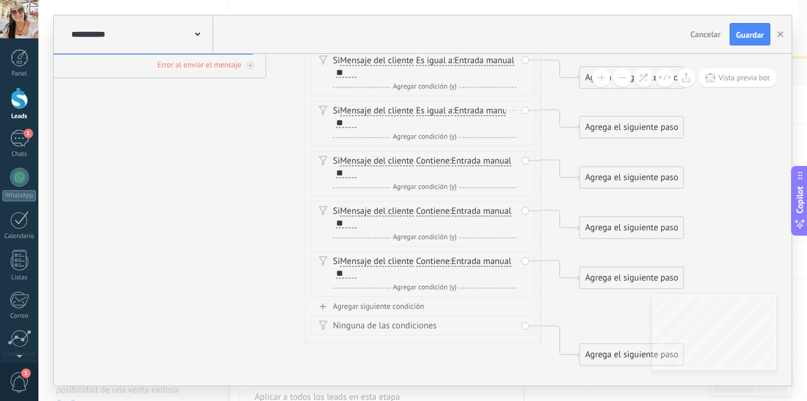
click at [437, 110] on span "Es igual a" at bounding box center [434, 110] width 37 height 9
click at [437, 110] on button "Es igual a" at bounding box center [484, 110] width 148 height 21
click at [441, 156] on span "Contiene" at bounding box center [474, 153] width 143 height 12
click at [441, 63] on span "Es igual a" at bounding box center [434, 60] width 37 height 9
click at [441, 63] on button "Es igual a" at bounding box center [484, 60] width 148 height 21
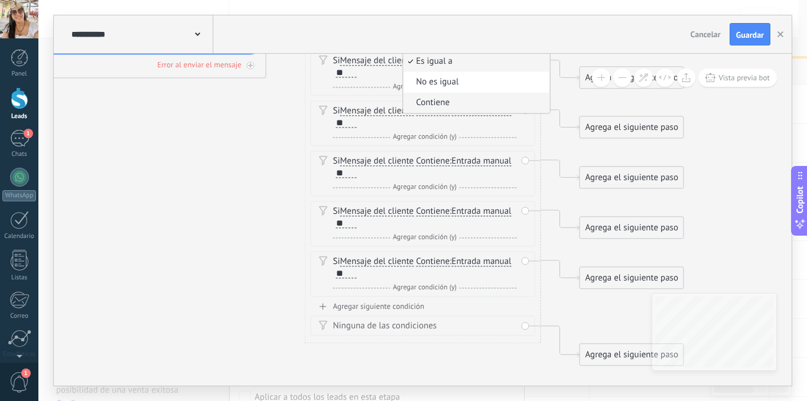
click at [445, 104] on span "Contiene" at bounding box center [474, 103] width 143 height 12
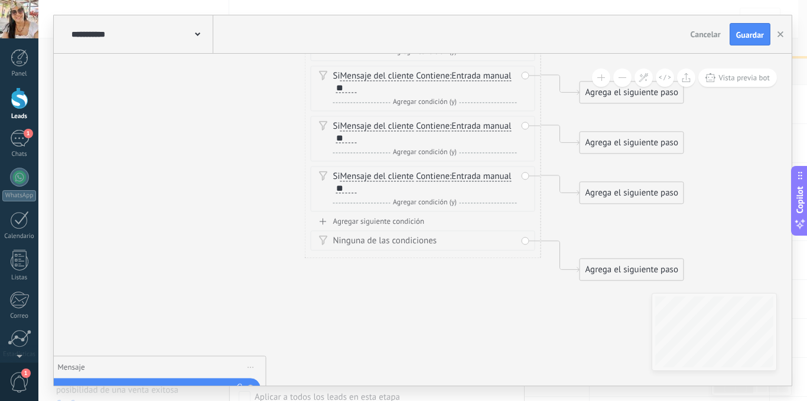
click at [389, 224] on div "Agregar siguiente condición" at bounding box center [423, 221] width 224 height 10
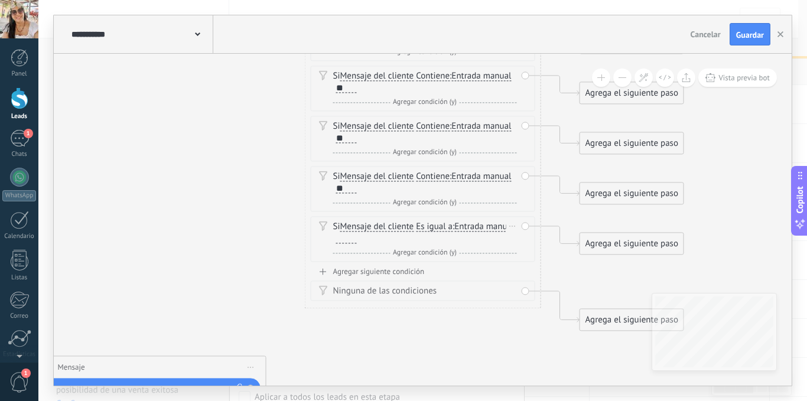
click at [357, 243] on div at bounding box center [346, 238] width 21 height 9
click at [406, 274] on div "Agregar siguiente condición" at bounding box center [423, 271] width 224 height 10
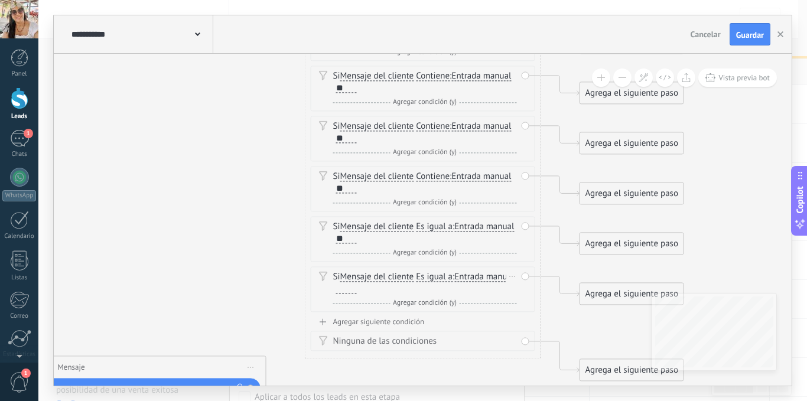
click at [357, 290] on div at bounding box center [346, 288] width 21 height 9
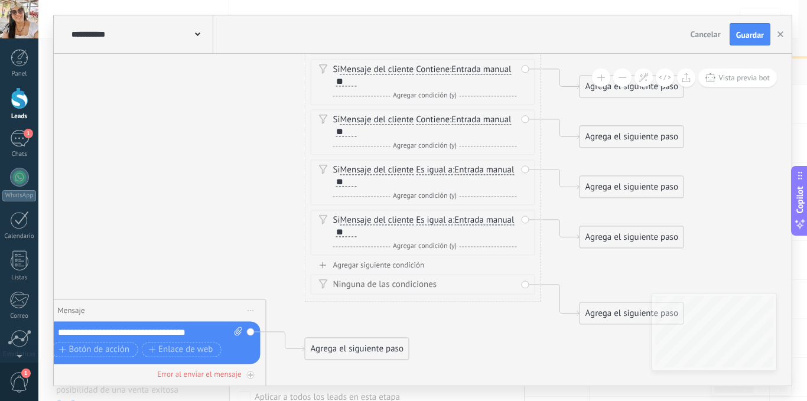
click at [418, 285] on div "Ninguna de las condiciones" at bounding box center [425, 285] width 184 height 12
click at [412, 262] on div "Agregar siguiente condición" at bounding box center [423, 265] width 224 height 10
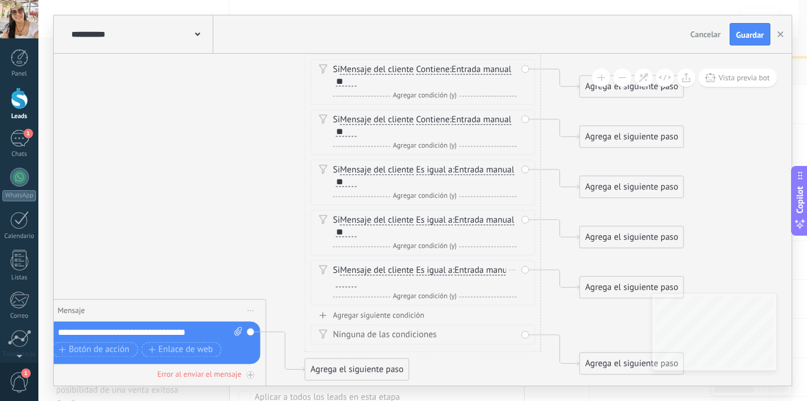
click at [357, 285] on div at bounding box center [346, 282] width 21 height 9
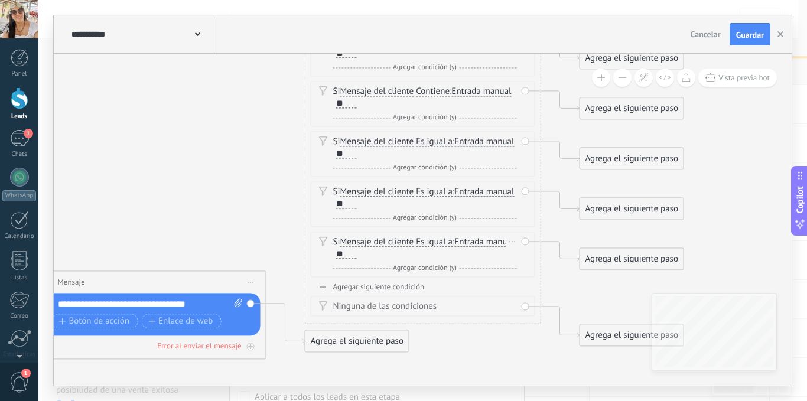
click at [441, 245] on span "Es igual a" at bounding box center [434, 241] width 37 height 9
click at [441, 245] on button "Es igual a" at bounding box center [484, 242] width 148 height 21
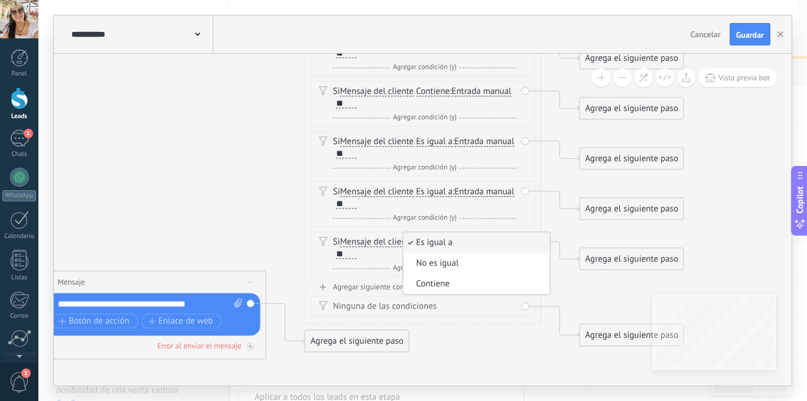
drag, startPoint x: 441, startPoint y: 284, endPoint x: 444, endPoint y: 274, distance: 10.3
click at [441, 283] on span "Contiene" at bounding box center [474, 284] width 143 height 12
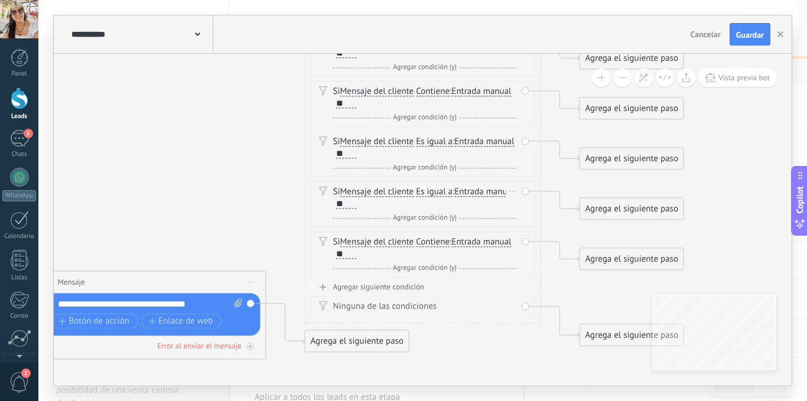
click at [442, 190] on span "Es igual a" at bounding box center [434, 191] width 37 height 9
click at [442, 190] on button "Es igual a" at bounding box center [484, 191] width 148 height 21
click at [442, 237] on span "Contiene" at bounding box center [474, 234] width 143 height 12
click at [436, 142] on span "Es igual a" at bounding box center [434, 141] width 37 height 9
click at [436, 142] on button "Es igual a" at bounding box center [484, 141] width 148 height 21
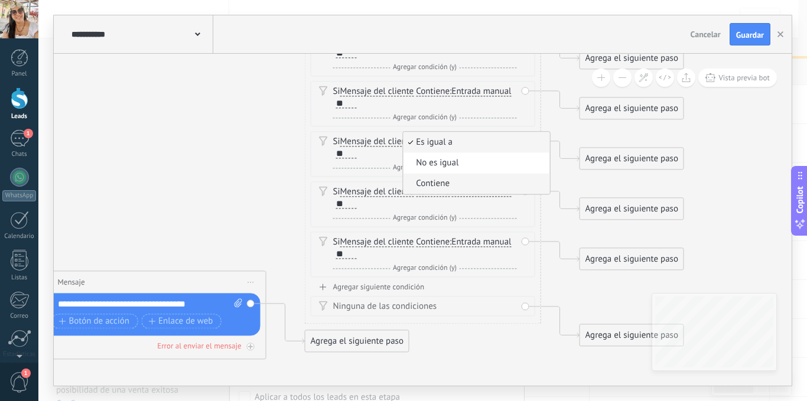
click at [450, 182] on span "Contiene" at bounding box center [474, 184] width 143 height 12
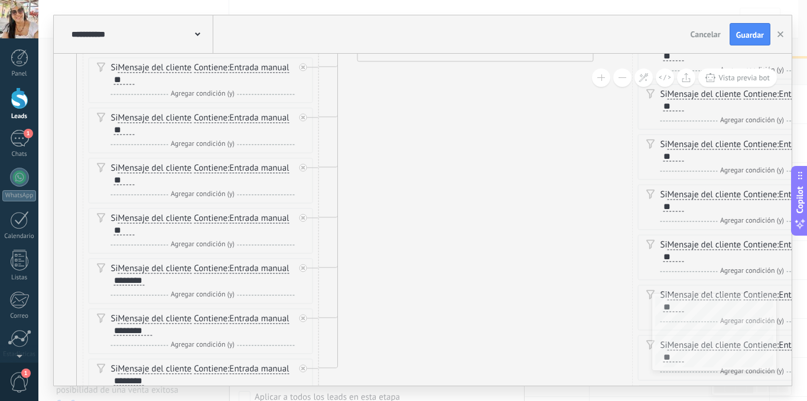
drag, startPoint x: 164, startPoint y: 235, endPoint x: 491, endPoint y: 218, distance: 327.7
click at [491, 218] on icon at bounding box center [182, 285] width 2167 height 1523
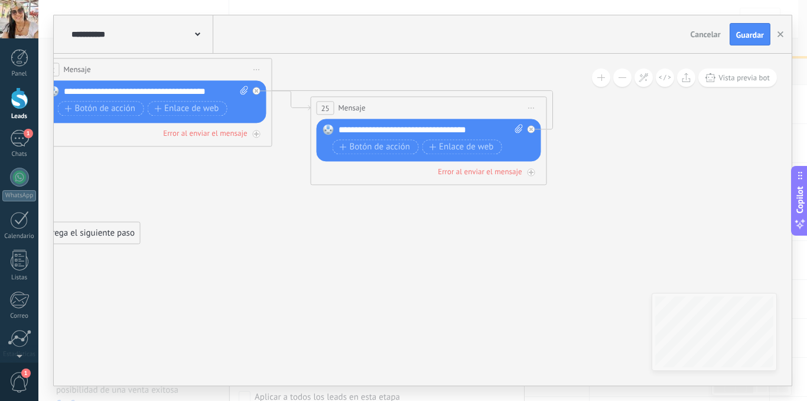
drag, startPoint x: 731, startPoint y: 272, endPoint x: 409, endPoint y: 252, distance: 322.6
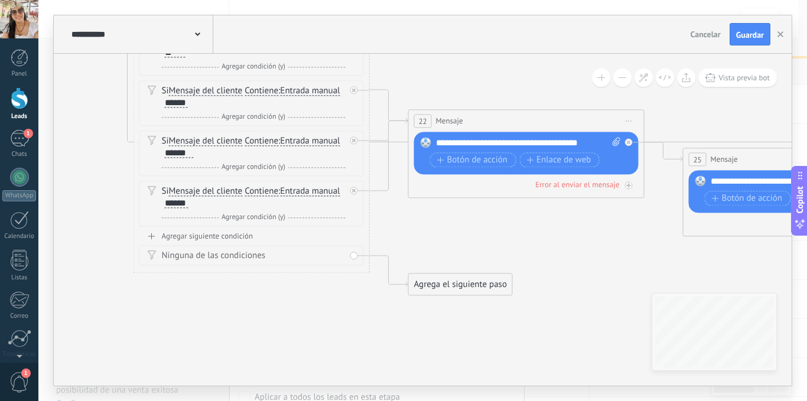
drag, startPoint x: 276, startPoint y: 246, endPoint x: 649, endPoint y: 297, distance: 376.3
click at [221, 238] on div "Agregar siguiente condición" at bounding box center [251, 236] width 224 height 10
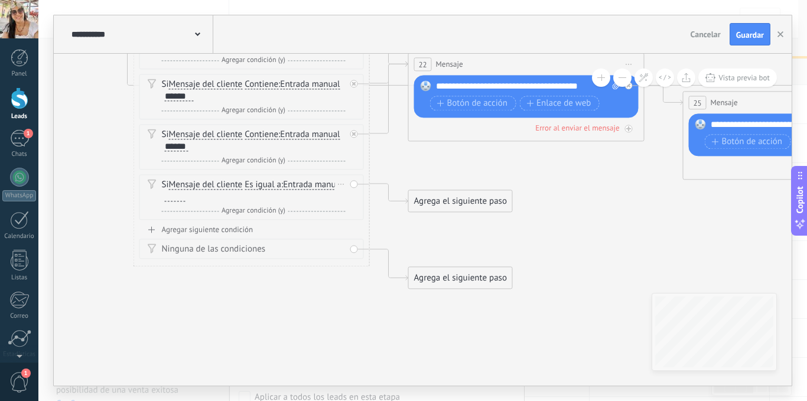
click at [185, 197] on div at bounding box center [175, 196] width 21 height 9
click at [245, 230] on div "Agregar siguiente condición" at bounding box center [251, 229] width 224 height 10
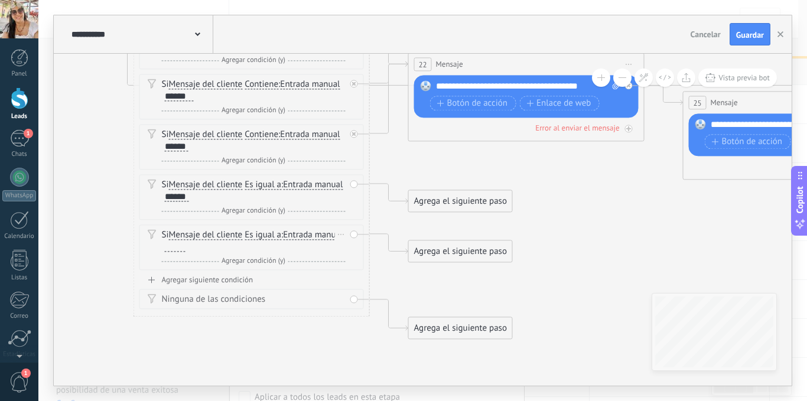
click at [185, 249] on div at bounding box center [175, 246] width 21 height 9
click at [240, 279] on div "Agregar siguiente condición" at bounding box center [251, 280] width 224 height 10
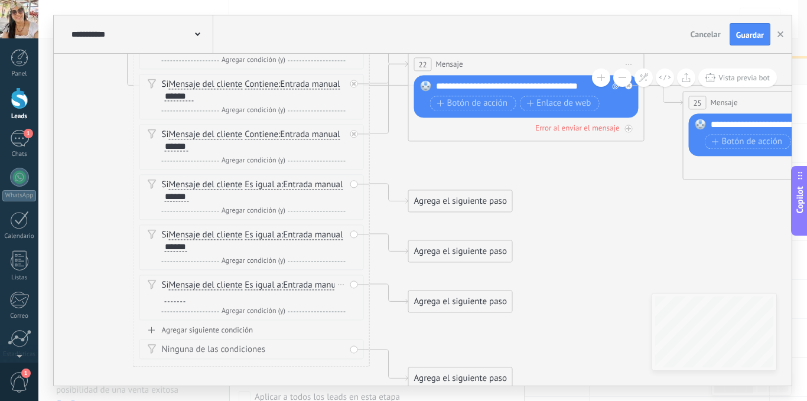
click at [185, 297] on div at bounding box center [175, 296] width 21 height 9
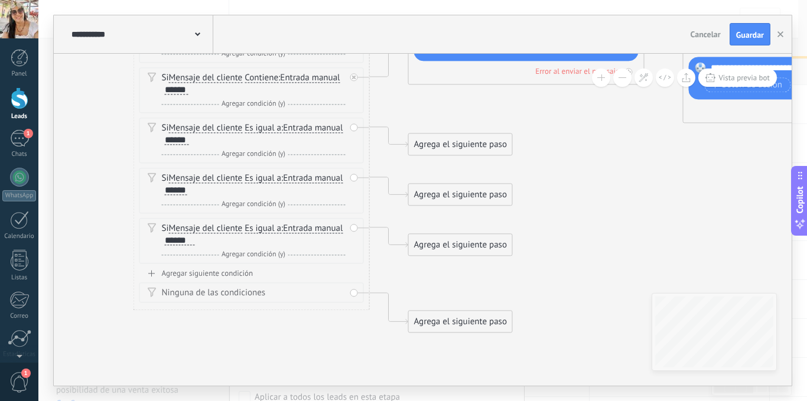
click at [233, 273] on div "Agregar siguiente condición" at bounding box center [251, 273] width 224 height 10
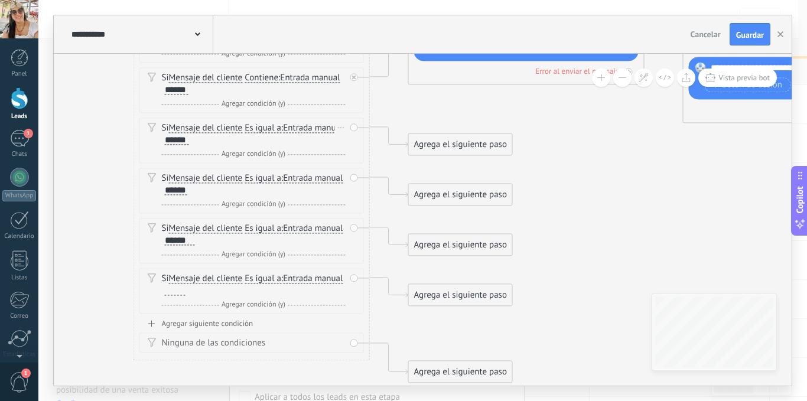
click at [269, 129] on span "Es igual a" at bounding box center [263, 127] width 37 height 9
click at [269, 129] on button "Es igual a" at bounding box center [313, 128] width 148 height 21
click at [275, 171] on span "Contiene" at bounding box center [303, 170] width 143 height 12
click at [269, 178] on span "Es igual a" at bounding box center [263, 178] width 37 height 9
click at [269, 178] on button "Es igual a" at bounding box center [313, 178] width 148 height 21
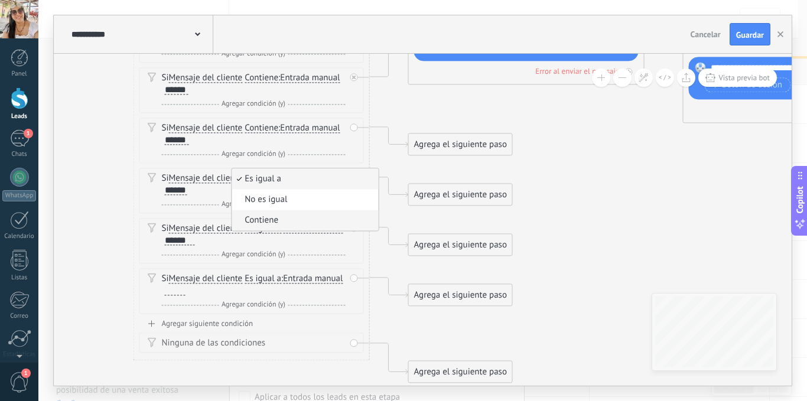
click at [272, 220] on span "Contiene" at bounding box center [303, 220] width 143 height 12
click at [271, 230] on span "Es igual a" at bounding box center [263, 228] width 37 height 9
click at [271, 230] on button "Es igual a" at bounding box center [313, 228] width 148 height 21
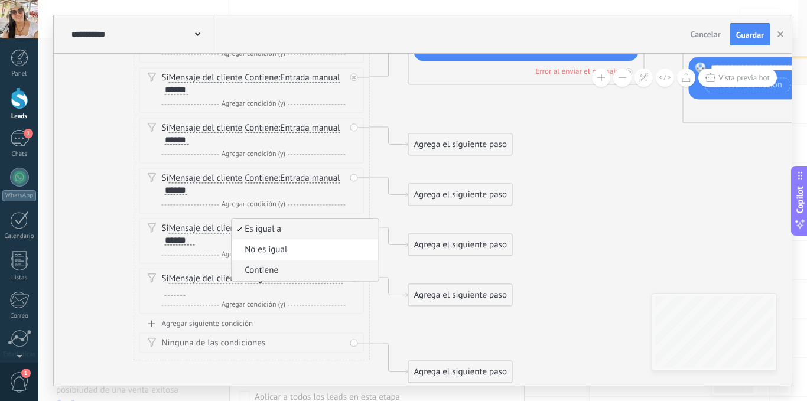
click at [271, 271] on span "Contiene" at bounding box center [303, 271] width 143 height 12
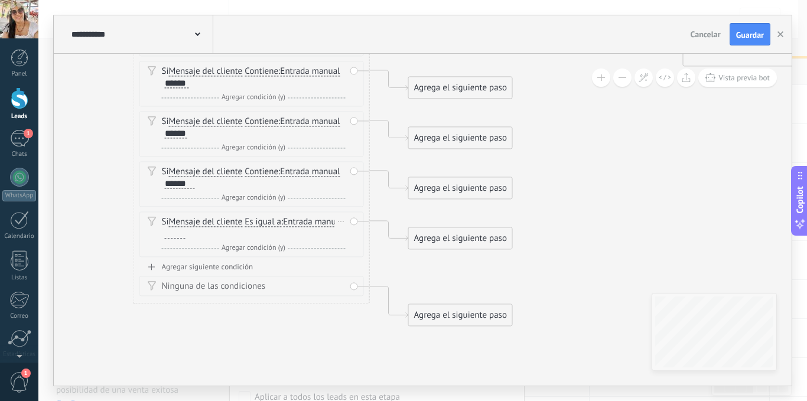
click at [185, 233] on div at bounding box center [175, 233] width 21 height 9
click at [227, 266] on div "Agregar siguiente condición" at bounding box center [251, 267] width 224 height 10
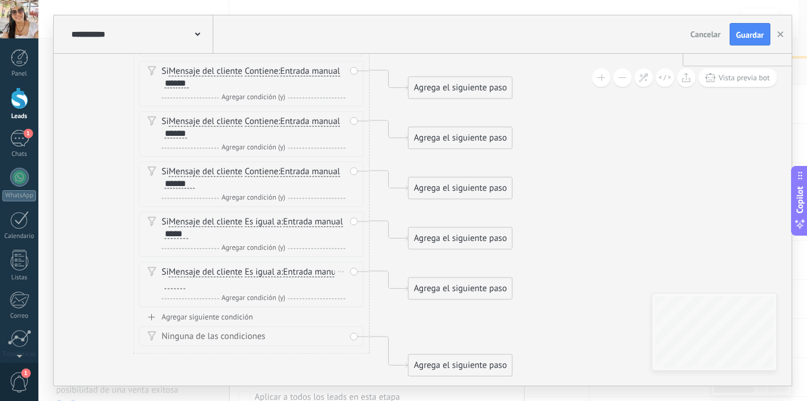
click at [185, 287] on div at bounding box center [175, 283] width 21 height 9
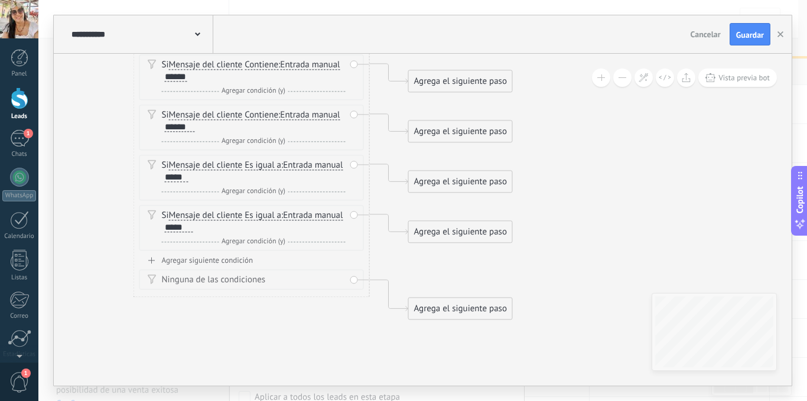
click at [242, 262] on div "Agregar siguiente condición" at bounding box center [251, 260] width 224 height 10
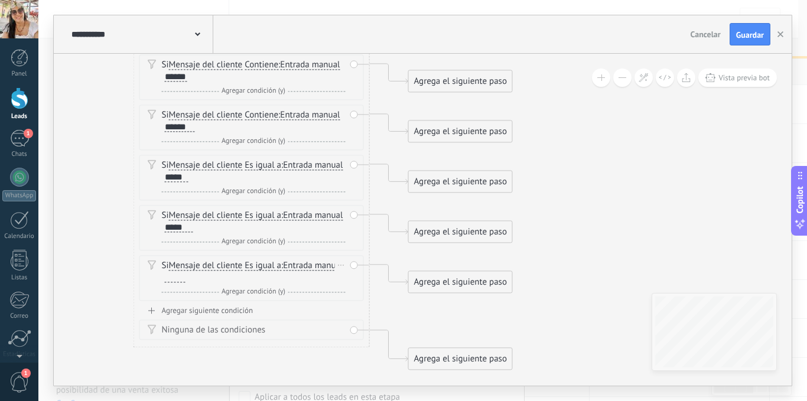
click at [185, 279] on div at bounding box center [175, 277] width 21 height 9
click at [262, 168] on span "Es igual a" at bounding box center [263, 165] width 37 height 9
click at [262, 168] on button "Es igual a" at bounding box center [313, 165] width 148 height 21
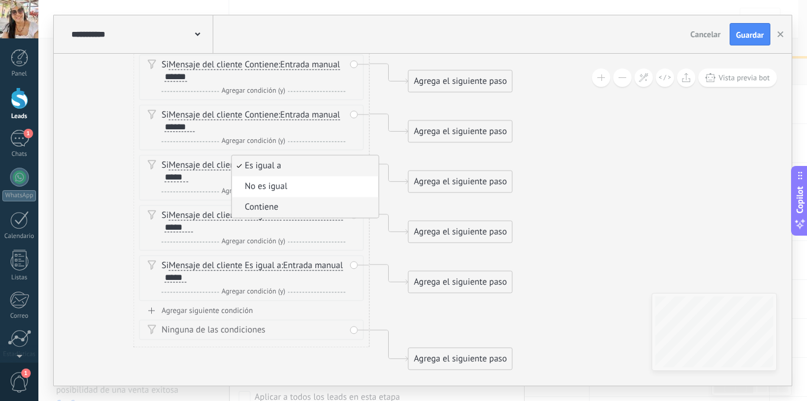
click at [277, 205] on span "Contiene" at bounding box center [303, 207] width 143 height 12
click at [270, 217] on span "Es igual a" at bounding box center [263, 215] width 37 height 9
click at [270, 217] on button "Es igual a" at bounding box center [313, 215] width 148 height 21
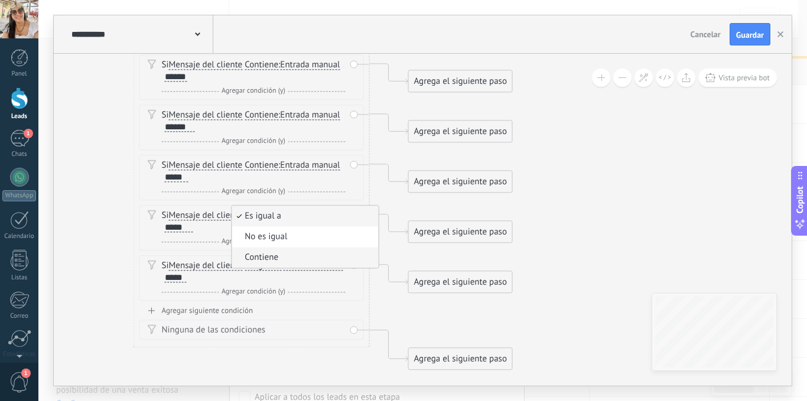
click at [268, 258] on span "Contiene" at bounding box center [303, 258] width 143 height 12
click at [269, 268] on span "Es igual a" at bounding box center [263, 265] width 37 height 9
click at [269, 268] on button "Es igual a" at bounding box center [313, 265] width 148 height 21
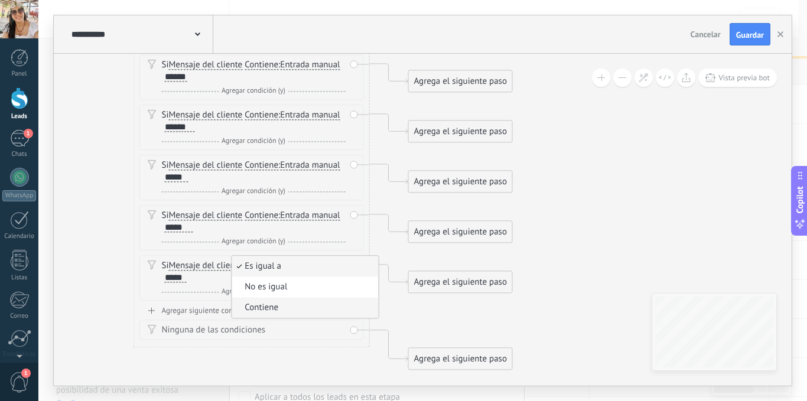
click at [274, 301] on li "Contiene" at bounding box center [305, 307] width 146 height 21
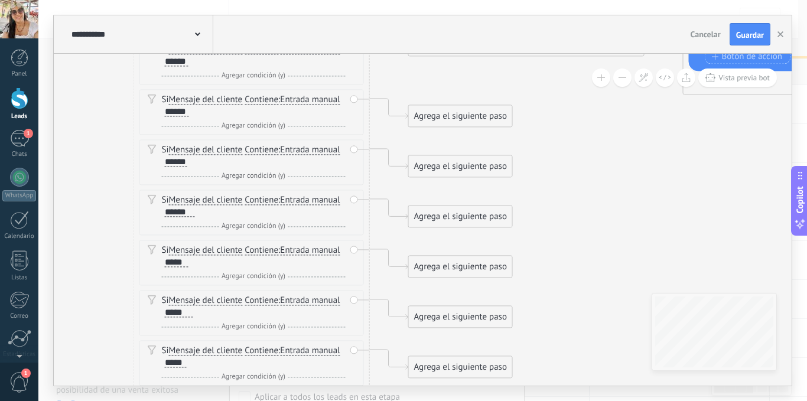
click at [449, 116] on div "Agrega el siguiente paso" at bounding box center [460, 115] width 103 height 19
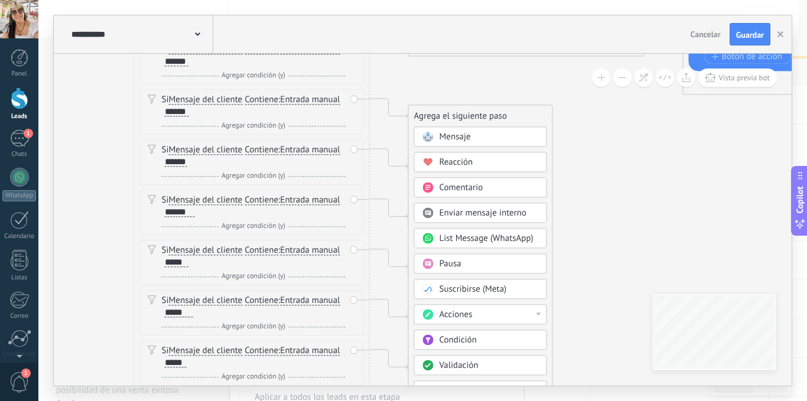
click at [458, 135] on span "Mensaje" at bounding box center [454, 136] width 31 height 11
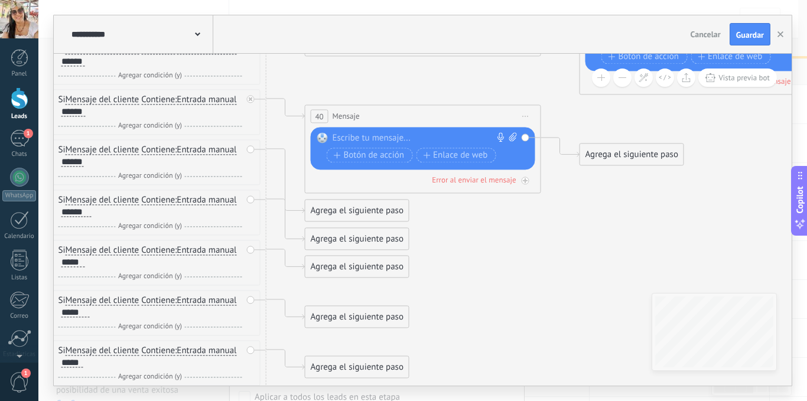
click at [427, 131] on div "Reemplazar Quitar Convertir a mensaje de voz Arrastre la imagen aquí para adjun…" at bounding box center [423, 148] width 224 height 43
click at [410, 137] on div at bounding box center [420, 138] width 175 height 12
drag, startPoint x: 333, startPoint y: 138, endPoint x: 344, endPoint y: 139, distance: 11.2
click at [334, 139] on div "**********" at bounding box center [425, 138] width 185 height 12
click at [369, 138] on div "**********" at bounding box center [425, 138] width 185 height 12
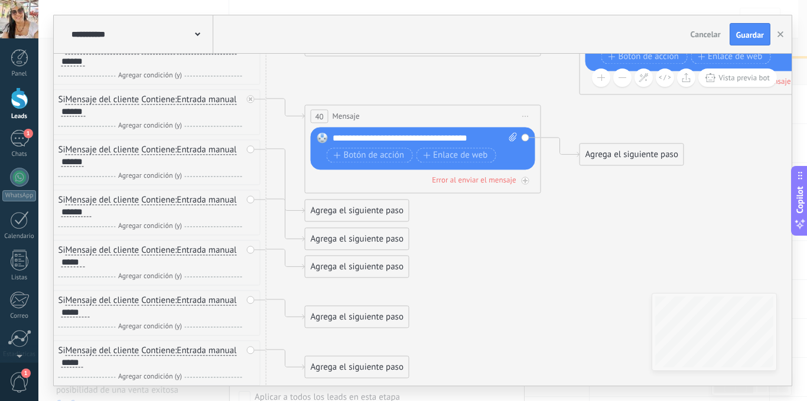
click at [450, 142] on div "**********" at bounding box center [425, 138] width 185 height 12
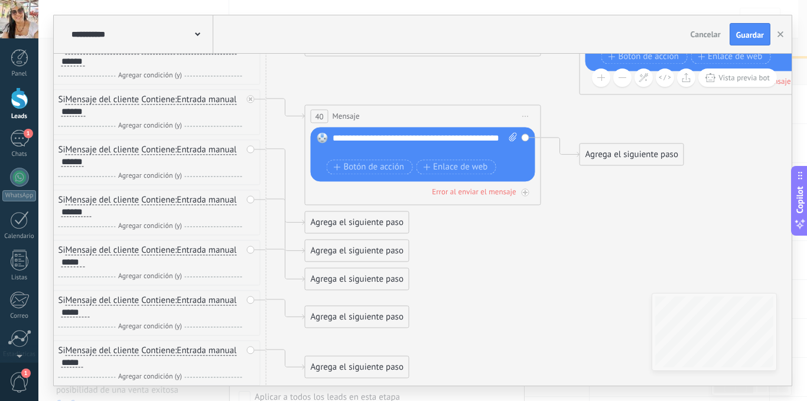
click at [365, 152] on div "**********" at bounding box center [425, 144] width 185 height 24
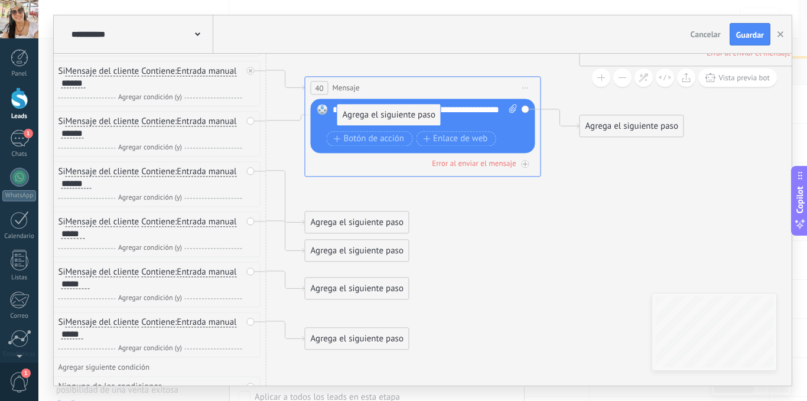
drag, startPoint x: 369, startPoint y: 197, endPoint x: 401, endPoint y: 118, distance: 85.3
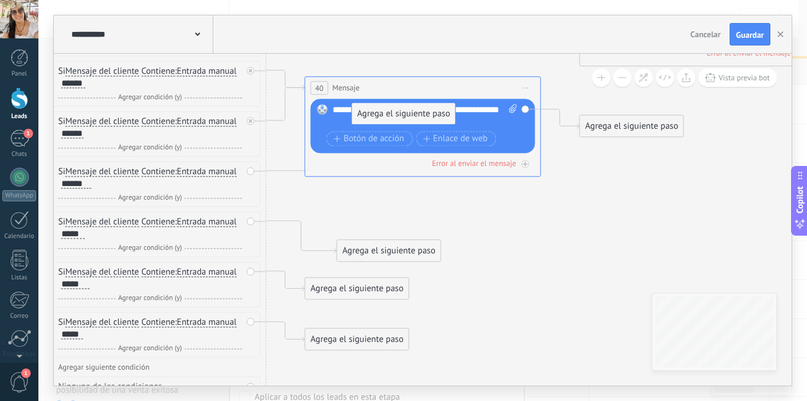
drag, startPoint x: 396, startPoint y: 221, endPoint x: 411, endPoint y: 112, distance: 109.7
drag, startPoint x: 395, startPoint y: 251, endPoint x: 406, endPoint y: 114, distance: 137.6
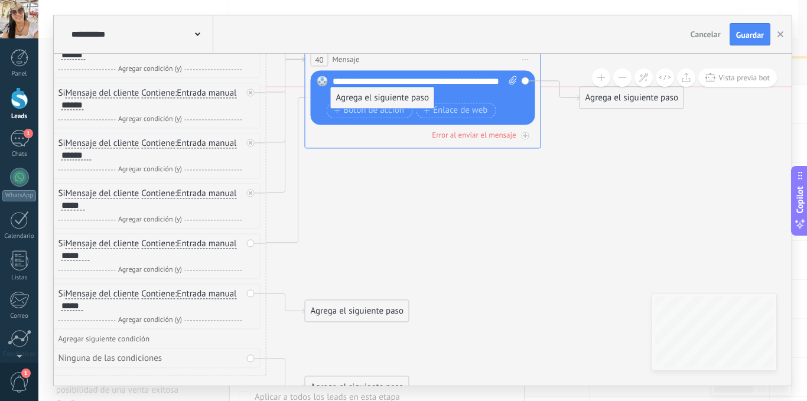
drag, startPoint x: 383, startPoint y: 259, endPoint x: 408, endPoint y: 95, distance: 166.8
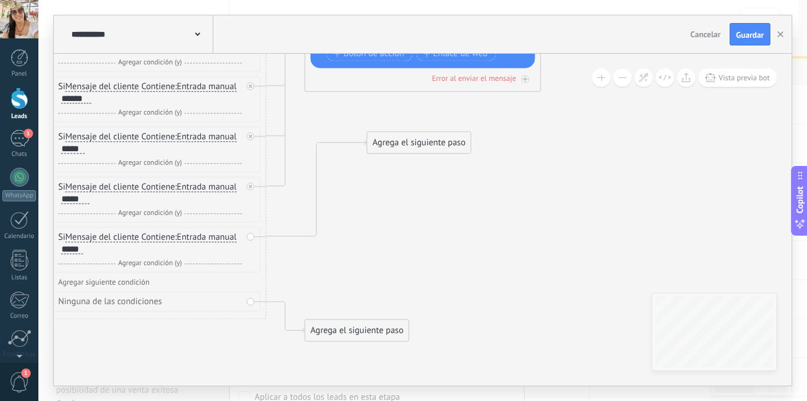
drag, startPoint x: 388, startPoint y: 253, endPoint x: 451, endPoint y: 129, distance: 139.0
click at [451, 133] on div "Agrega el siguiente paso" at bounding box center [418, 142] width 103 height 19
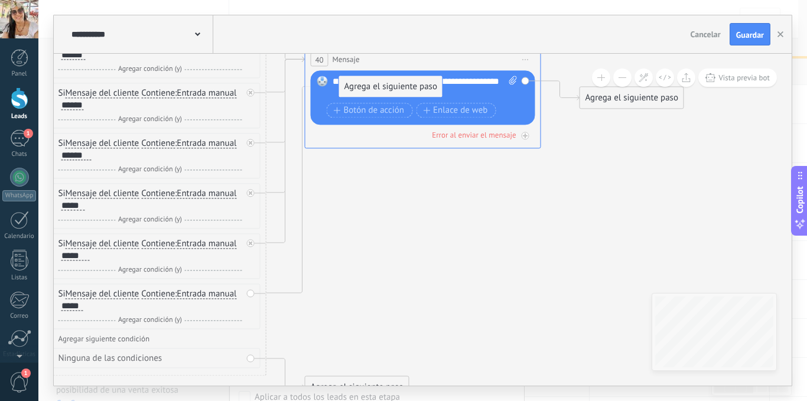
drag, startPoint x: 437, startPoint y: 187, endPoint x: 408, endPoint y: 88, distance: 102.8
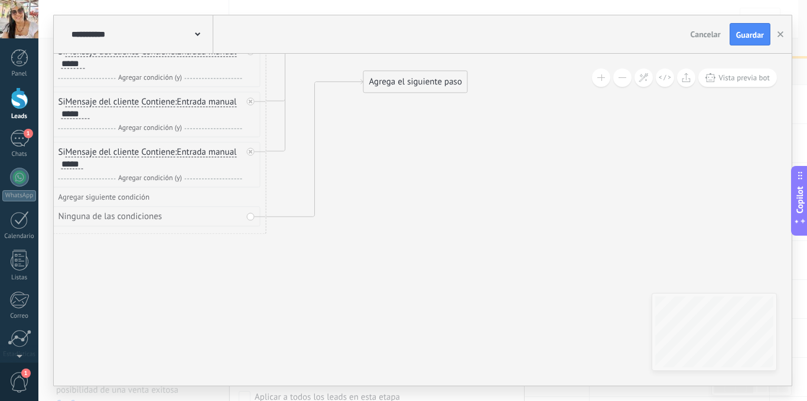
drag, startPoint x: 386, startPoint y: 243, endPoint x: 444, endPoint y: 79, distance: 173.8
click at [444, 79] on div "Agrega el siguiente paso" at bounding box center [415, 81] width 103 height 19
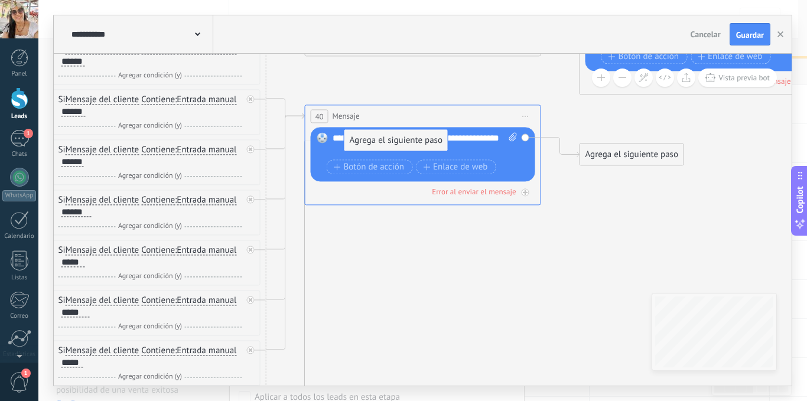
drag, startPoint x: 437, startPoint y: 279, endPoint x: 417, endPoint y: 139, distance: 141.4
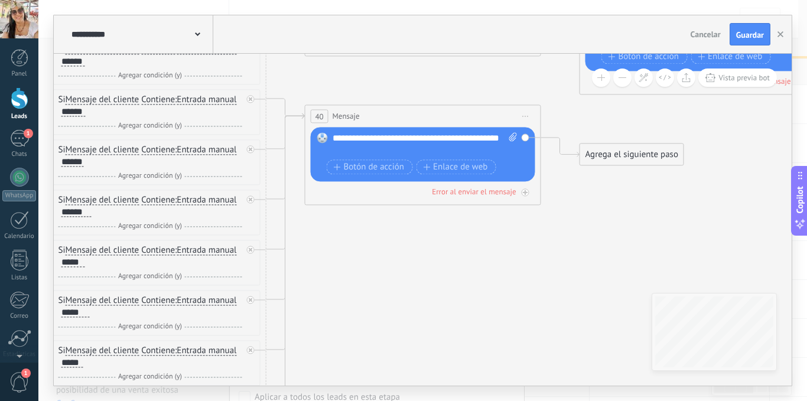
click at [445, 142] on div "**********" at bounding box center [425, 144] width 185 height 24
click at [364, 146] on div "**********" at bounding box center [425, 144] width 185 height 24
click at [630, 157] on div "Agrega el siguiente paso" at bounding box center [631, 154] width 103 height 19
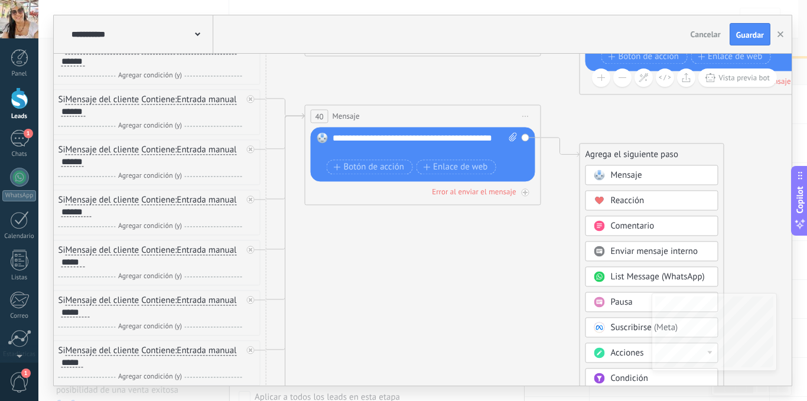
click at [627, 174] on span "Mensaje" at bounding box center [626, 175] width 31 height 11
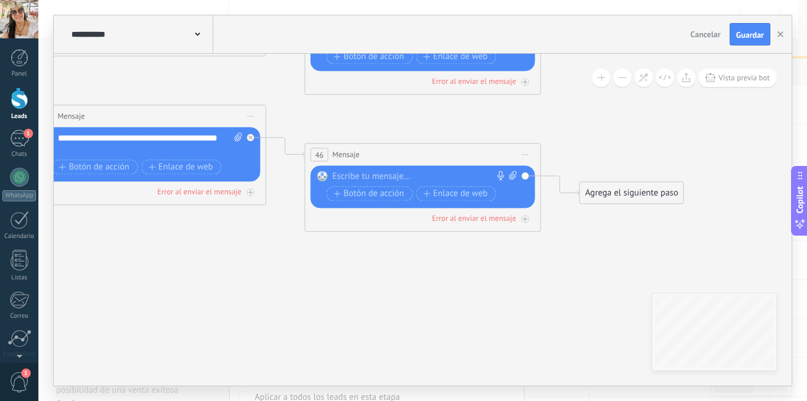
click at [415, 177] on div at bounding box center [420, 177] width 175 height 12
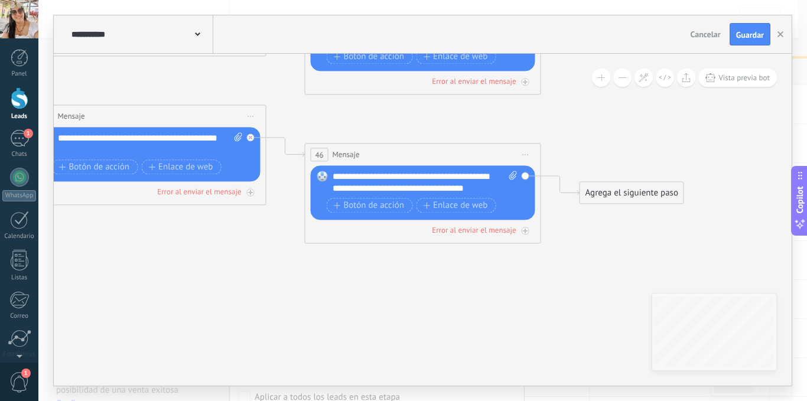
click at [654, 192] on div "Agrega el siguiente paso" at bounding box center [631, 192] width 103 height 19
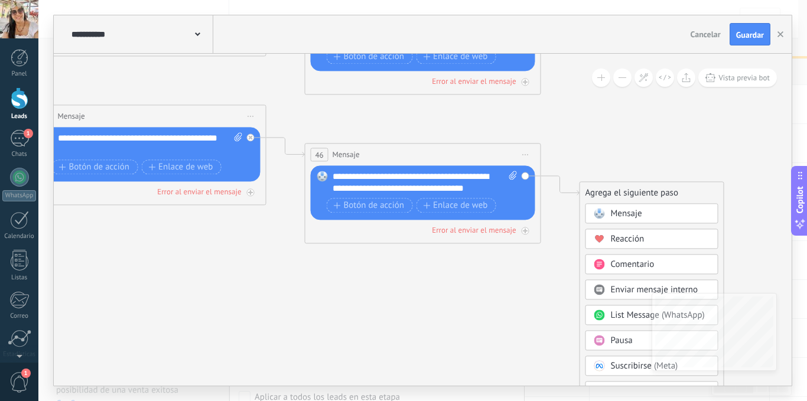
click at [654, 211] on div "Mensaje" at bounding box center [660, 214] width 99 height 12
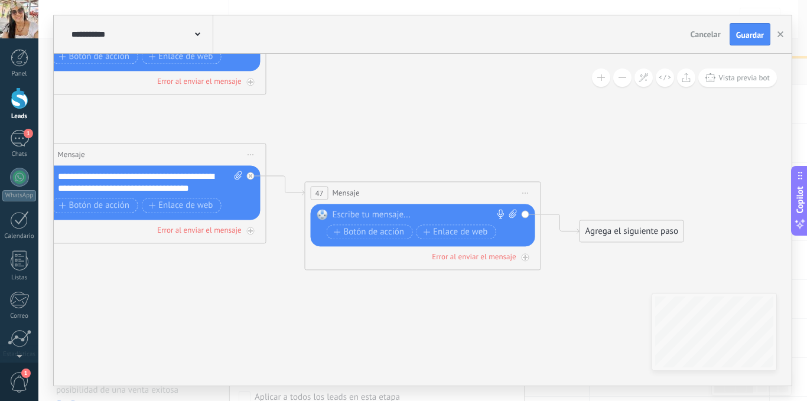
click at [426, 216] on div at bounding box center [420, 215] width 175 height 12
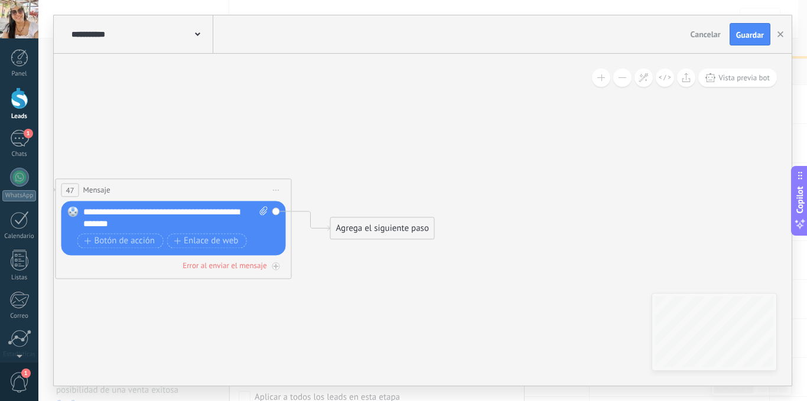
drag, startPoint x: 569, startPoint y: 284, endPoint x: 324, endPoint y: 307, distance: 246.8
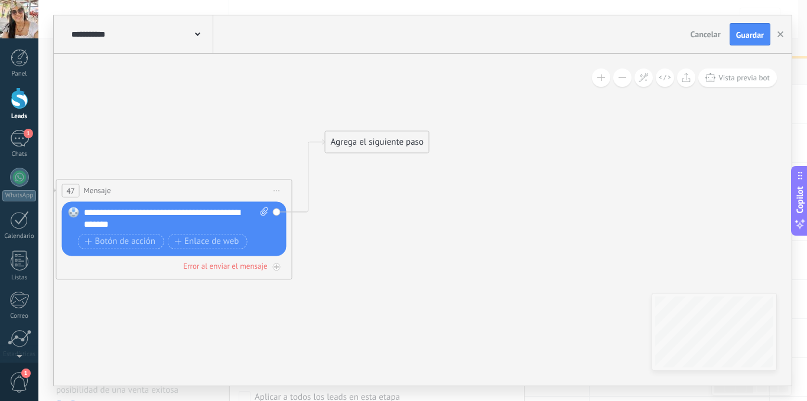
drag, startPoint x: 390, startPoint y: 232, endPoint x: 383, endPoint y: 138, distance: 93.6
click at [383, 138] on div "Agrega el siguiente paso" at bounding box center [376, 141] width 103 height 19
drag, startPoint x: 401, startPoint y: 136, endPoint x: 522, endPoint y: 243, distance: 161.1
click at [522, 243] on div "Agrega el siguiente paso" at bounding box center [496, 242] width 103 height 19
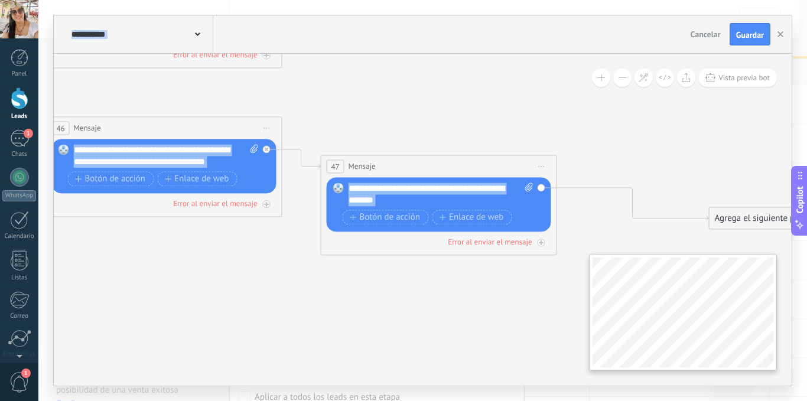
click at [720, 285] on div "**********" at bounding box center [423, 220] width 738 height 332
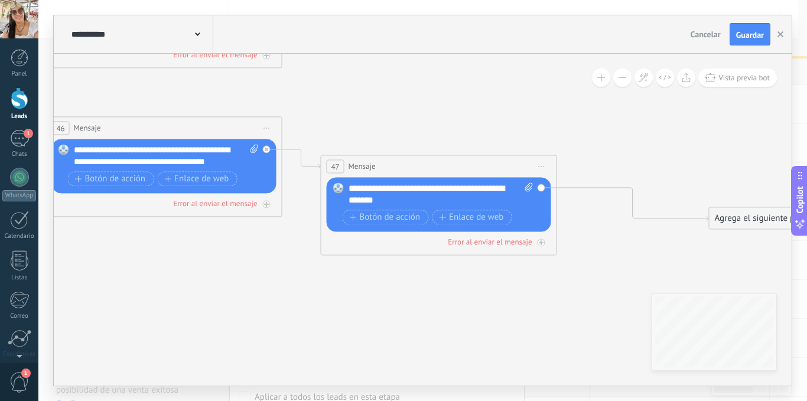
drag, startPoint x: 754, startPoint y: 217, endPoint x: 390, endPoint y: 305, distance: 373.8
click at [390, 305] on div "Agrega el siguiente paso" at bounding box center [397, 306] width 103 height 19
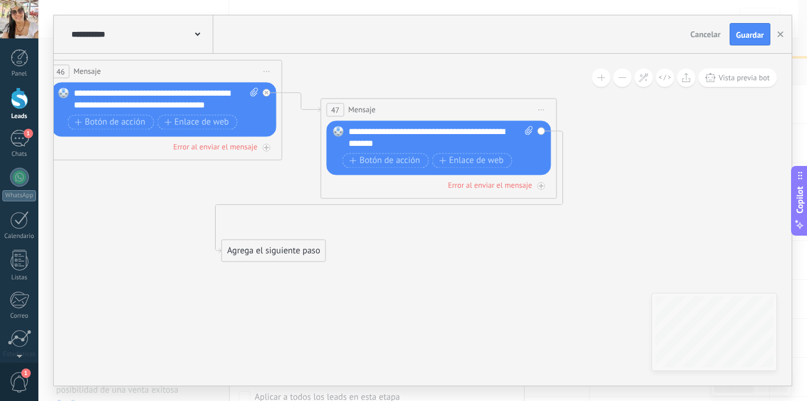
drag, startPoint x: 425, startPoint y: 255, endPoint x: 300, endPoint y: 258, distance: 125.3
click at [301, 256] on div "Agrega el siguiente paso" at bounding box center [273, 250] width 103 height 19
drag, startPoint x: 306, startPoint y: 252, endPoint x: 179, endPoint y: 185, distance: 143.8
click at [179, 185] on div "Agrega el siguiente paso" at bounding box center [146, 183] width 103 height 19
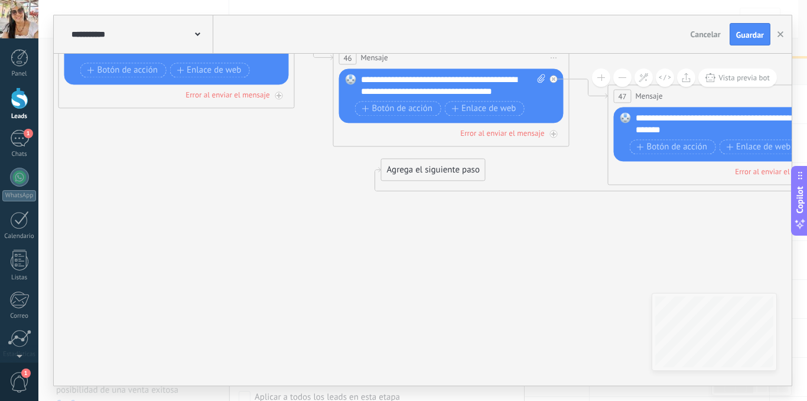
drag, startPoint x: 301, startPoint y: 250, endPoint x: 592, endPoint y: 236, distance: 291.6
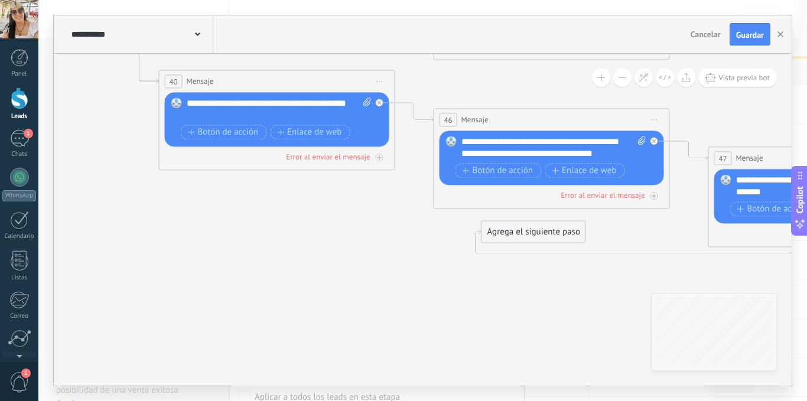
drag, startPoint x: 306, startPoint y: 221, endPoint x: 483, endPoint y: 268, distance: 183.3
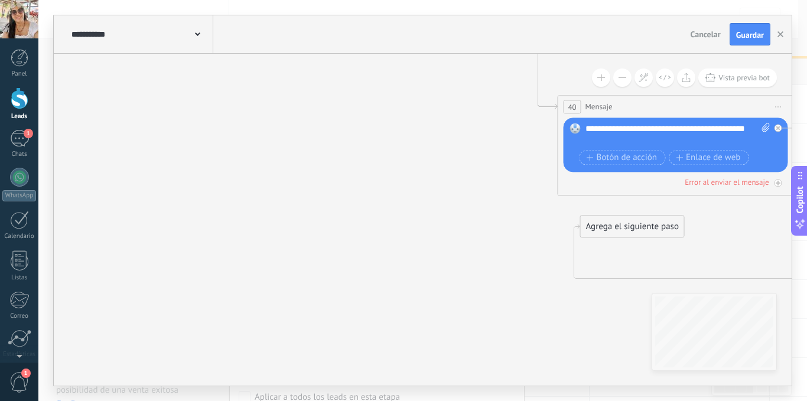
drag, startPoint x: 119, startPoint y: 262, endPoint x: 517, endPoint y: 288, distance: 399.0
drag, startPoint x: 623, startPoint y: 230, endPoint x: 261, endPoint y: 220, distance: 362.3
click at [261, 220] on div "Agrega el siguiente paso" at bounding box center [270, 218] width 103 height 19
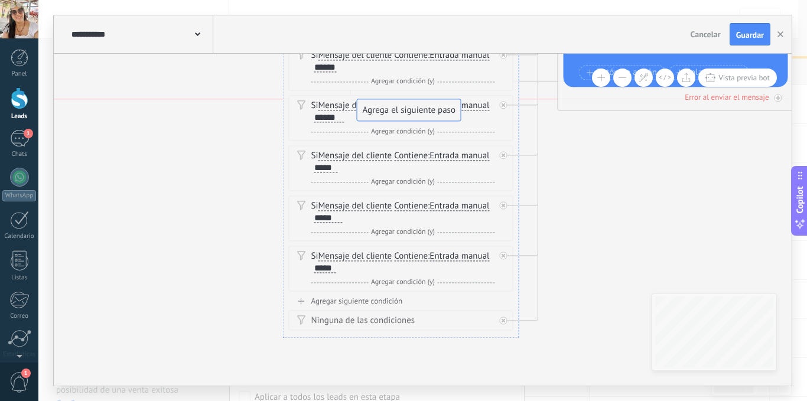
drag, startPoint x: 249, startPoint y: 126, endPoint x: 388, endPoint y: 108, distance: 140.0
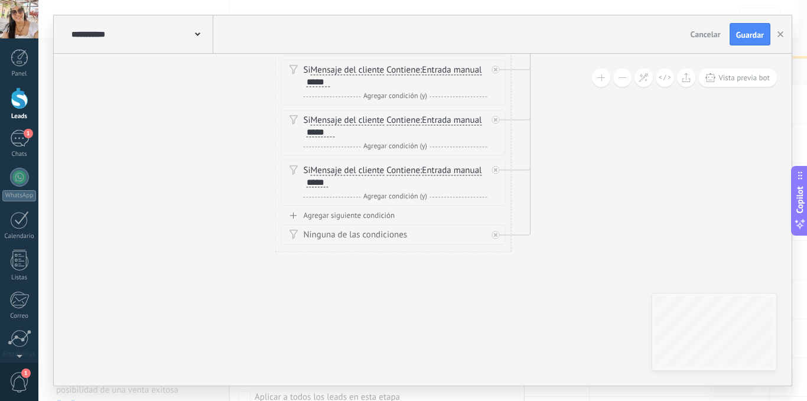
drag, startPoint x: 457, startPoint y: 275, endPoint x: 449, endPoint y: 275, distance: 7.7
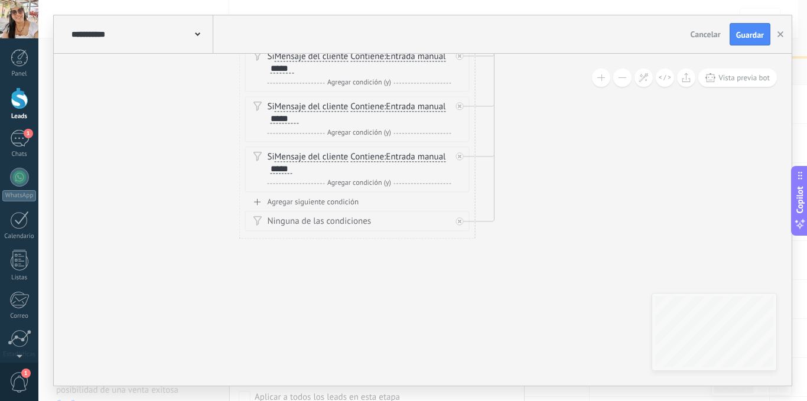
drag, startPoint x: 608, startPoint y: 287, endPoint x: 572, endPoint y: 273, distance: 38.5
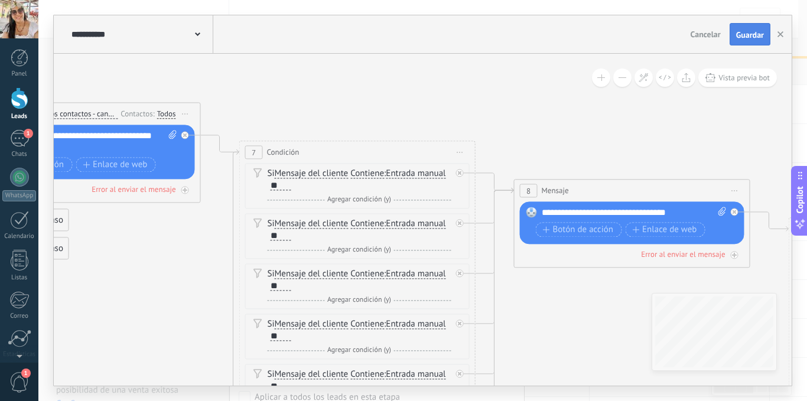
click at [750, 35] on span "Guardar" at bounding box center [750, 35] width 28 height 8
click at [782, 36] on use "button" at bounding box center [780, 34] width 6 height 6
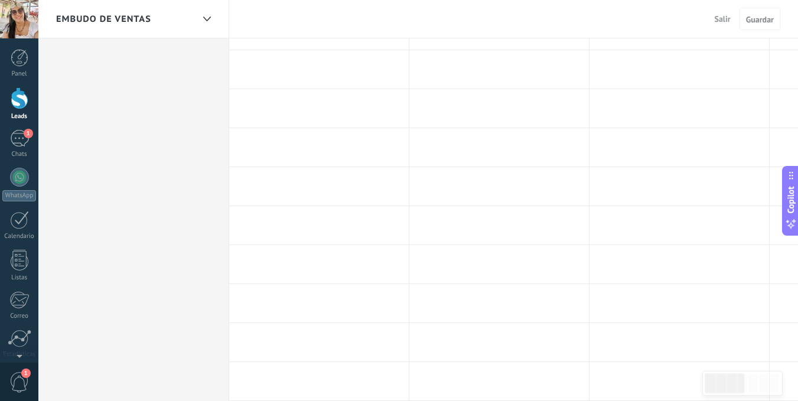
scroll to position [148, 0]
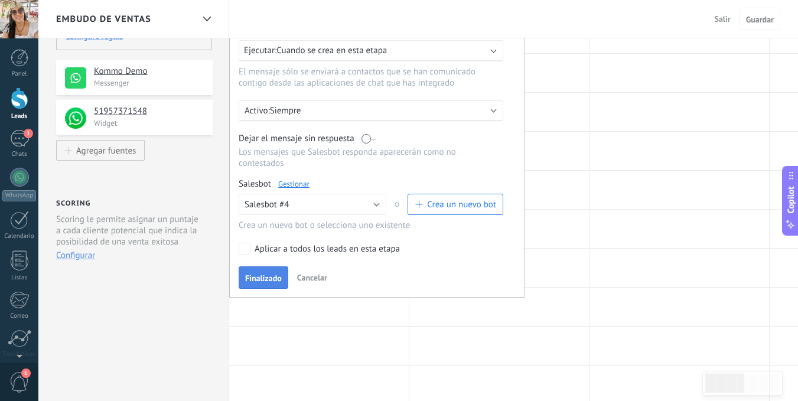
click at [266, 278] on span "Finalizado" at bounding box center [263, 278] width 37 height 8
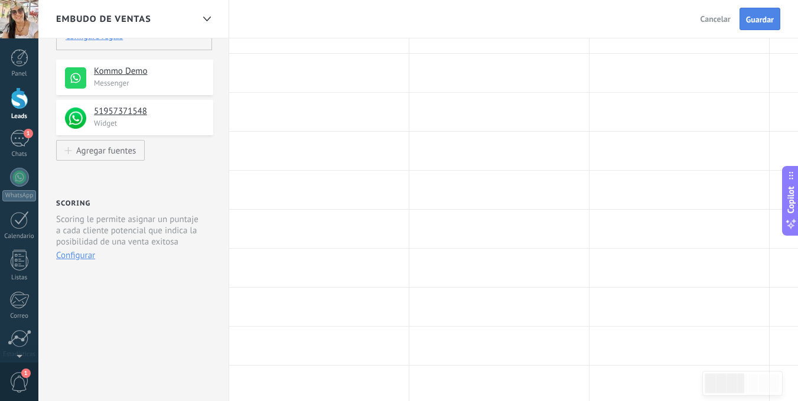
click at [765, 21] on span "Guardar" at bounding box center [760, 19] width 28 height 8
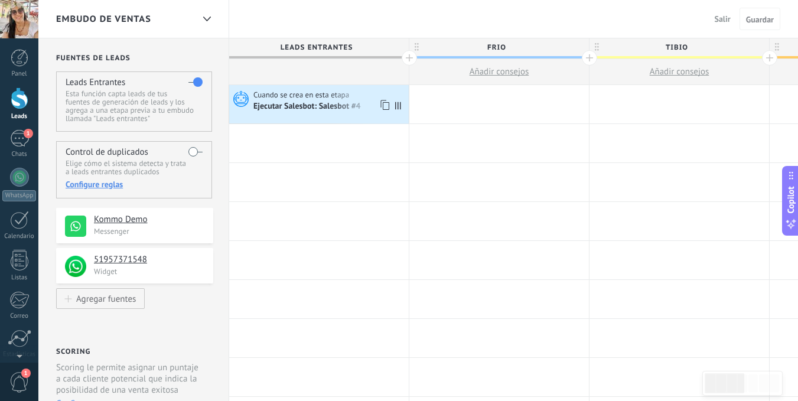
click at [400, 108] on icon at bounding box center [398, 106] width 6 height 8
click at [20, 96] on div at bounding box center [20, 98] width 18 height 22
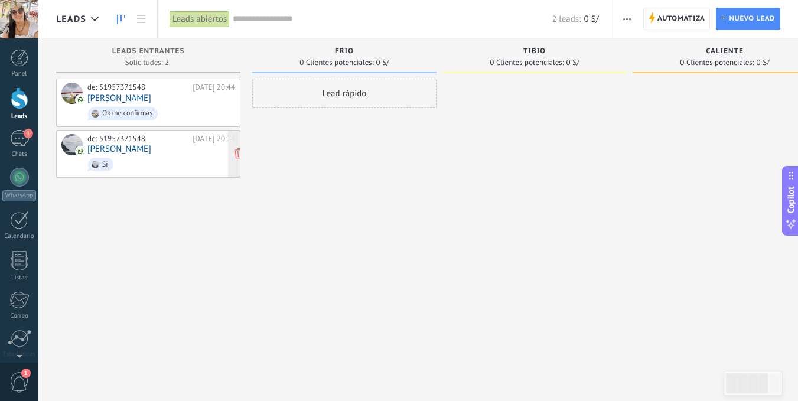
click at [173, 148] on div "de: 51957371548 [DATE] 20:24 [PERSON_NAME]" at bounding box center [161, 154] width 148 height 40
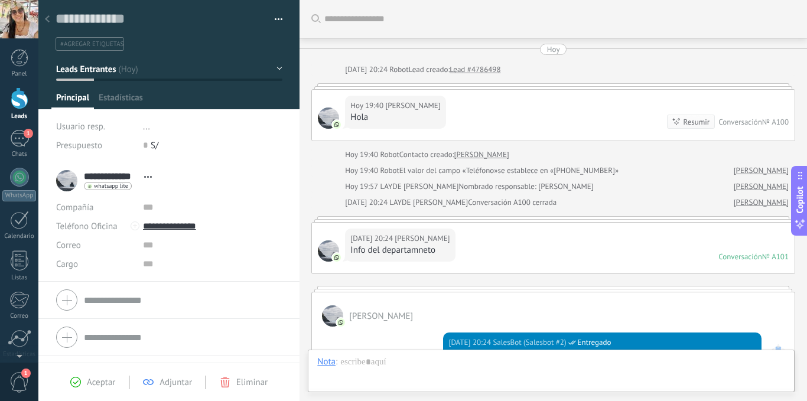
type textarea "**********"
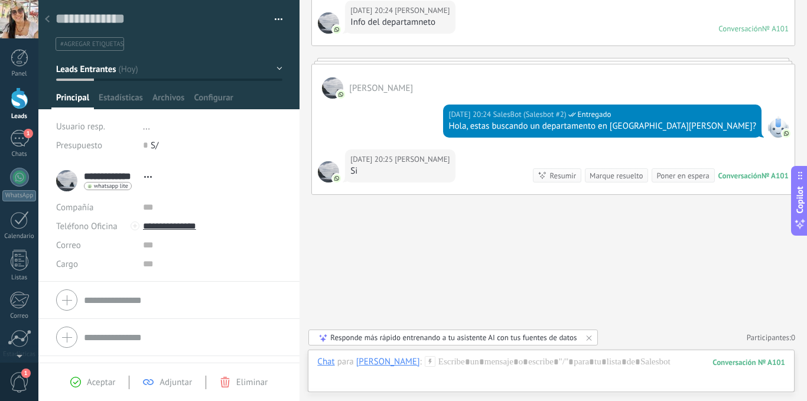
click at [273, 18] on button "button" at bounding box center [274, 20] width 17 height 18
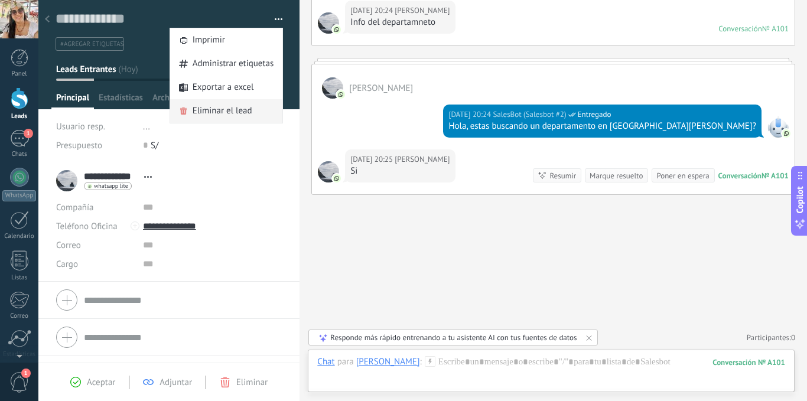
click at [229, 109] on span "Eliminar el lead" at bounding box center [223, 111] width 60 height 24
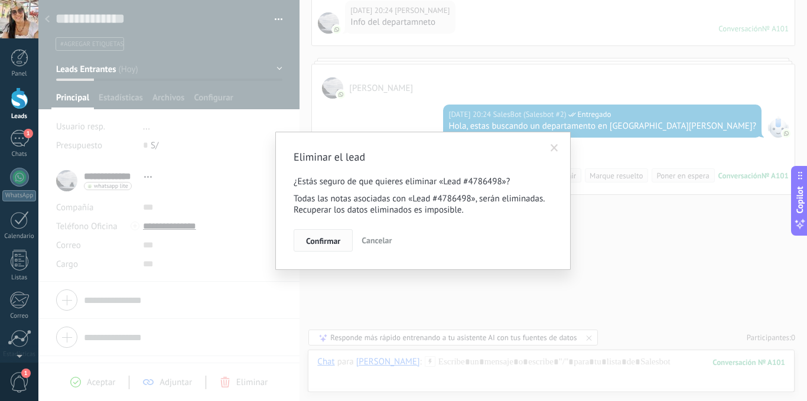
click at [325, 241] on span "Confirmar" at bounding box center [323, 241] width 34 height 8
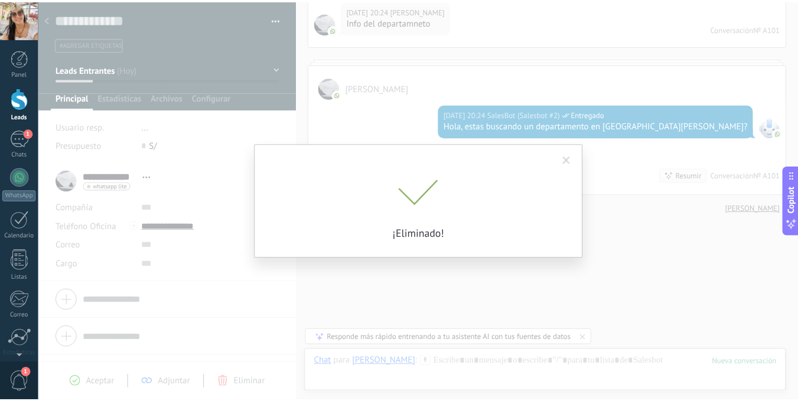
scroll to position [248, 0]
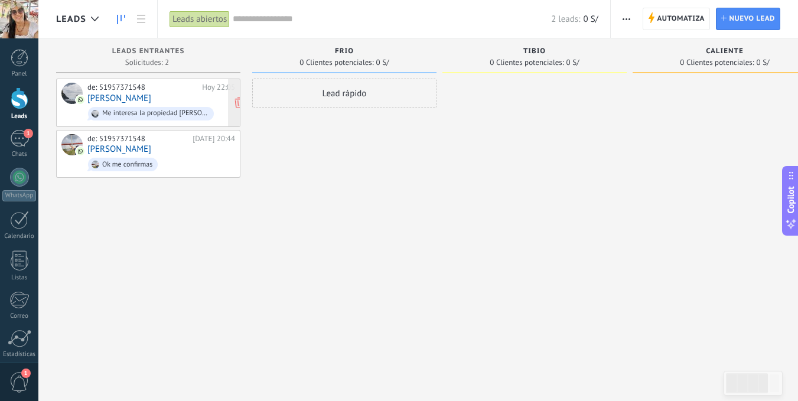
click at [139, 102] on div "de: 51957371548 [DATE] 22:05 [PERSON_NAME] Me interesa la propiedad [PERSON_NAM…" at bounding box center [161, 103] width 148 height 40
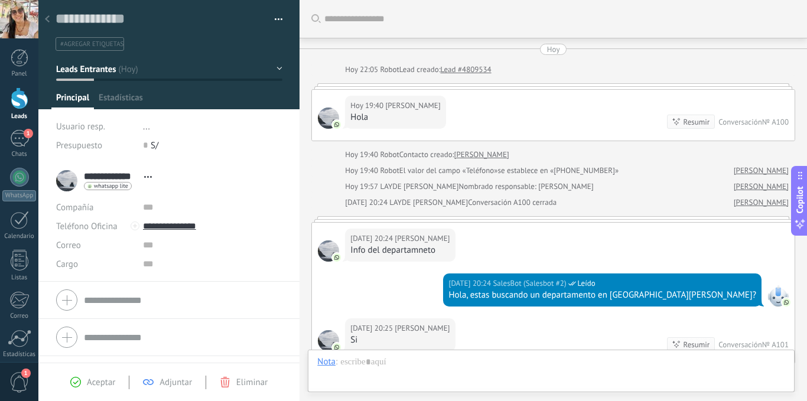
scroll to position [254, 0]
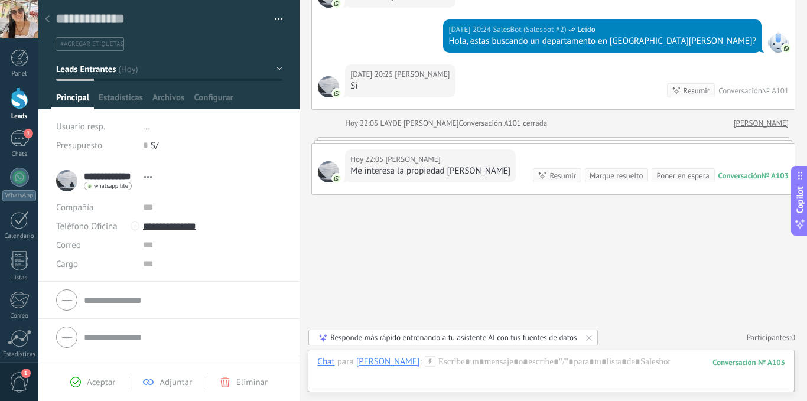
click at [274, 17] on button "button" at bounding box center [274, 20] width 17 height 18
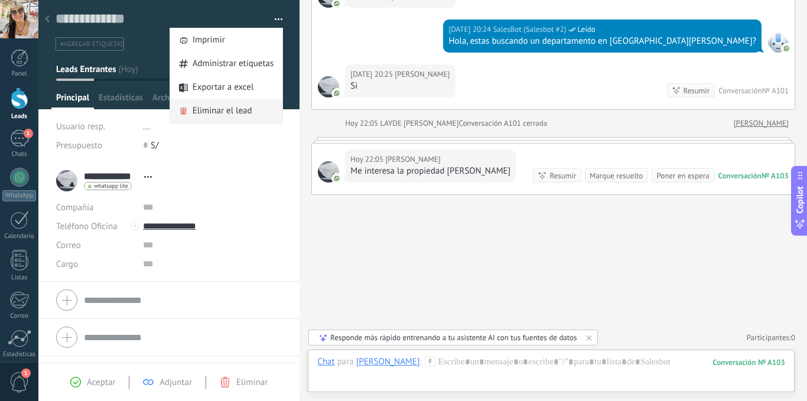
click at [214, 112] on span "Eliminar el lead" at bounding box center [223, 111] width 60 height 24
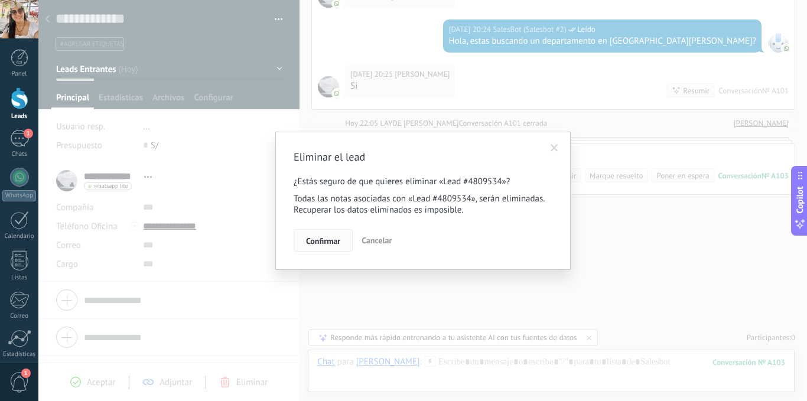
click at [321, 242] on span "Confirmar" at bounding box center [323, 241] width 34 height 8
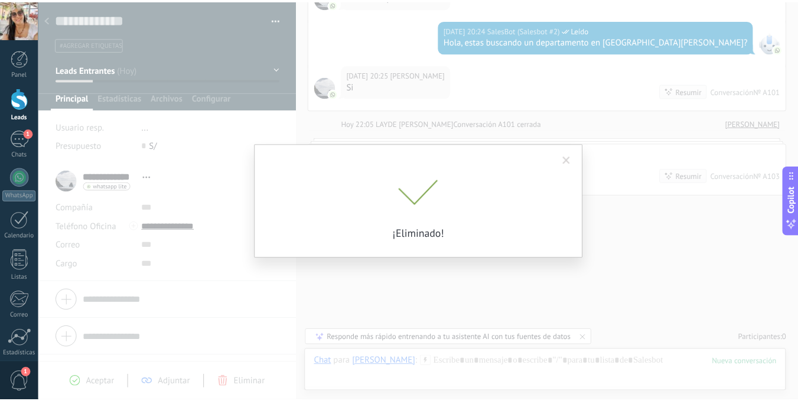
scroll to position [274, 0]
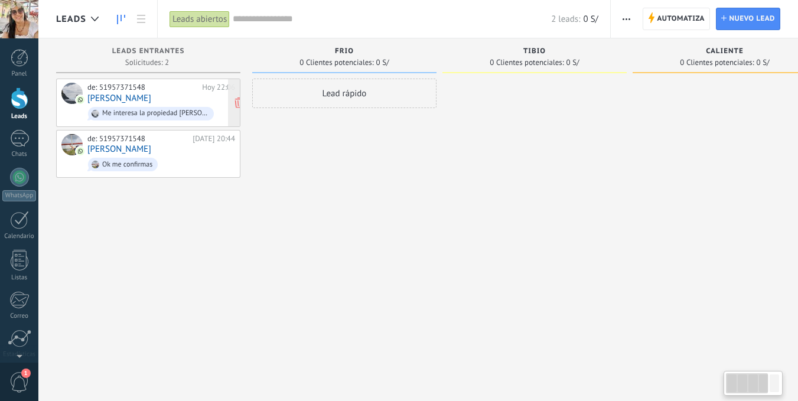
click at [138, 105] on span "Me interesa la propiedad [PERSON_NAME]" at bounding box center [161, 114] width 148 height 18
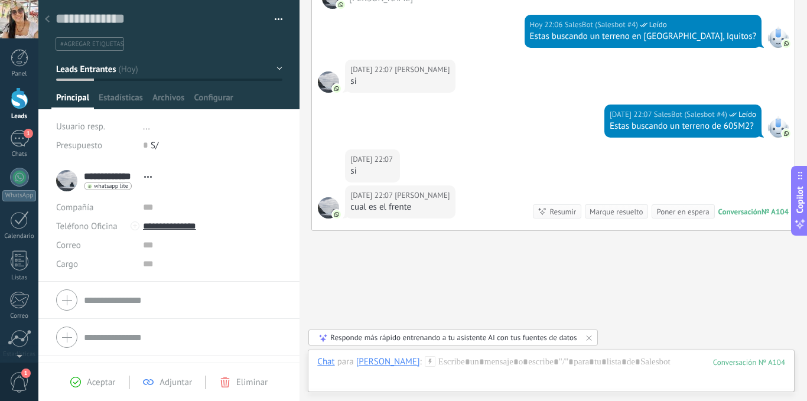
scroll to position [614, 0]
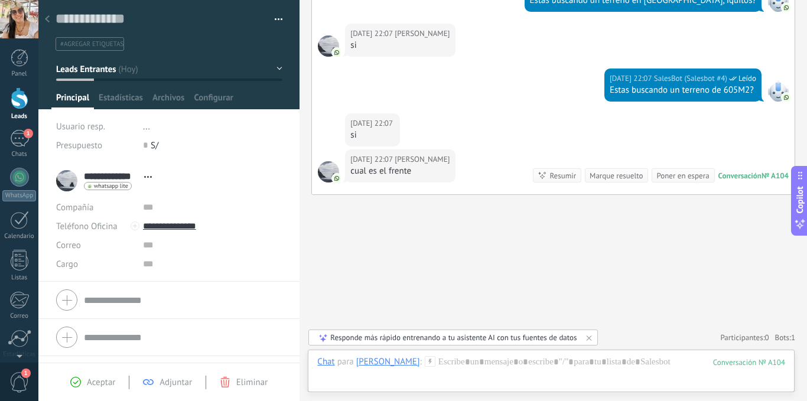
click at [276, 18] on button "button" at bounding box center [274, 20] width 17 height 18
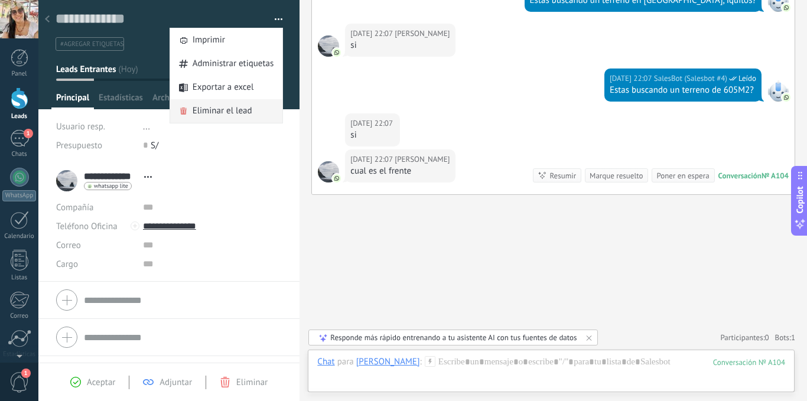
click at [221, 112] on span "Eliminar el lead" at bounding box center [223, 111] width 60 height 24
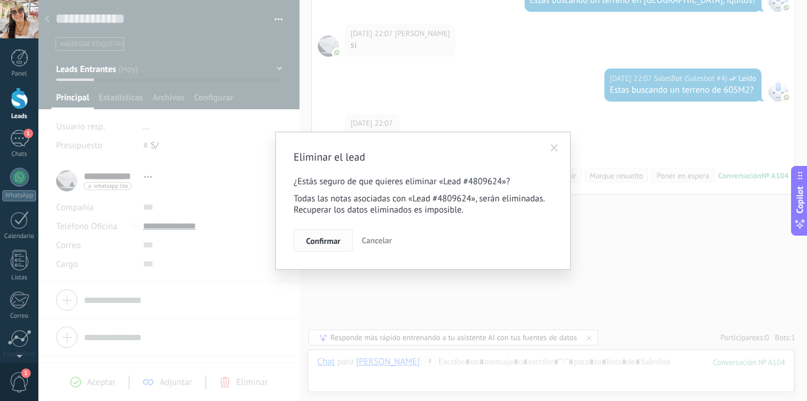
click at [325, 241] on span "Confirmar" at bounding box center [323, 241] width 34 height 8
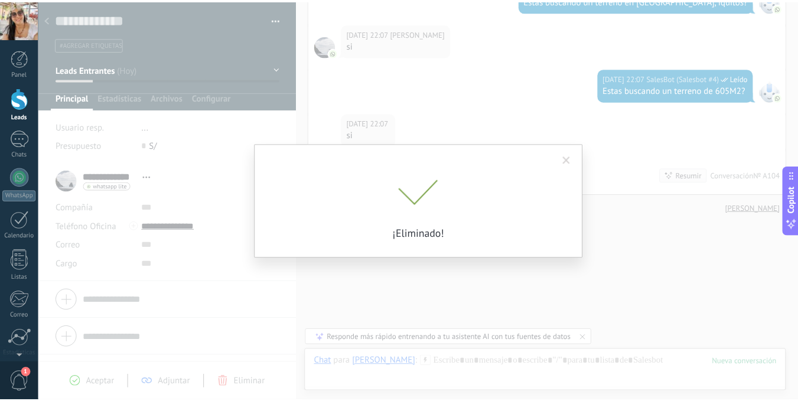
scroll to position [633, 0]
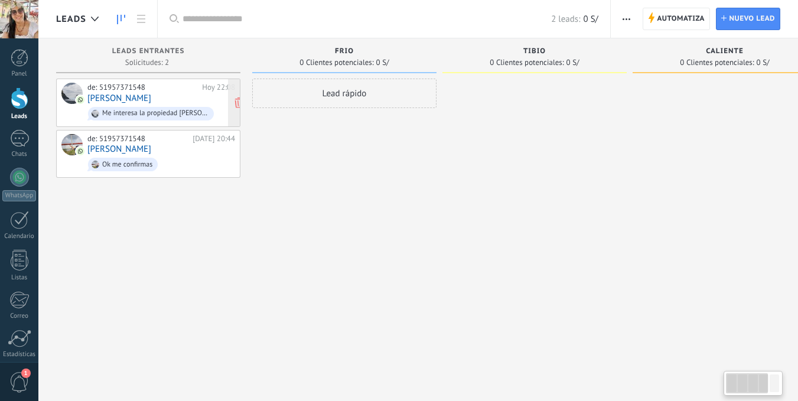
click at [141, 108] on div "Me interesa la propiedad [PERSON_NAME]" at bounding box center [151, 114] width 126 height 14
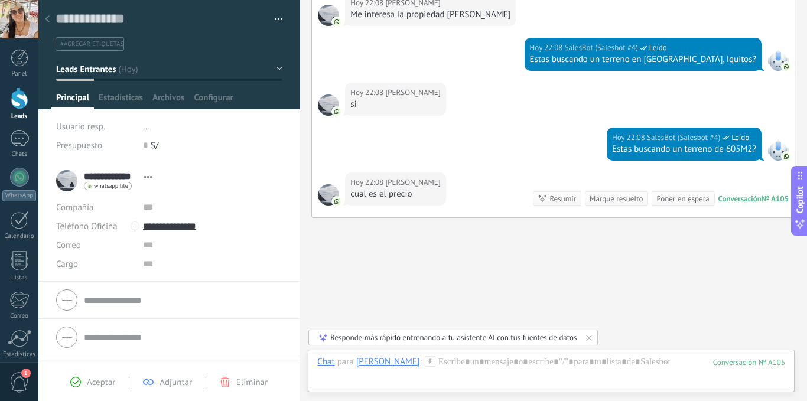
scroll to position [819, 0]
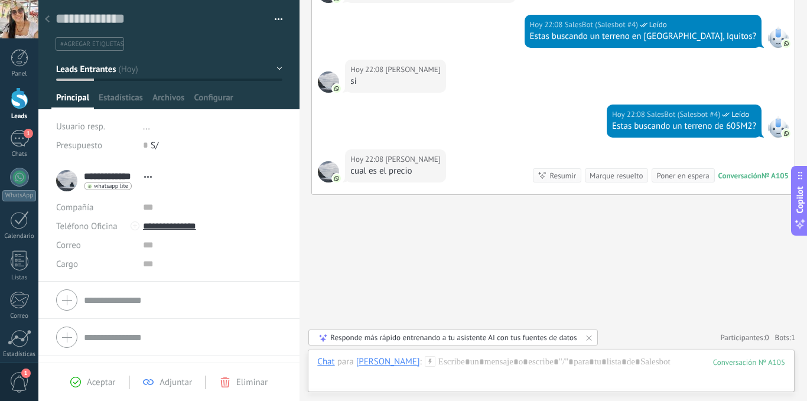
click at [277, 19] on button "button" at bounding box center [274, 20] width 17 height 18
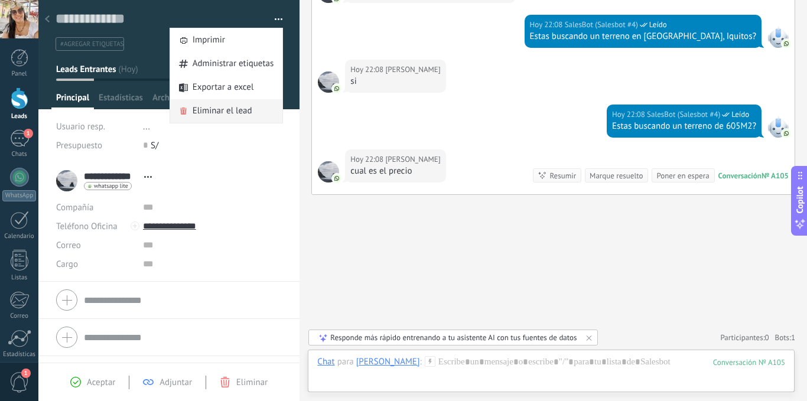
click at [224, 108] on span "Eliminar el lead" at bounding box center [223, 111] width 60 height 24
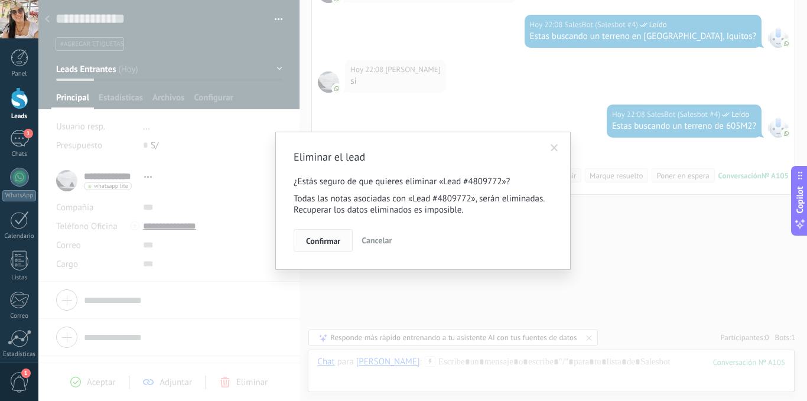
click at [335, 241] on span "Confirmar" at bounding box center [323, 241] width 34 height 8
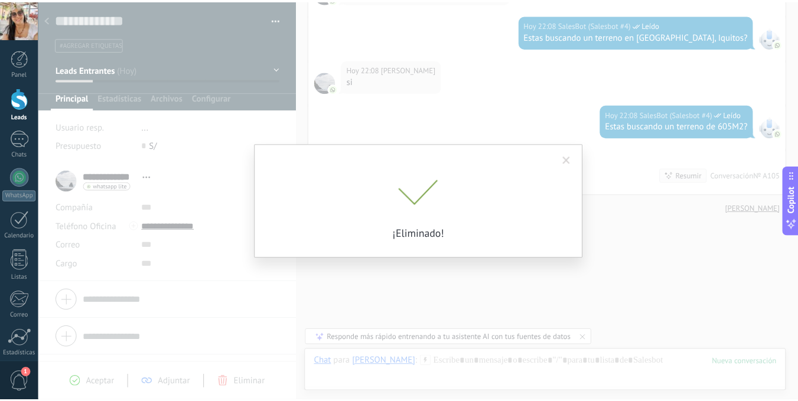
scroll to position [839, 0]
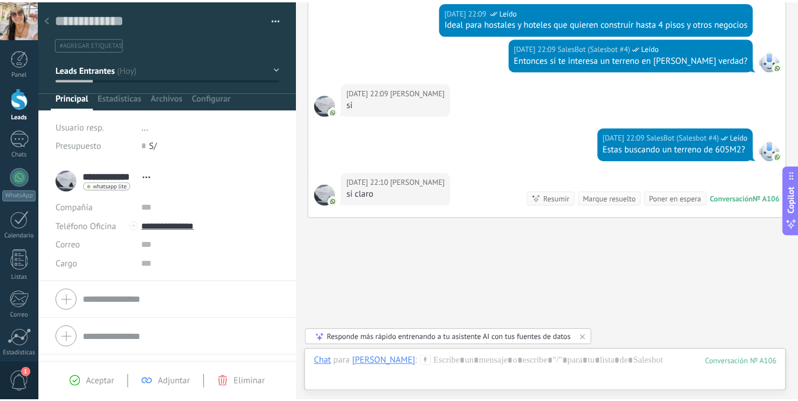
scroll to position [1372, 0]
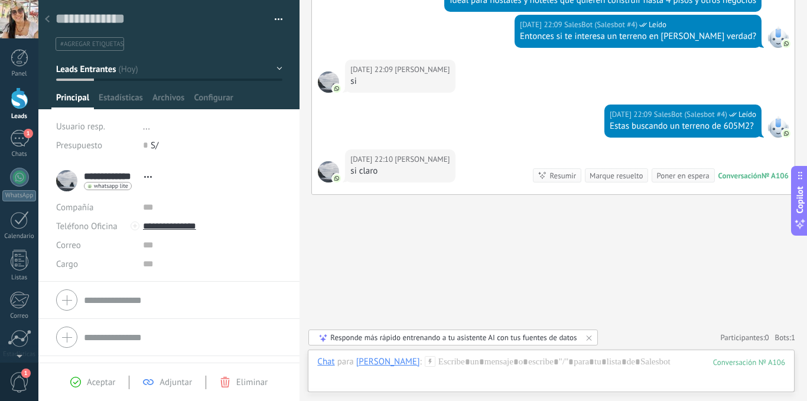
click at [17, 105] on div at bounding box center [20, 98] width 18 height 22
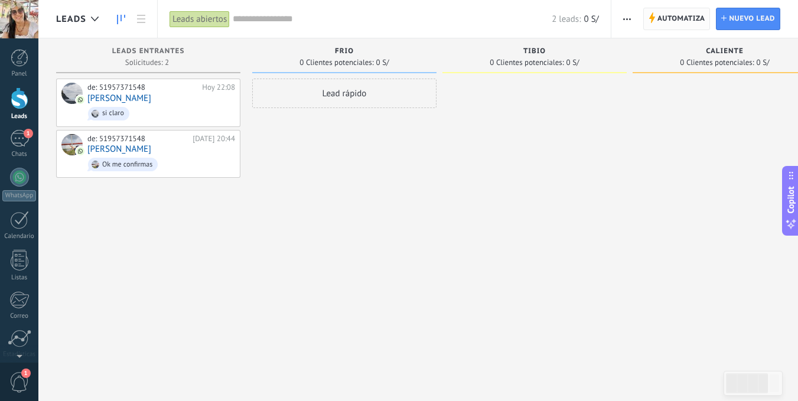
click at [685, 24] on span "Automatiza" at bounding box center [681, 18] width 48 height 21
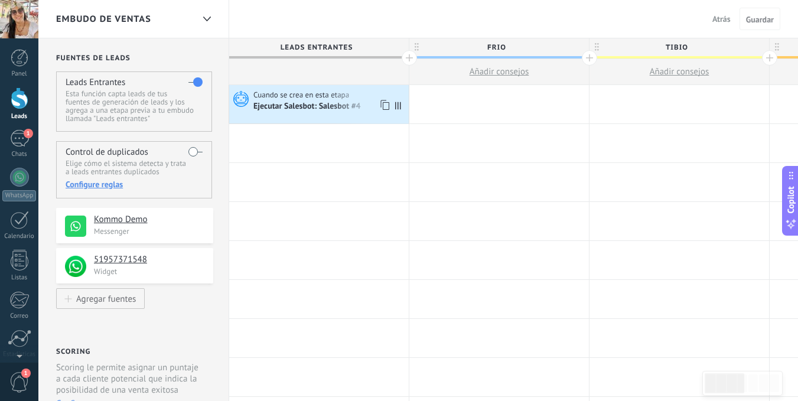
click at [321, 110] on div "Ejecutar Salesbot: Salesbot #4" at bounding box center [307, 107] width 109 height 11
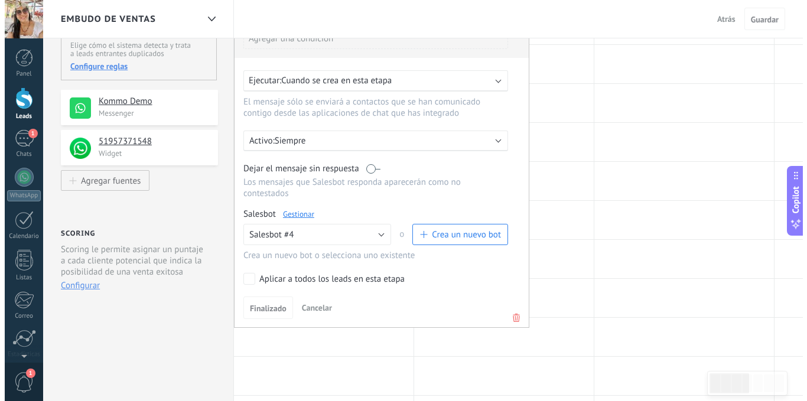
scroll to position [177, 0]
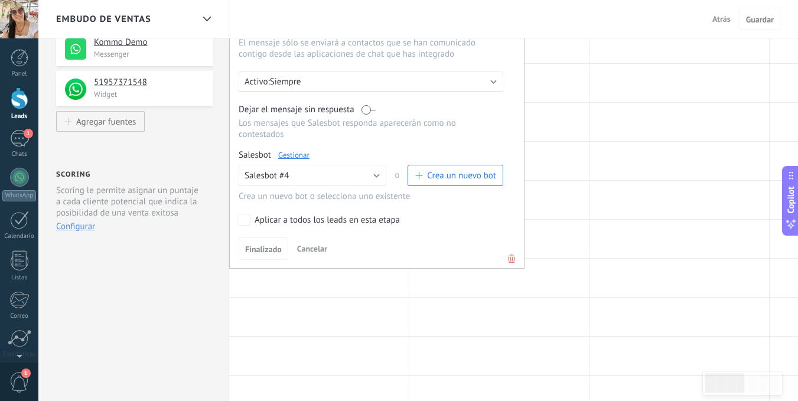
click at [288, 155] on link "Gestionar" at bounding box center [293, 155] width 31 height 10
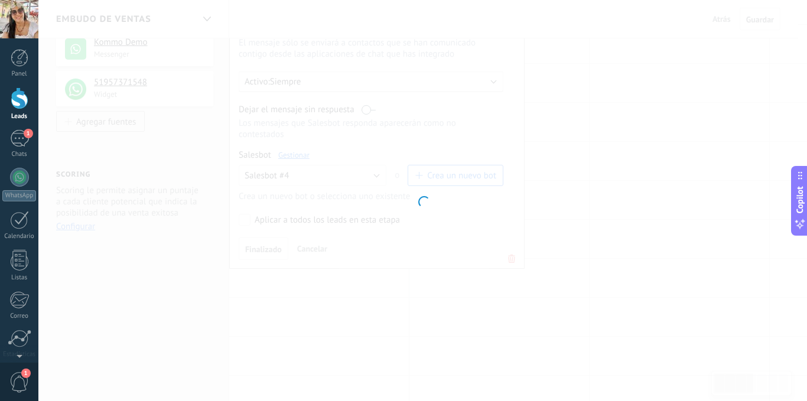
type input "**********"
